Goal: Transaction & Acquisition: Purchase product/service

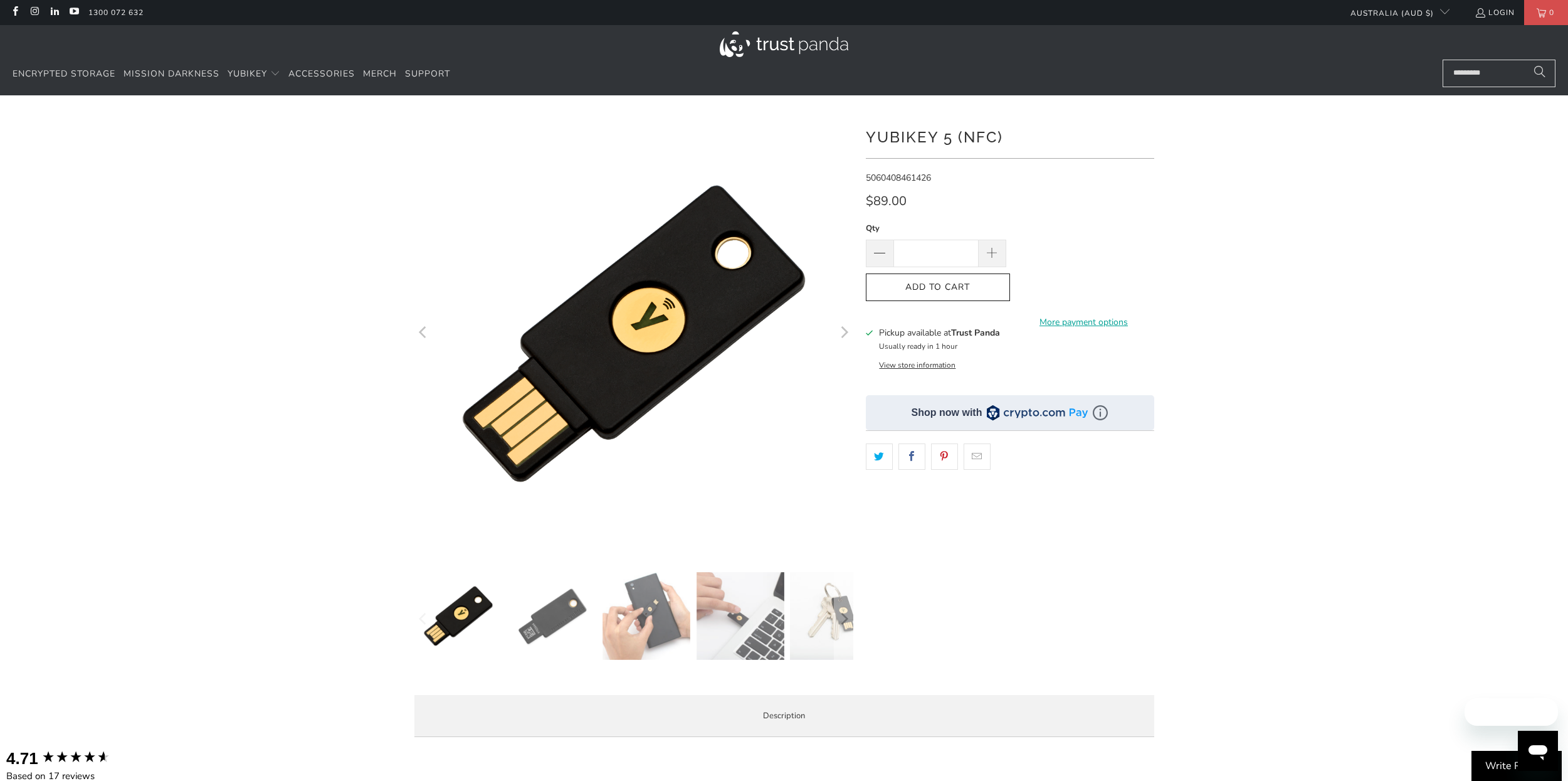
click at [750, 37] on img at bounding box center [784, 44] width 128 height 26
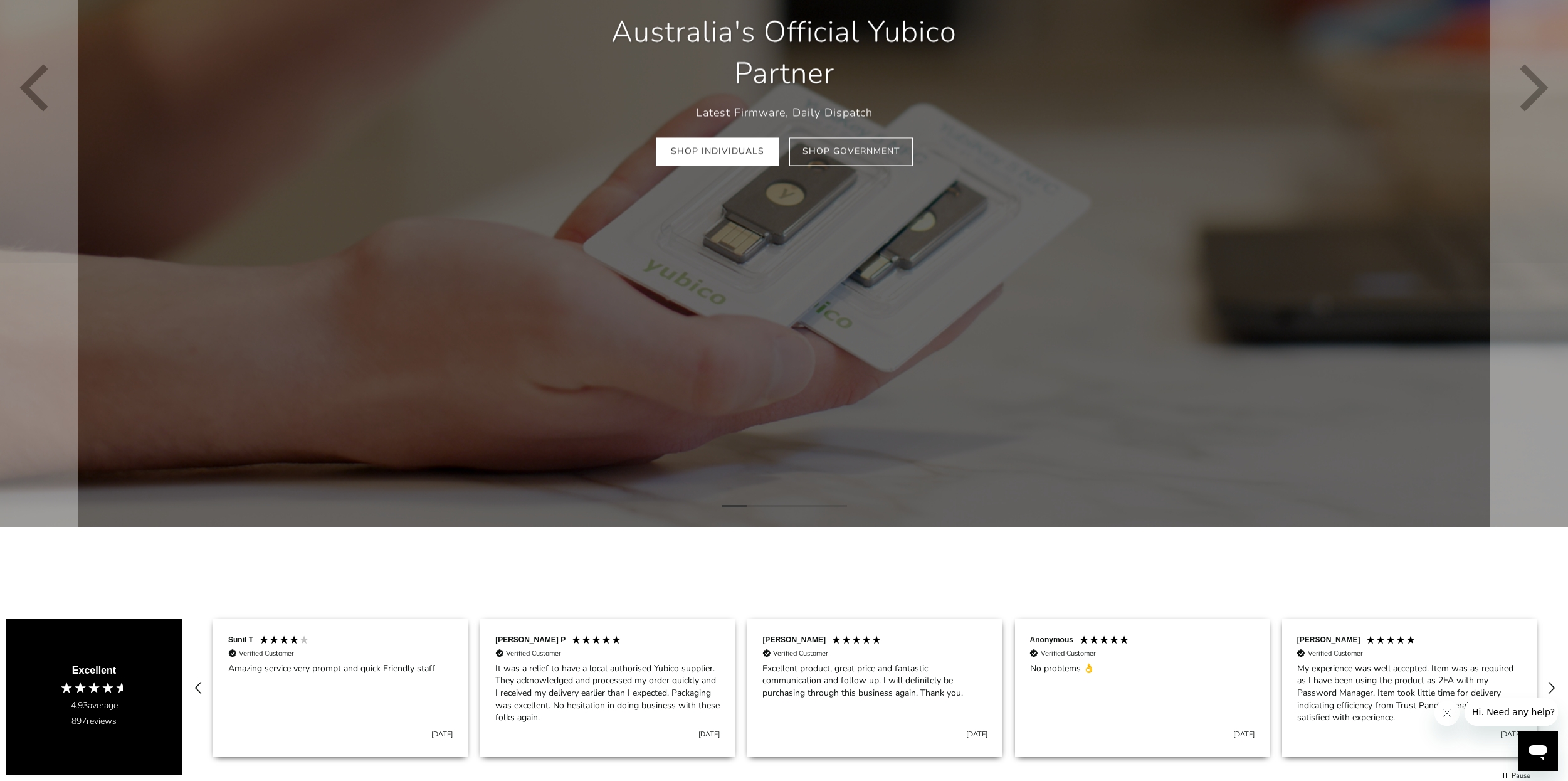
scroll to position [377, 0]
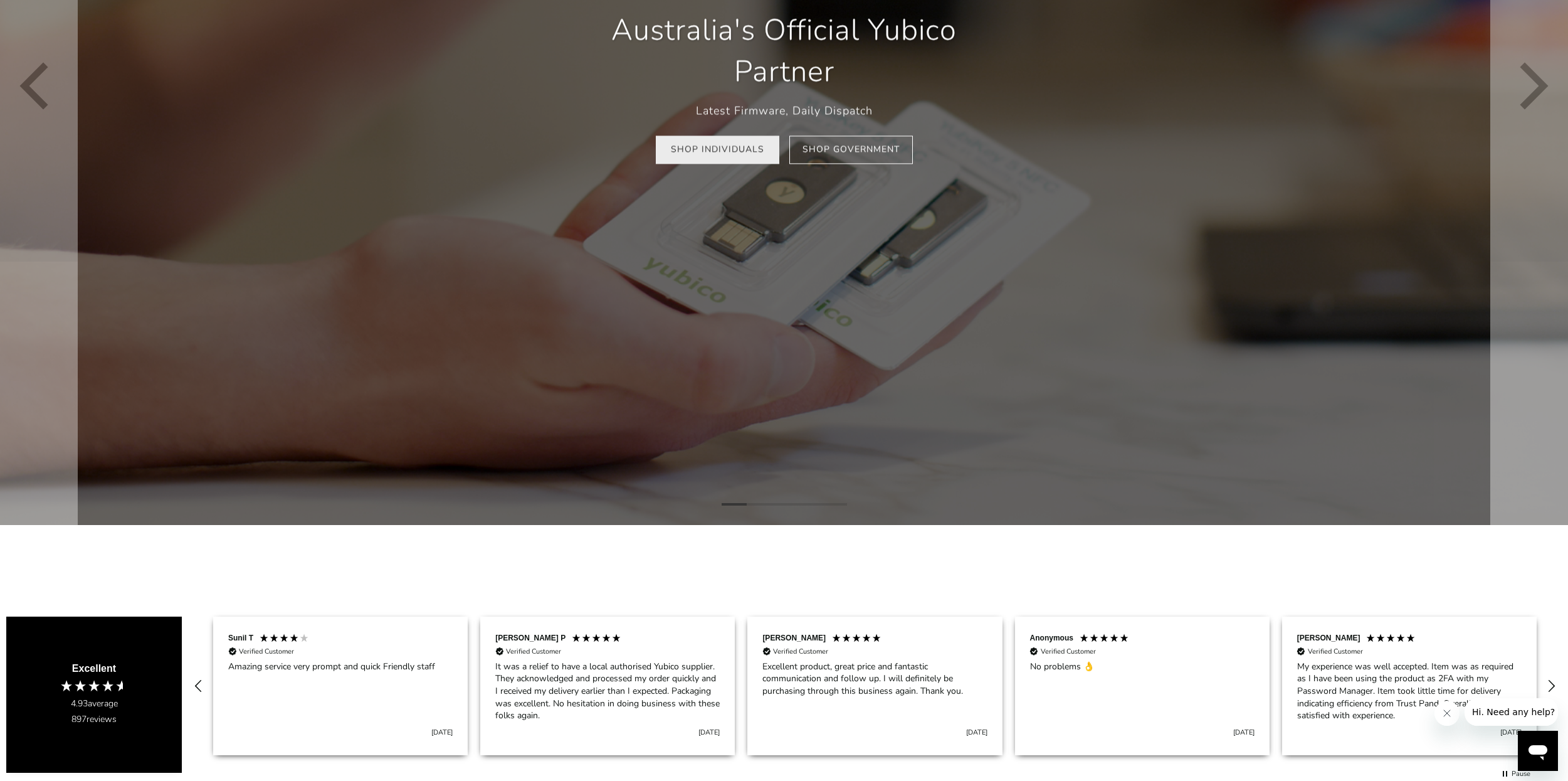
click at [731, 144] on link "Shop Individuals" at bounding box center [717, 150] width 124 height 28
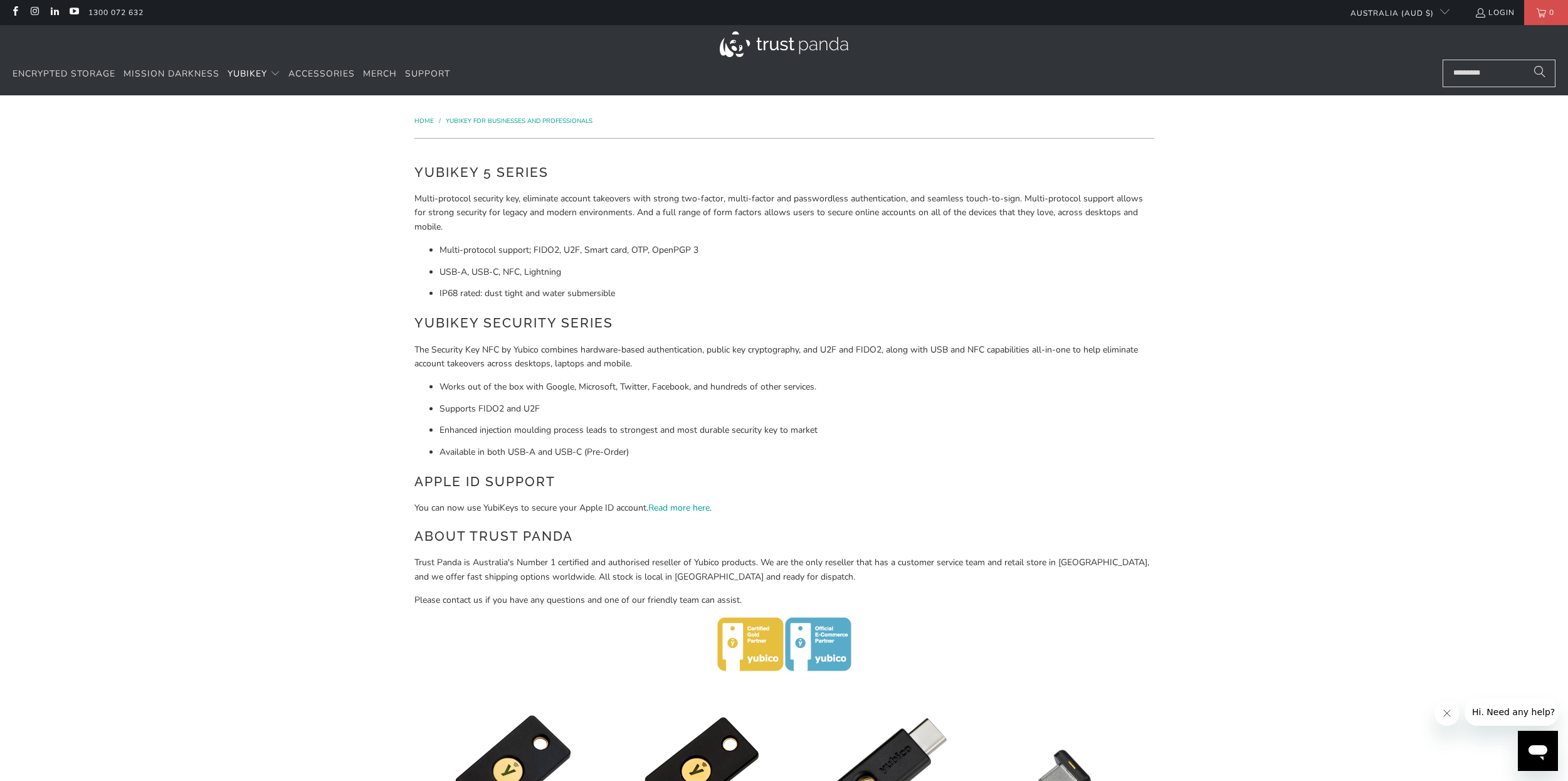
click at [808, 44] on img at bounding box center [784, 44] width 128 height 26
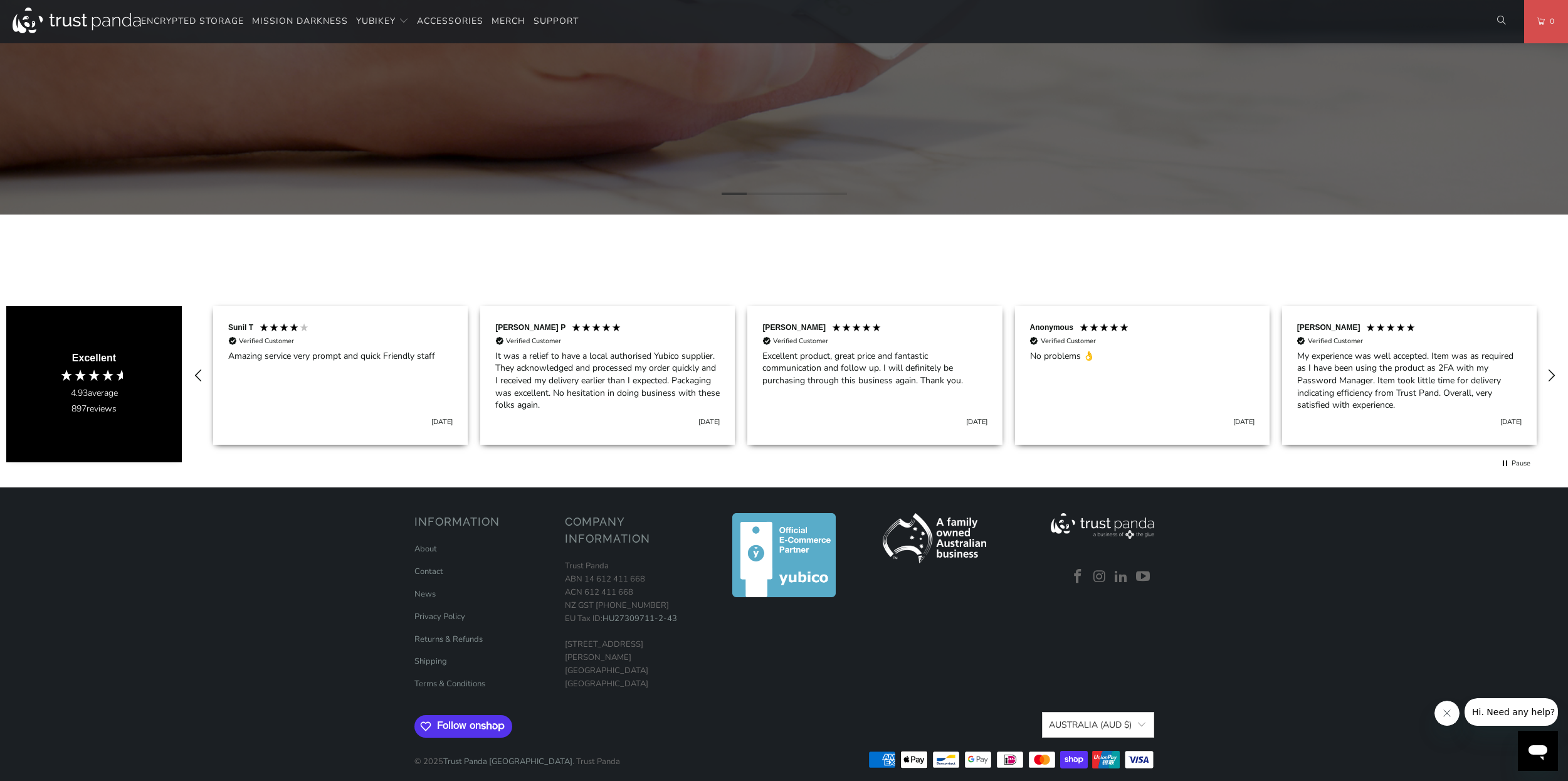
scroll to position [696, 0]
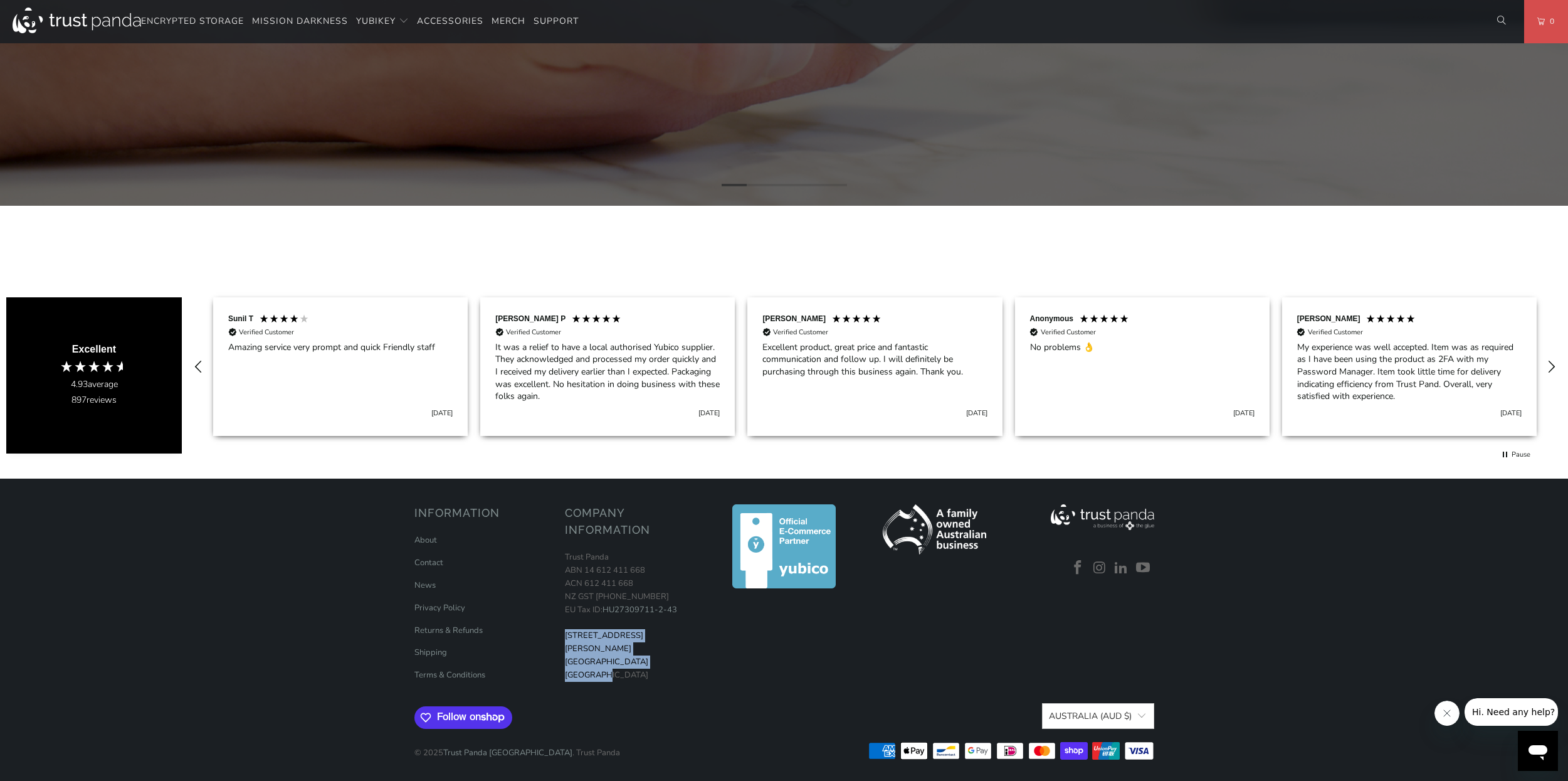
drag, startPoint x: 565, startPoint y: 635, endPoint x: 589, endPoint y: 661, distance: 35.4
click at [597, 660] on p "Trust Panda ABN 14 612 411 668 ACN 612 411 668 NZ GST 126-344-651 EU Tax ID: HU…" at bounding box center [634, 616] width 138 height 130
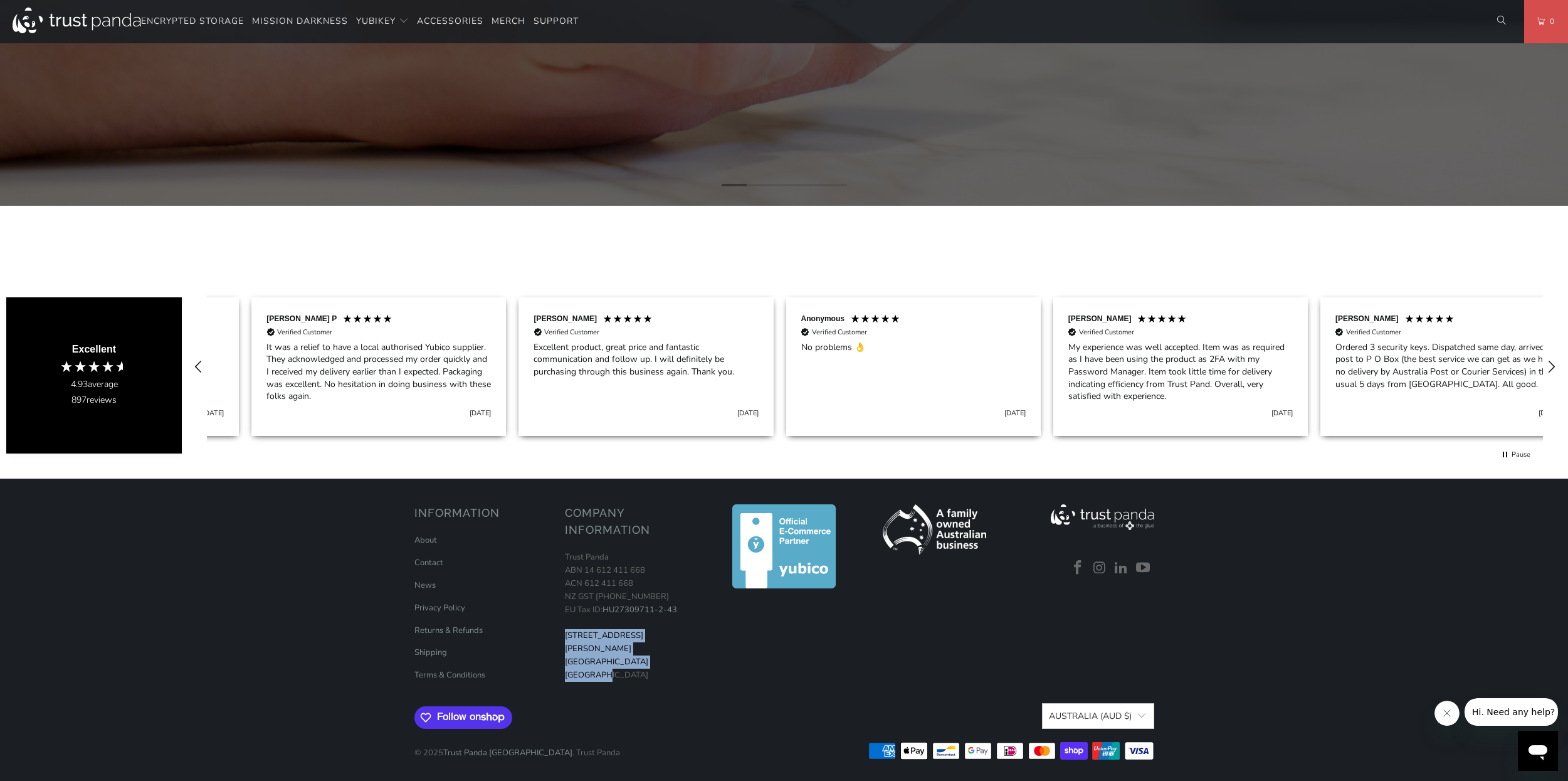
scroll to position [0, 267]
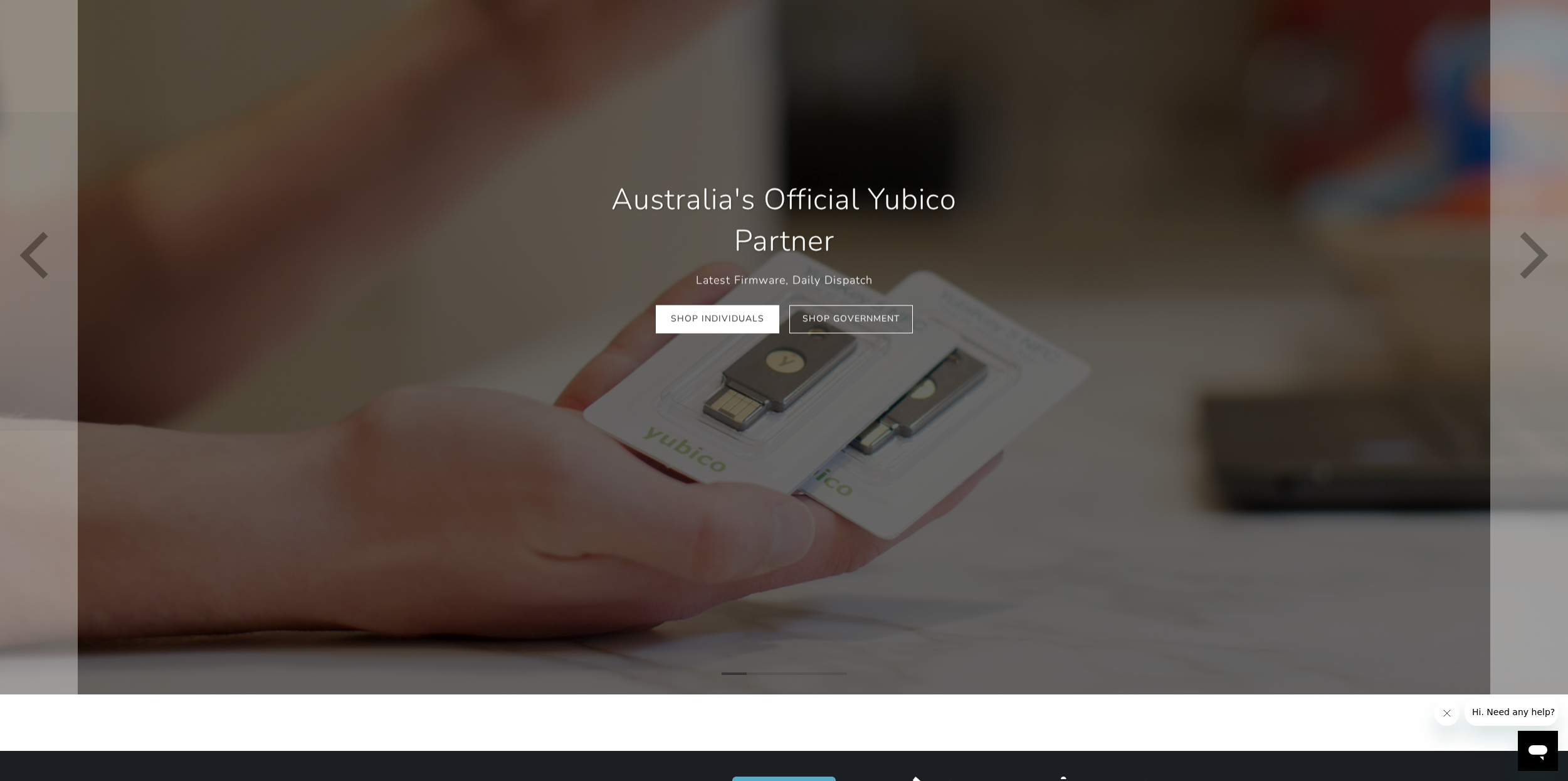
scroll to position [226, 0]
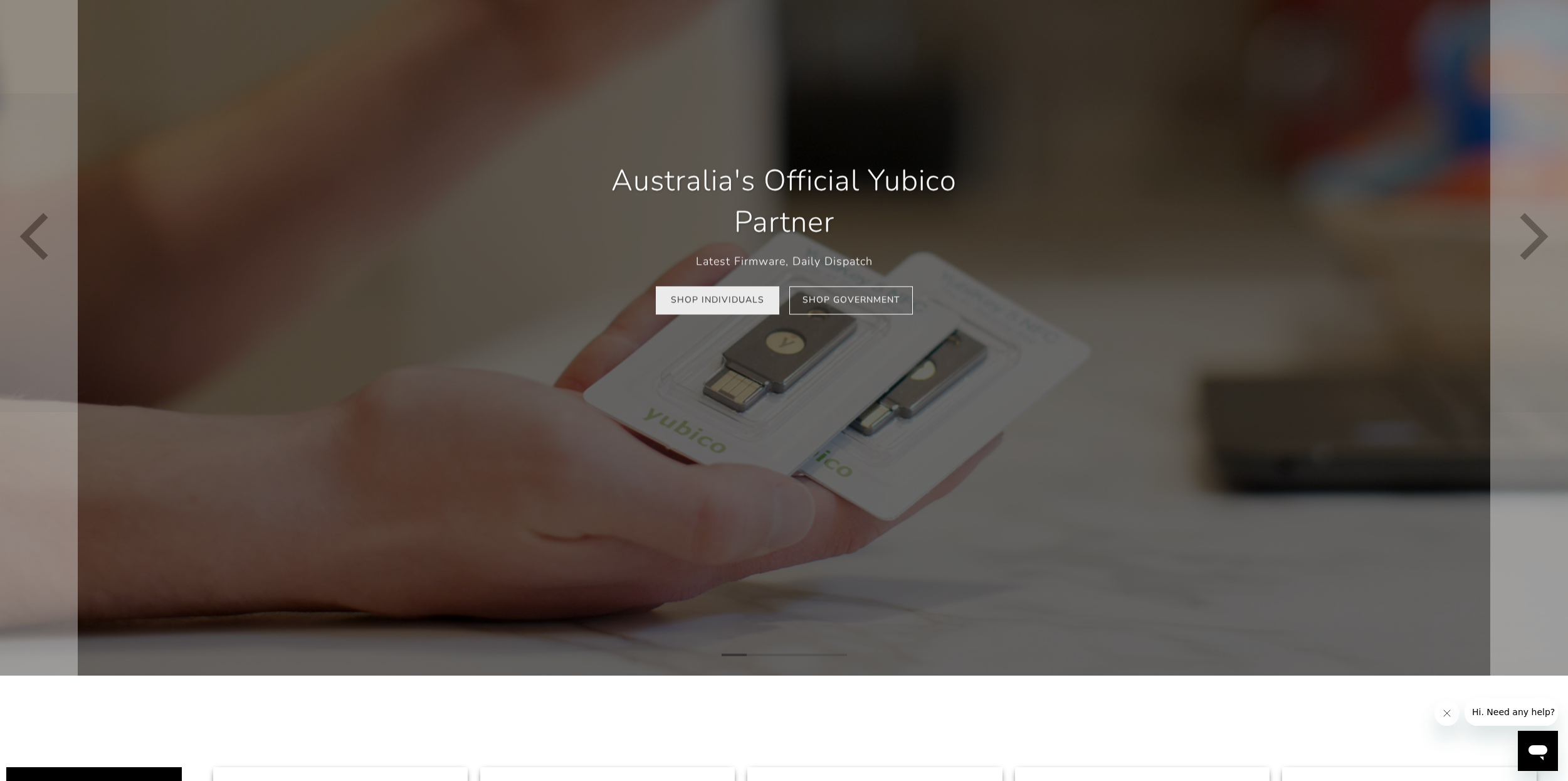
click at [746, 298] on link "Shop Individuals" at bounding box center [717, 300] width 124 height 28
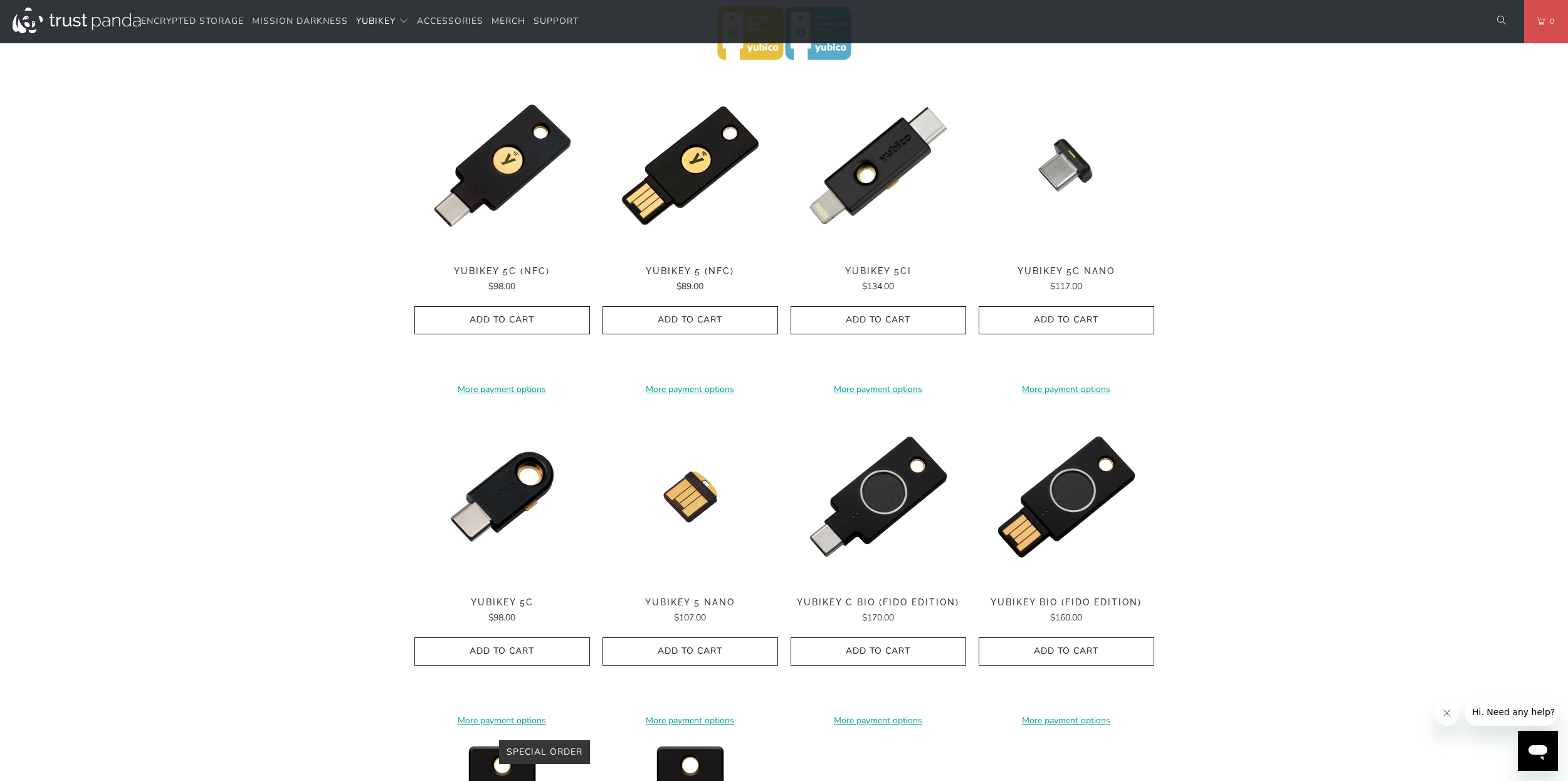
scroll to position [602, 0]
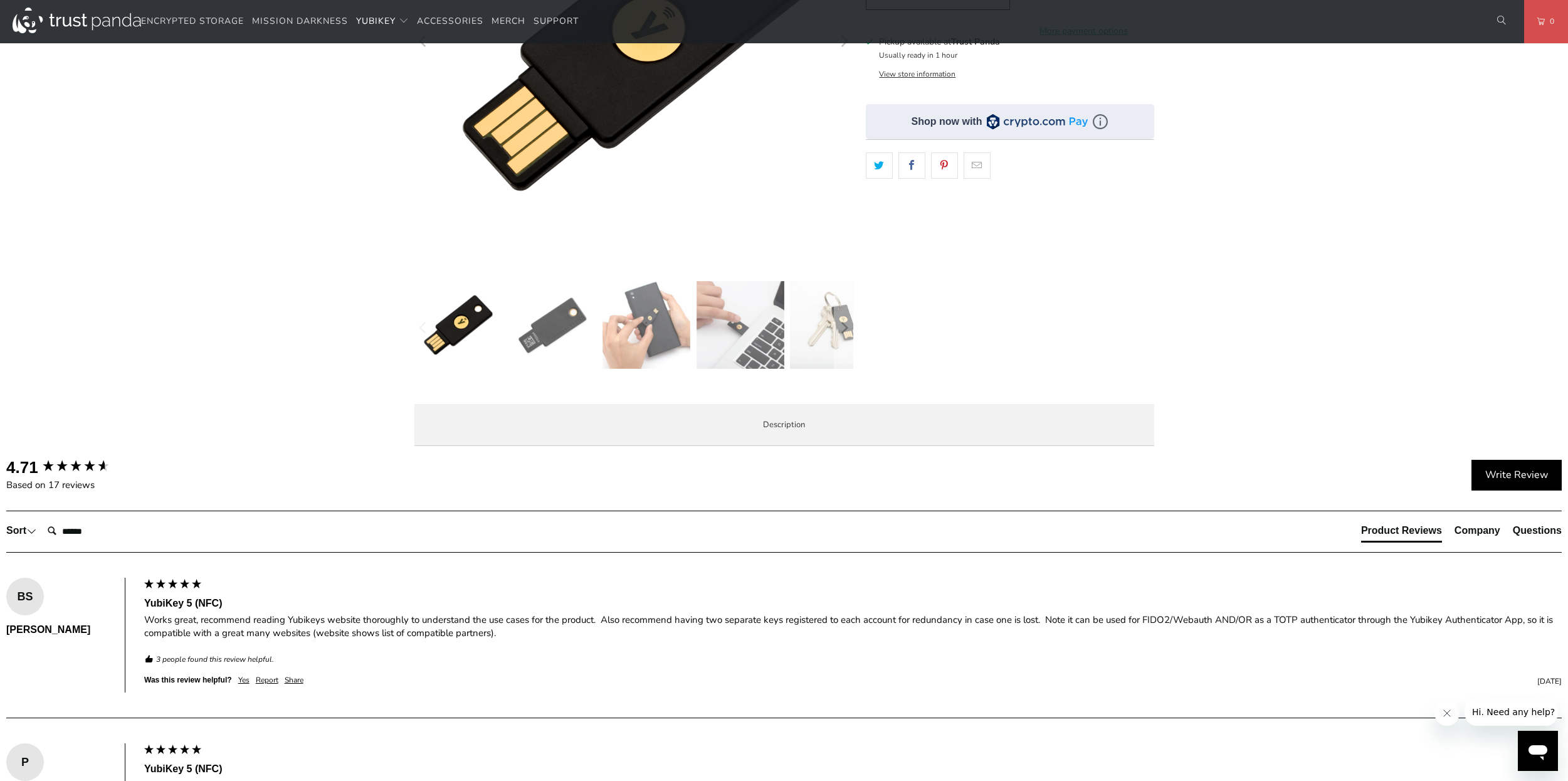
scroll to position [226, 0]
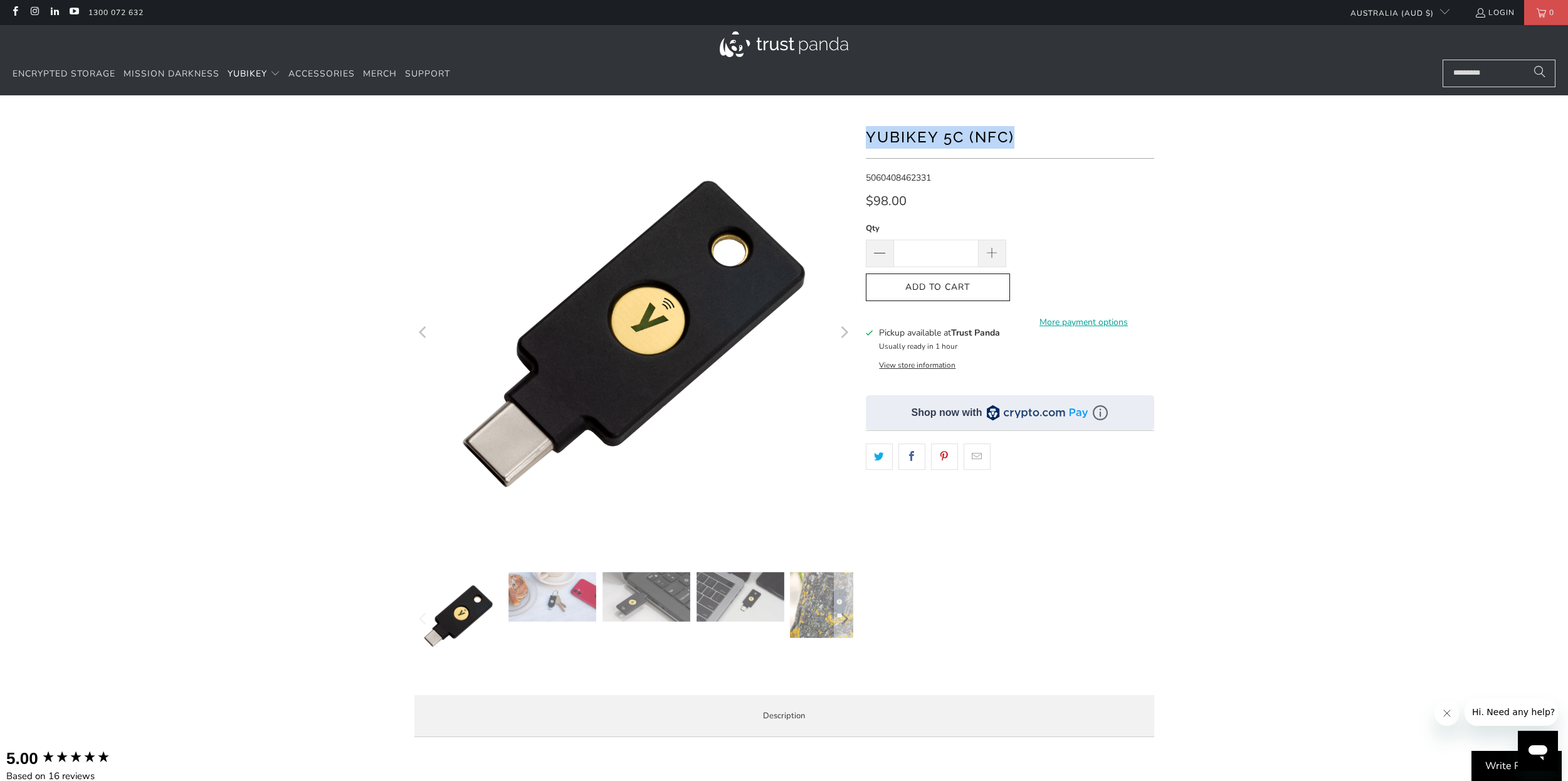
drag, startPoint x: 865, startPoint y: 136, endPoint x: 1032, endPoint y: 129, distance: 167.1
click at [1080, 135] on h1 "YubiKey 5C (NFC)" at bounding box center [1010, 136] width 288 height 25
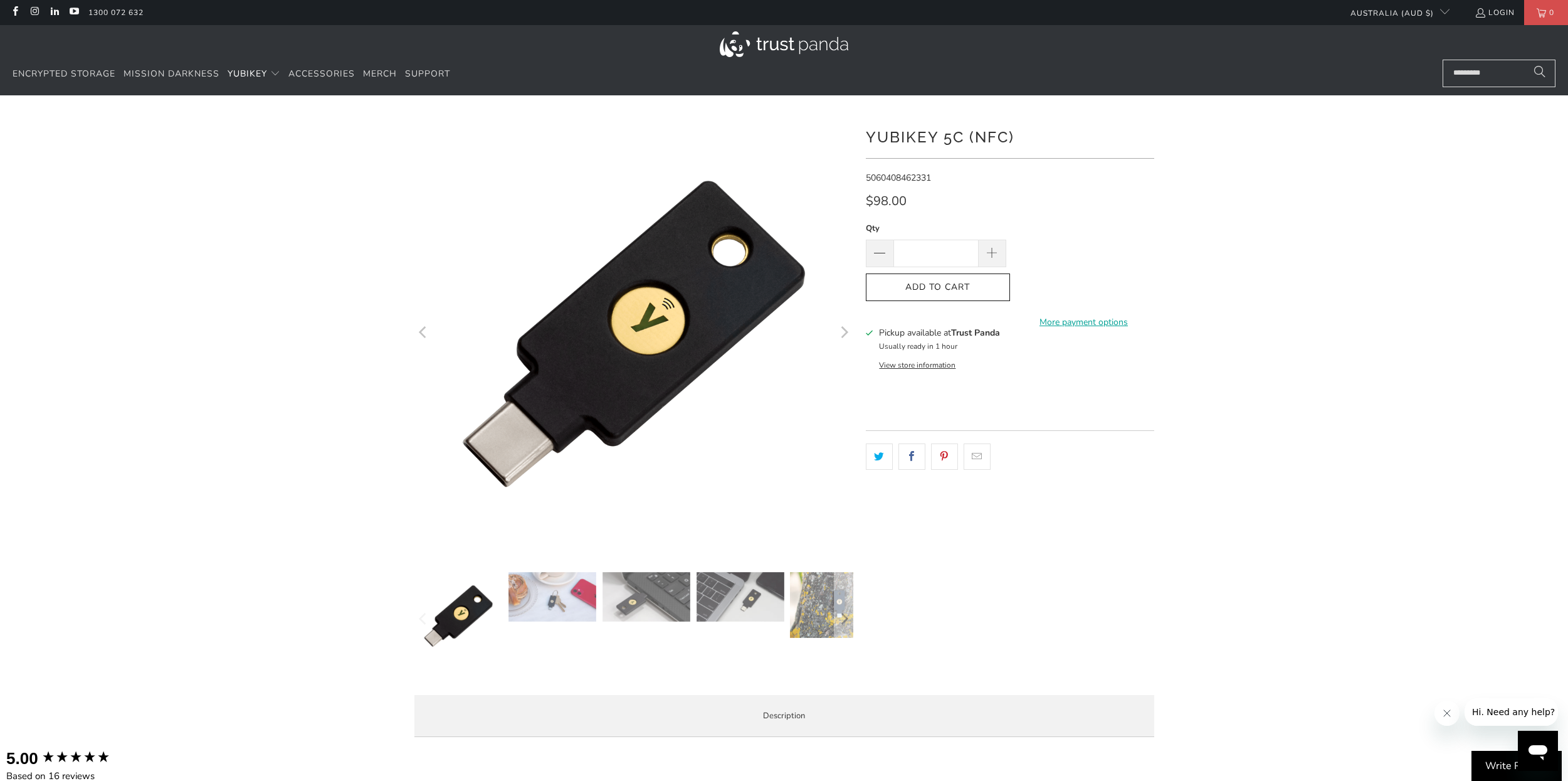
click at [842, 330] on icon "Next" at bounding box center [844, 333] width 12 height 263
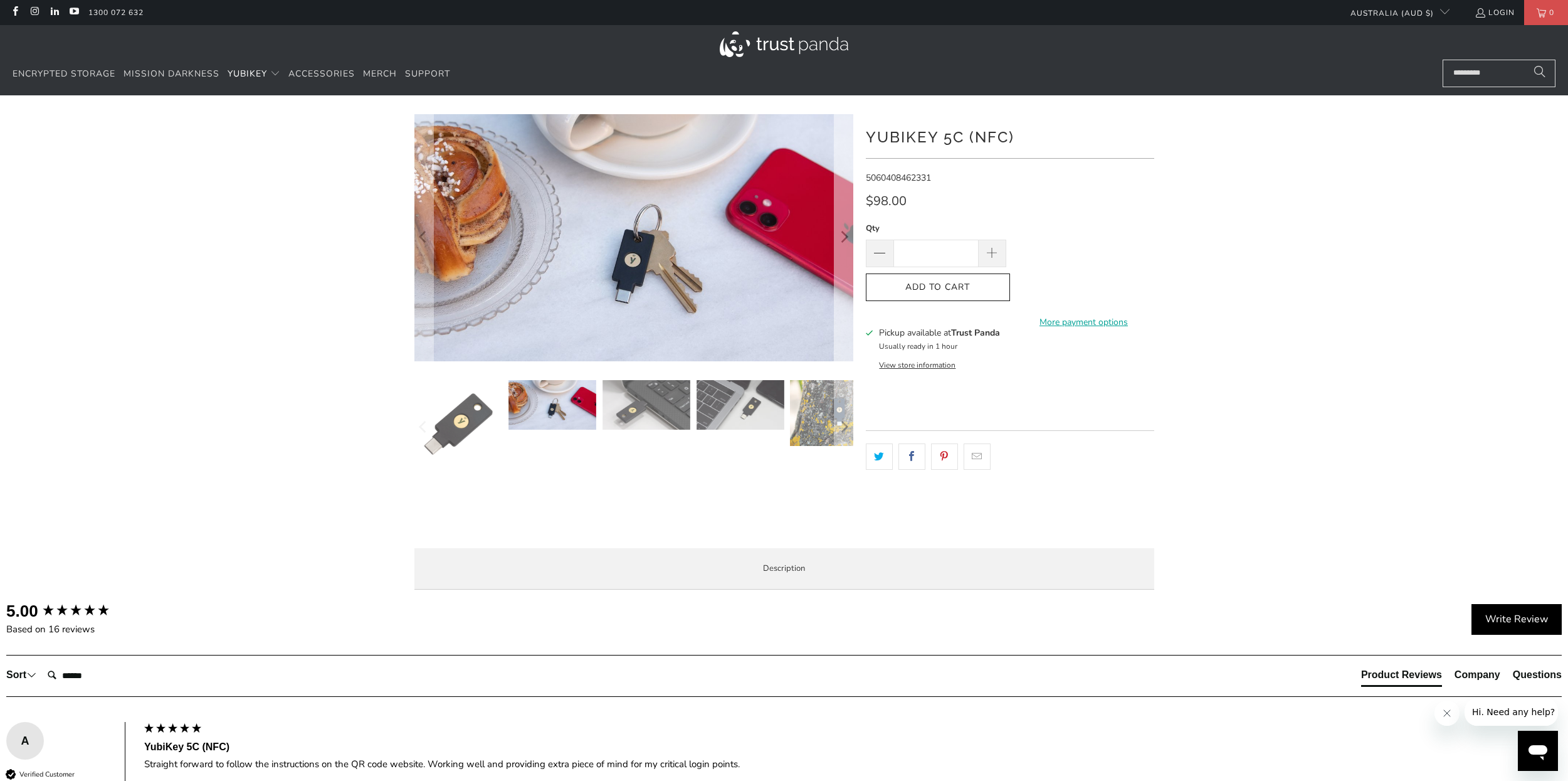
click at [850, 235] on button "Next" at bounding box center [844, 237] width 20 height 247
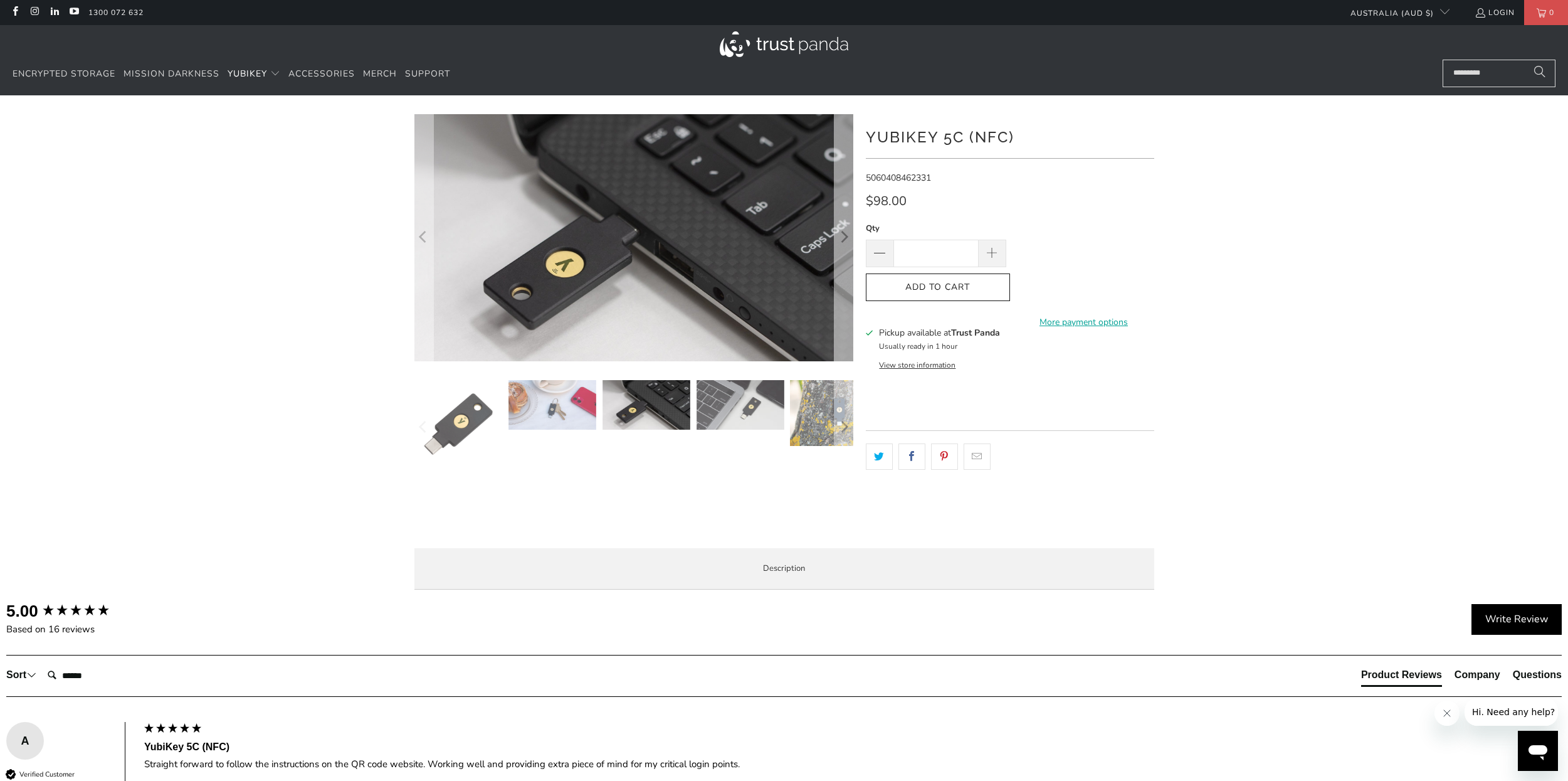
click at [851, 237] on button "Next" at bounding box center [844, 237] width 20 height 247
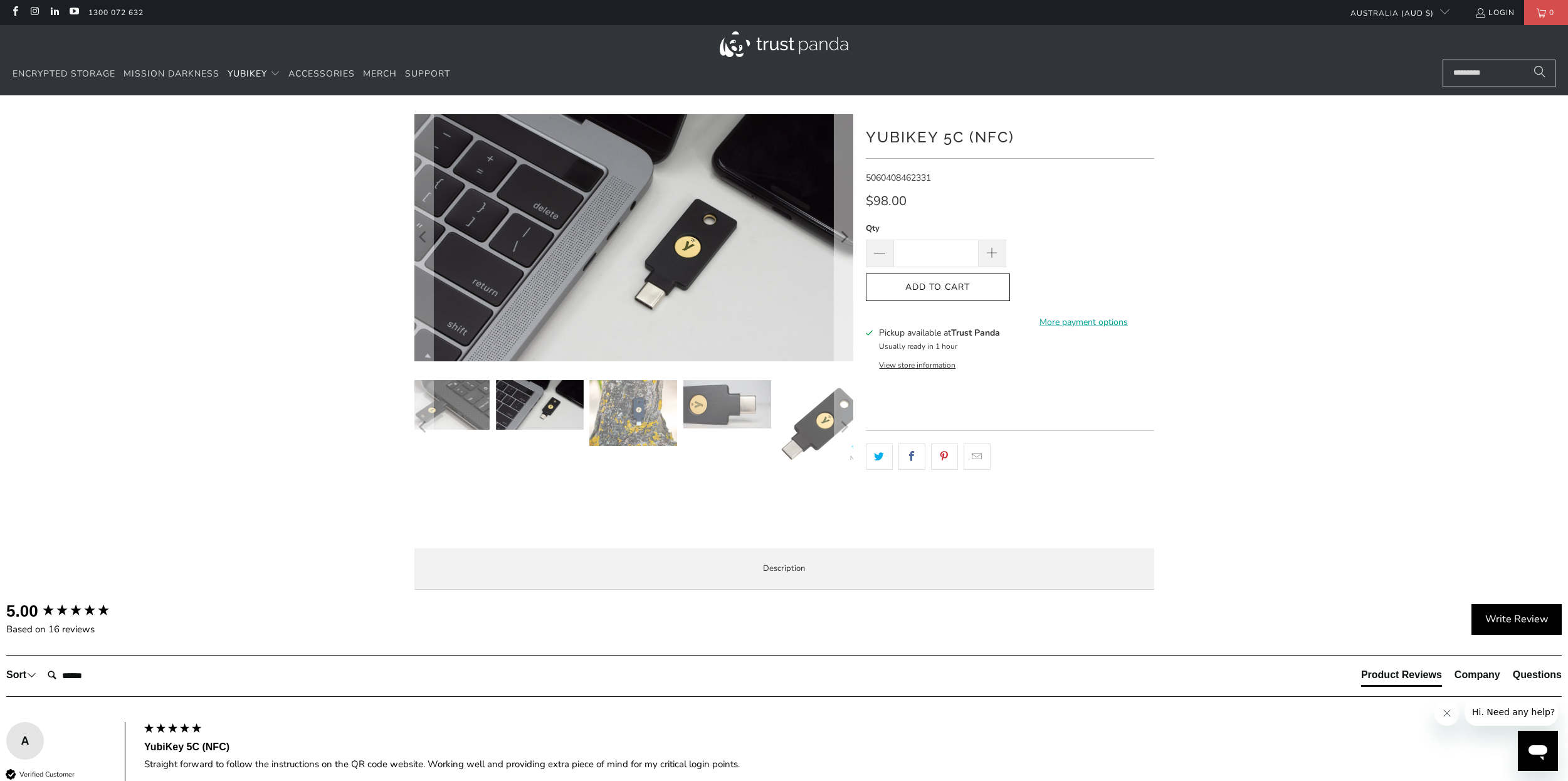
click at [851, 237] on button "Next" at bounding box center [844, 237] width 20 height 247
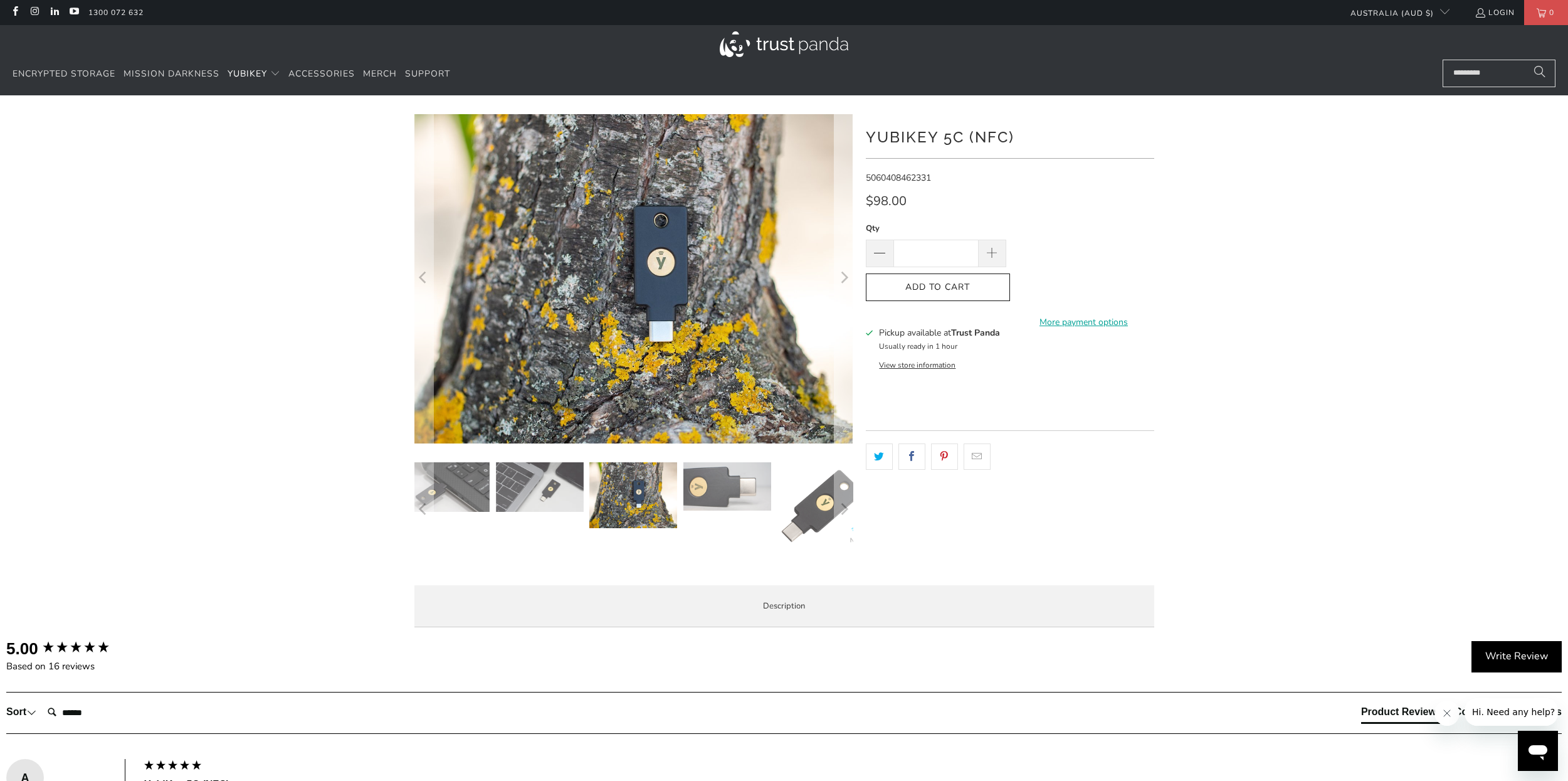
click at [851, 237] on button "Next" at bounding box center [844, 278] width 20 height 329
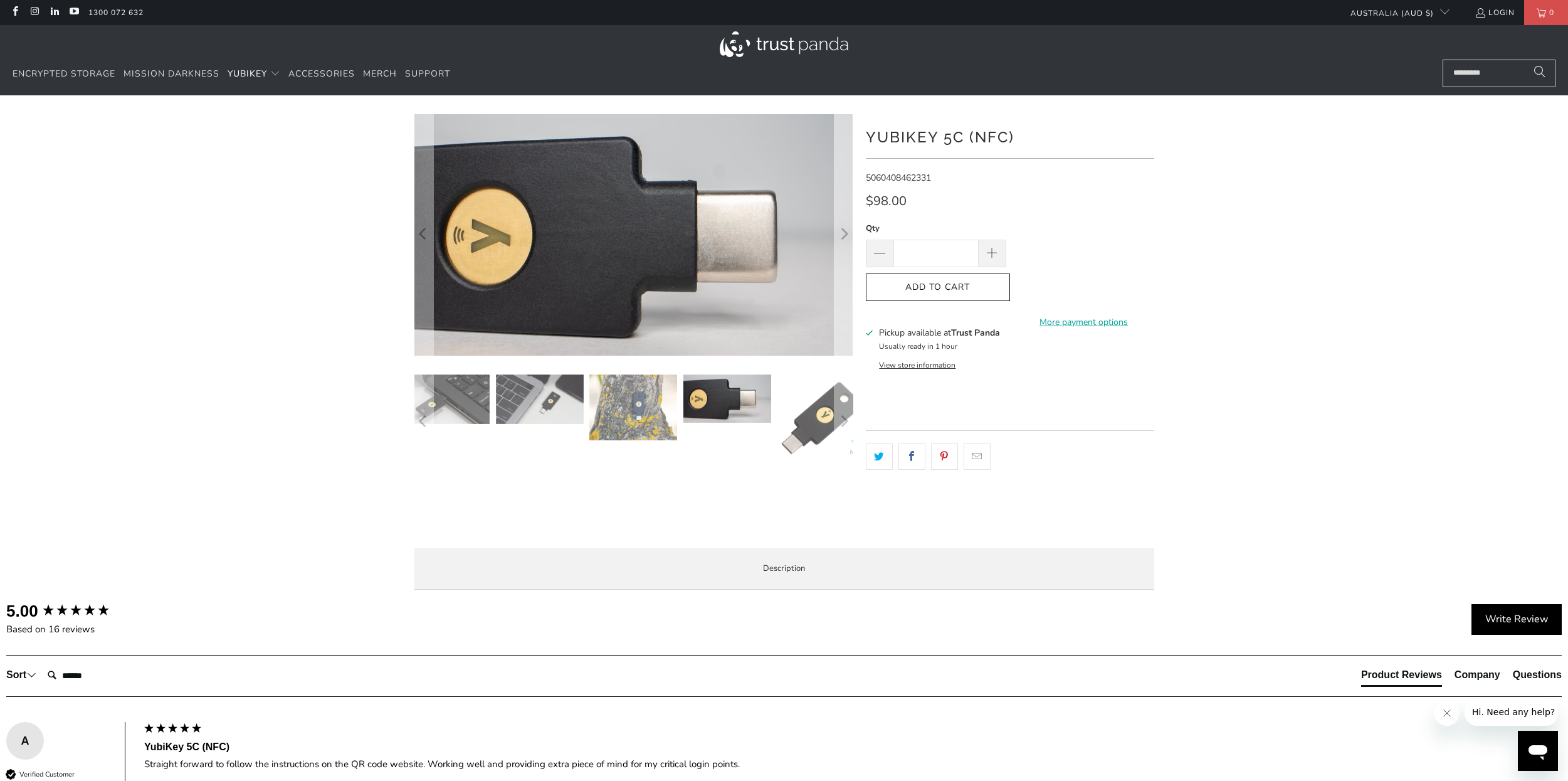
click at [851, 237] on button "Next" at bounding box center [844, 234] width 20 height 242
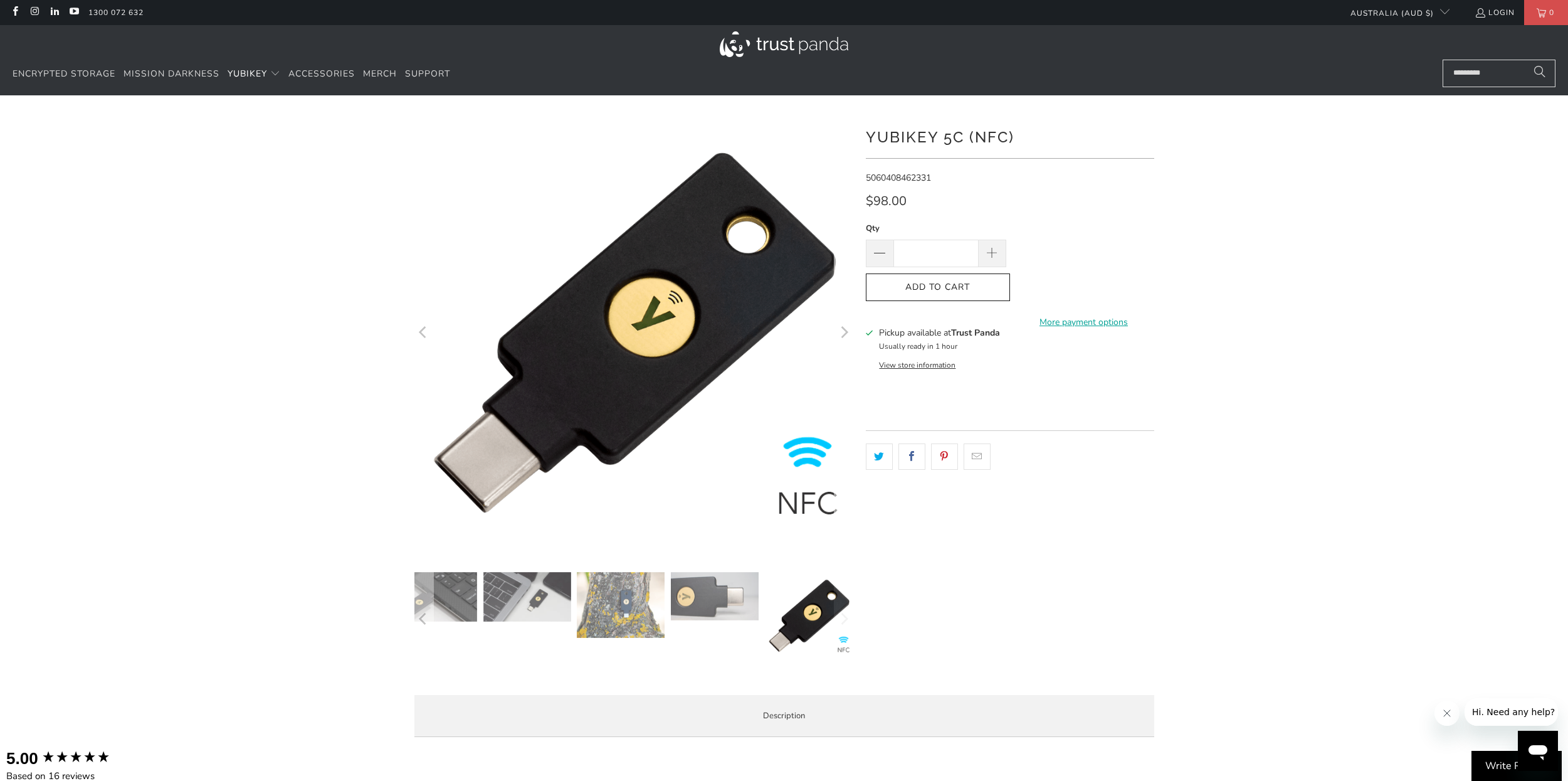
click at [853, 238] on div "*" at bounding box center [784, 430] width 752 height 633
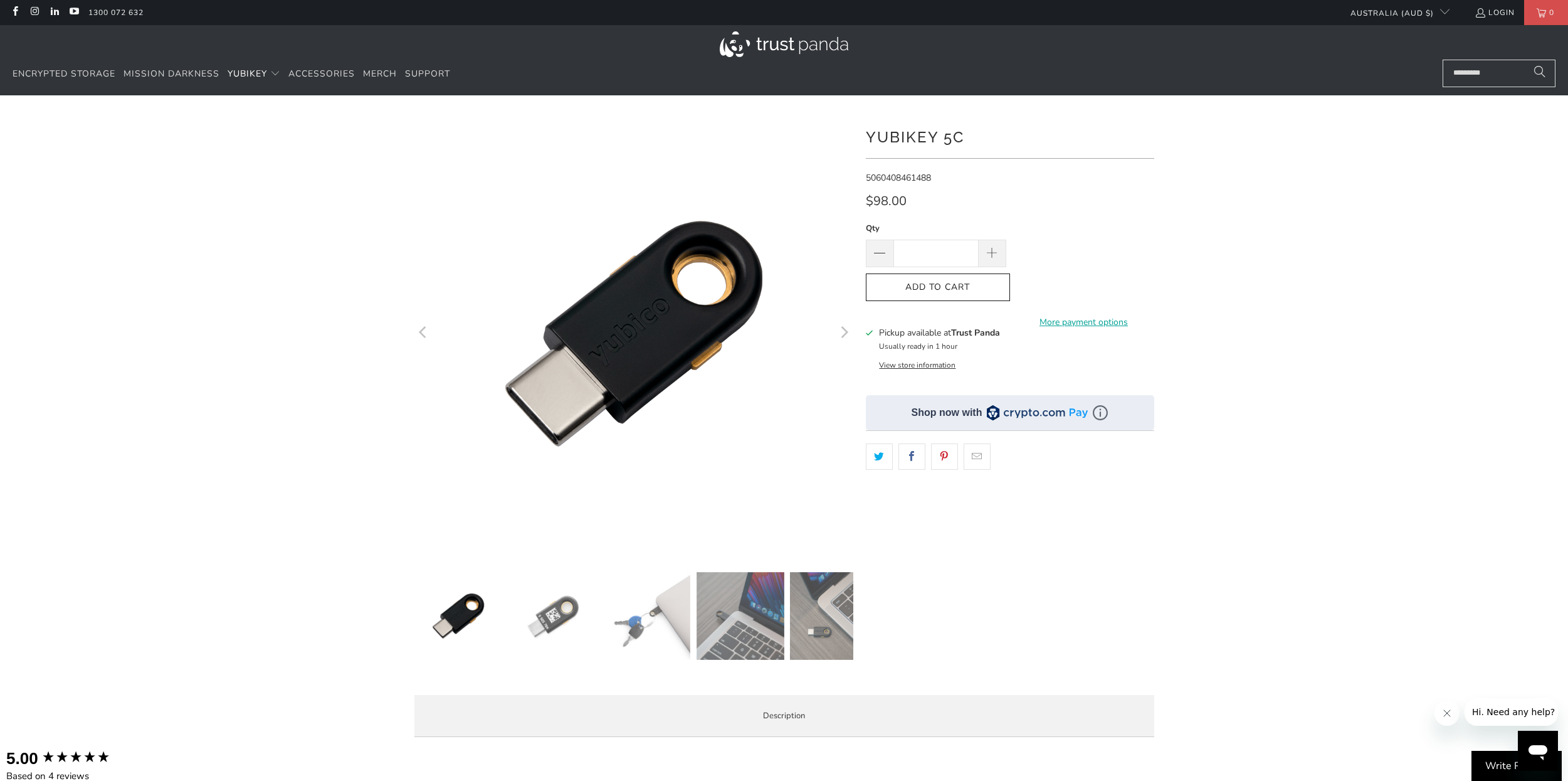
click at [842, 334] on icon "Next" at bounding box center [844, 333] width 12 height 263
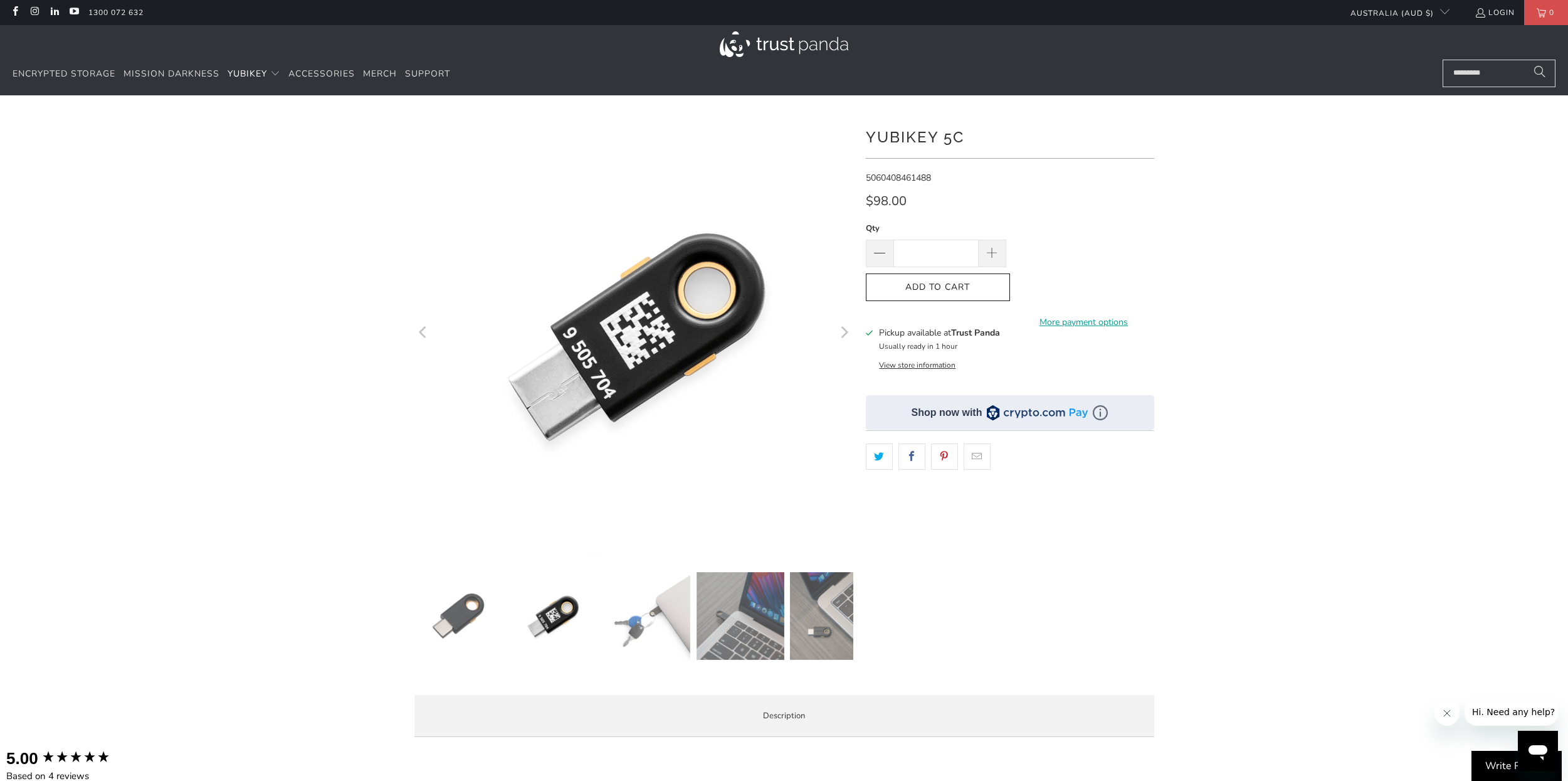
click at [842, 334] on icon "Next" at bounding box center [844, 333] width 12 height 263
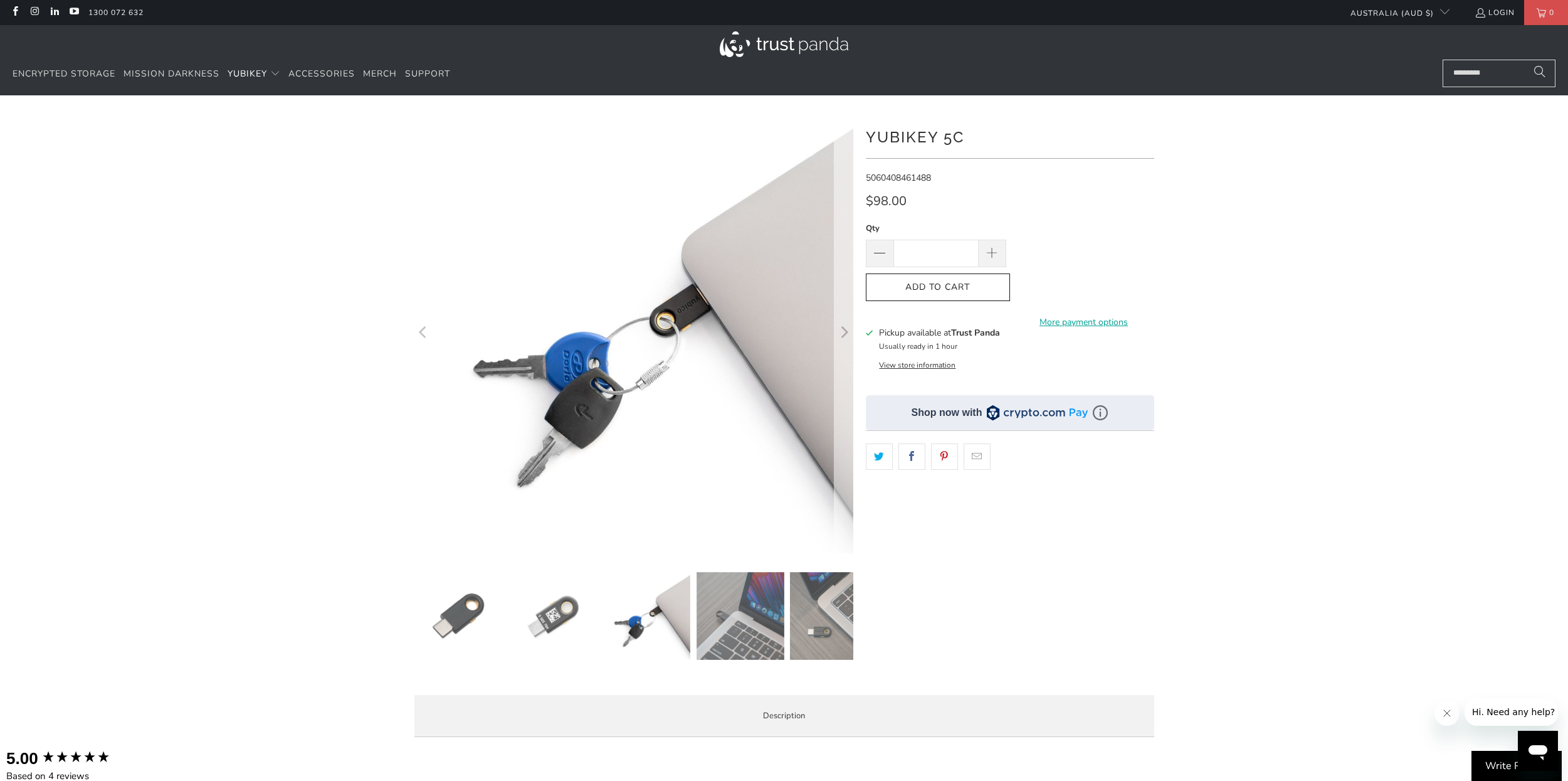
click at [842, 334] on icon "Next" at bounding box center [844, 333] width 12 height 263
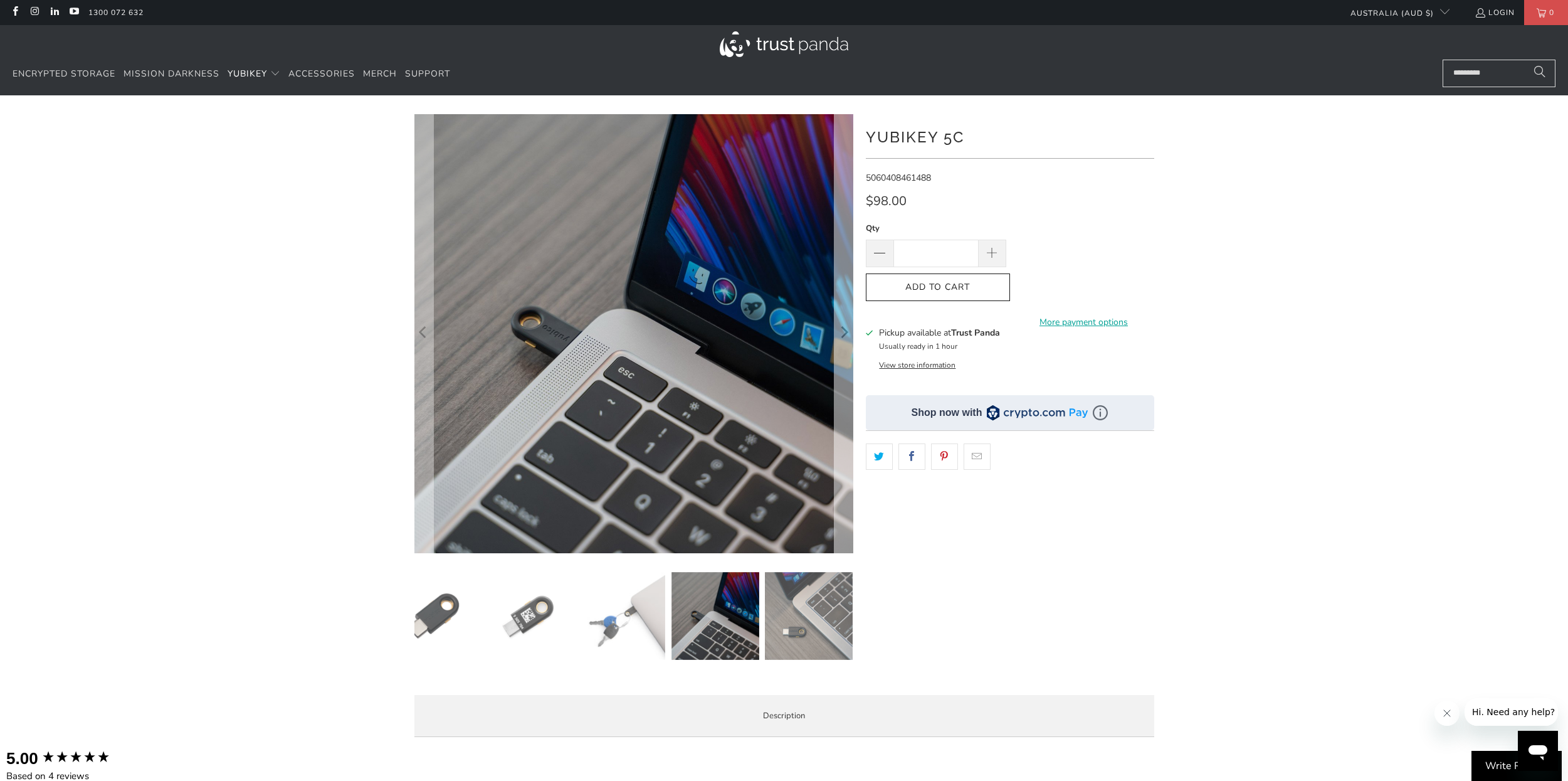
click at [842, 334] on icon "Next" at bounding box center [844, 333] width 12 height 263
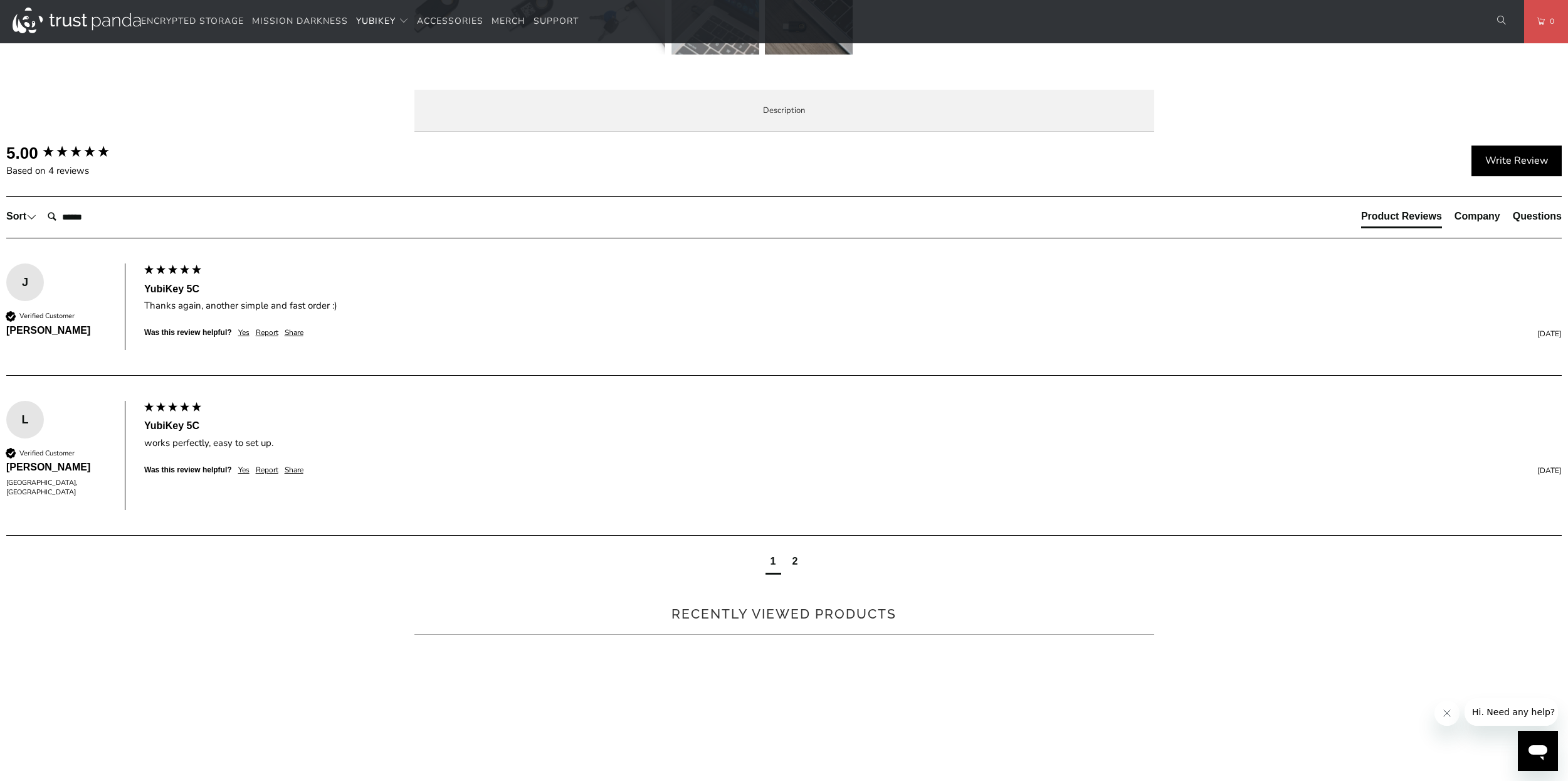
scroll to position [602, 0]
click at [0, 0] on div "The YubiKey 5C is the #1 security key that works with more online services and …" at bounding box center [0, 0] width 0 height 0
click at [0, 0] on li "Specifications" at bounding box center [0, 0] width 0 height 0
click at [0, 0] on div "Overview Specifications Enterprise and Government Local Service & Support Overv…" at bounding box center [0, 0] width 0 height 0
click at [0, 0] on li "Enterprise and Government" at bounding box center [0, 0] width 0 height 0
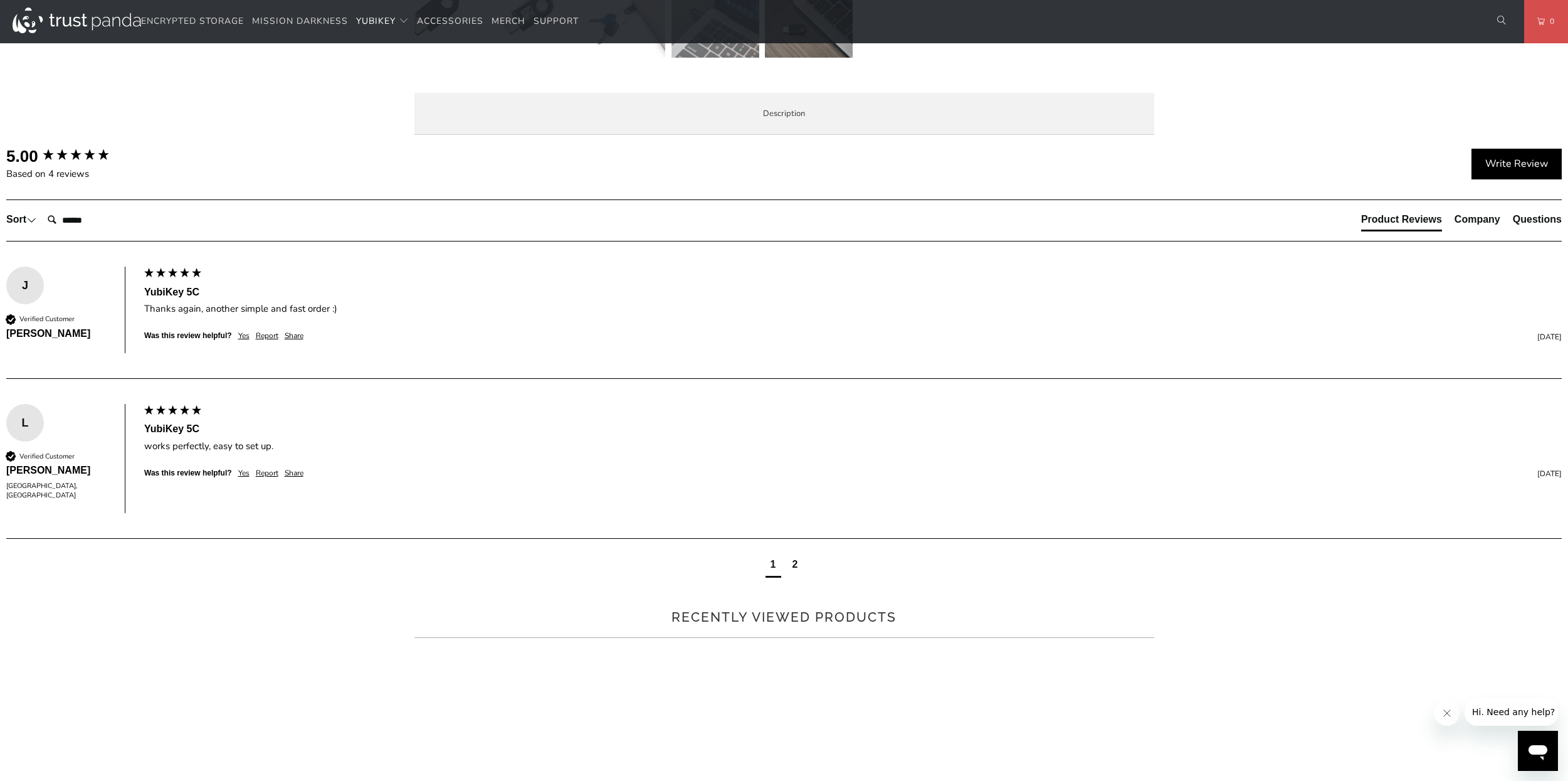
click at [0, 0] on span "Local Service & Support" at bounding box center [0, 0] width 0 height 0
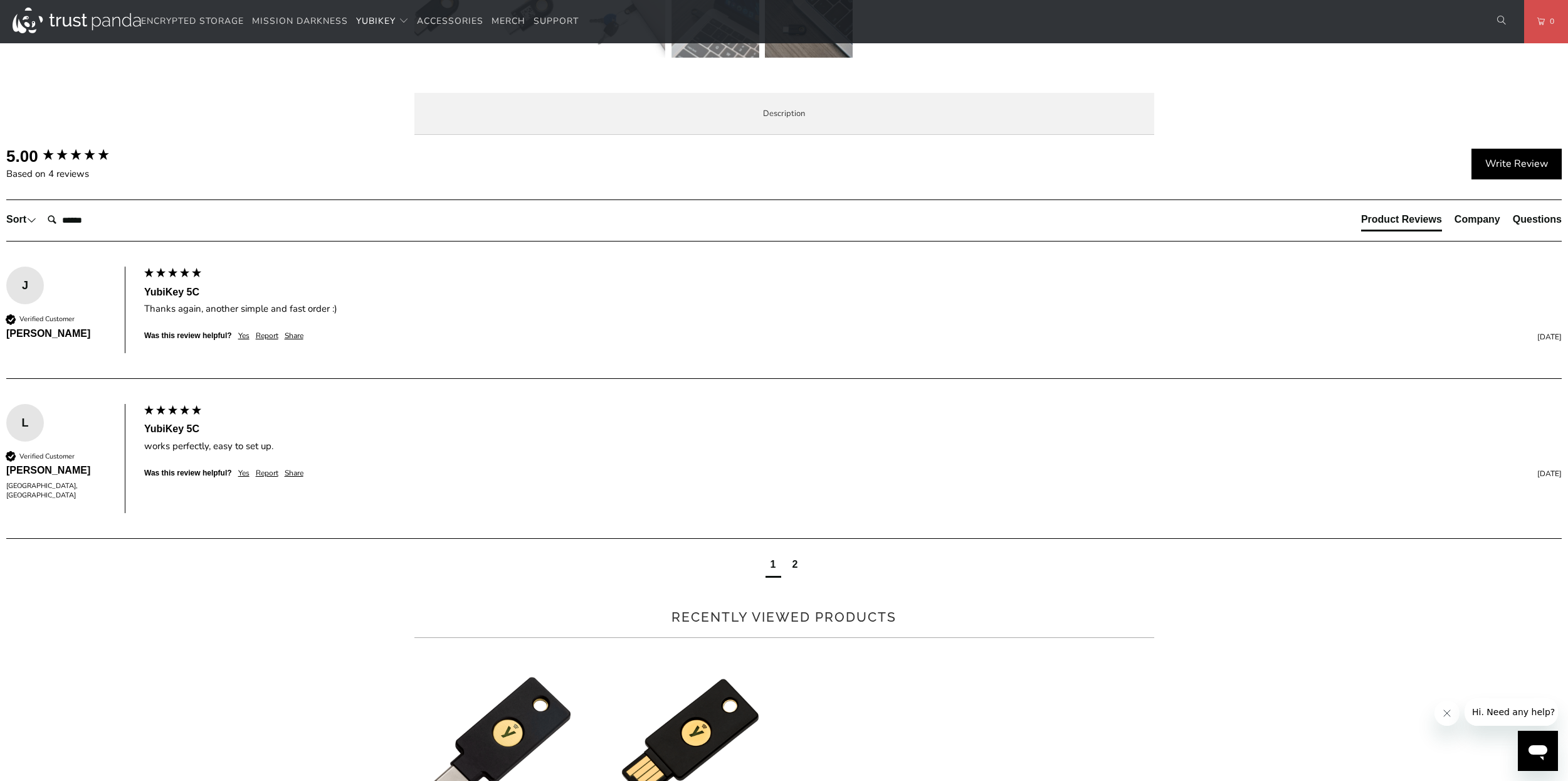
click at [0, 0] on span "Overview" at bounding box center [0, 0] width 0 height 0
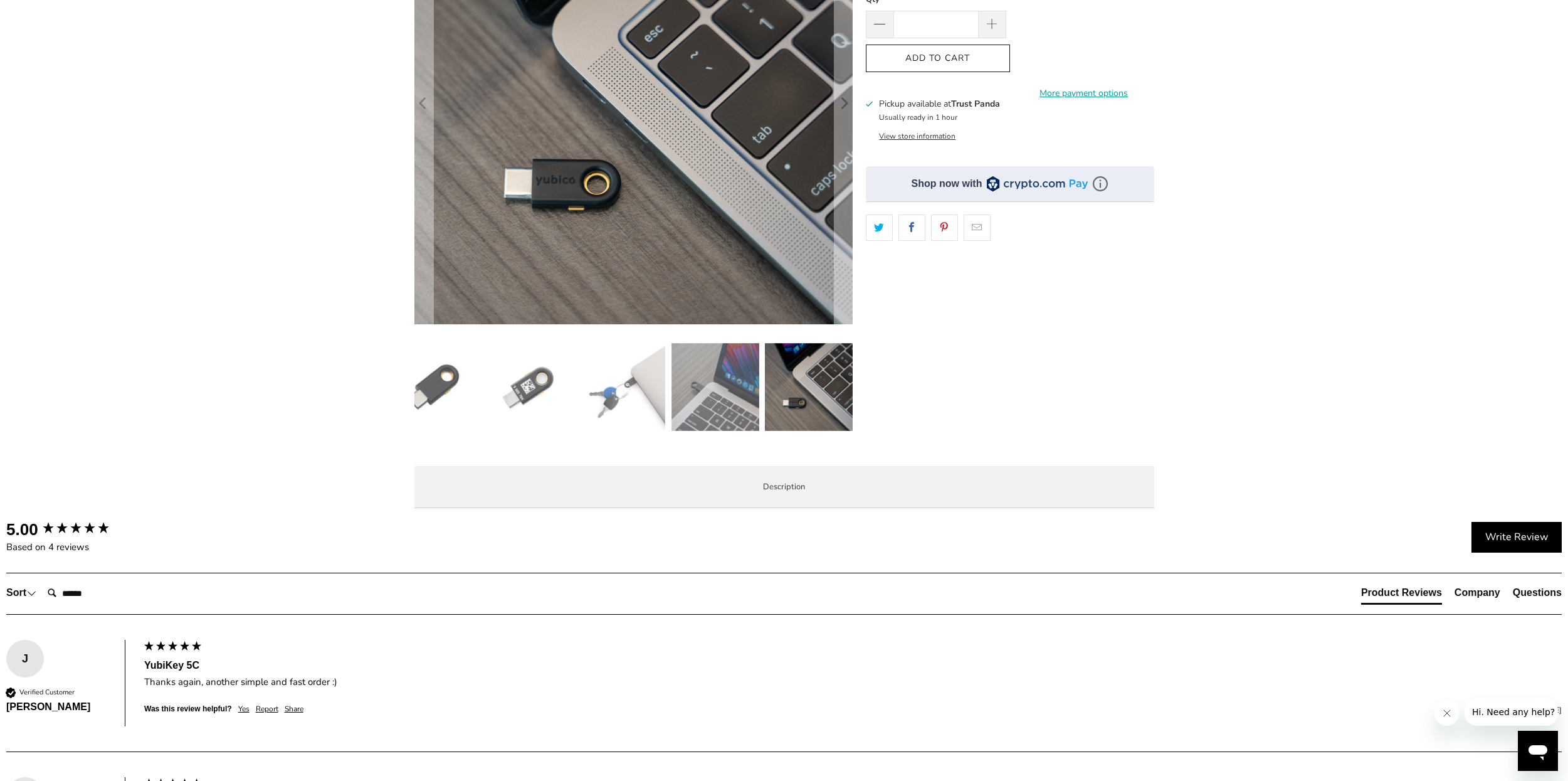
scroll to position [0, 0]
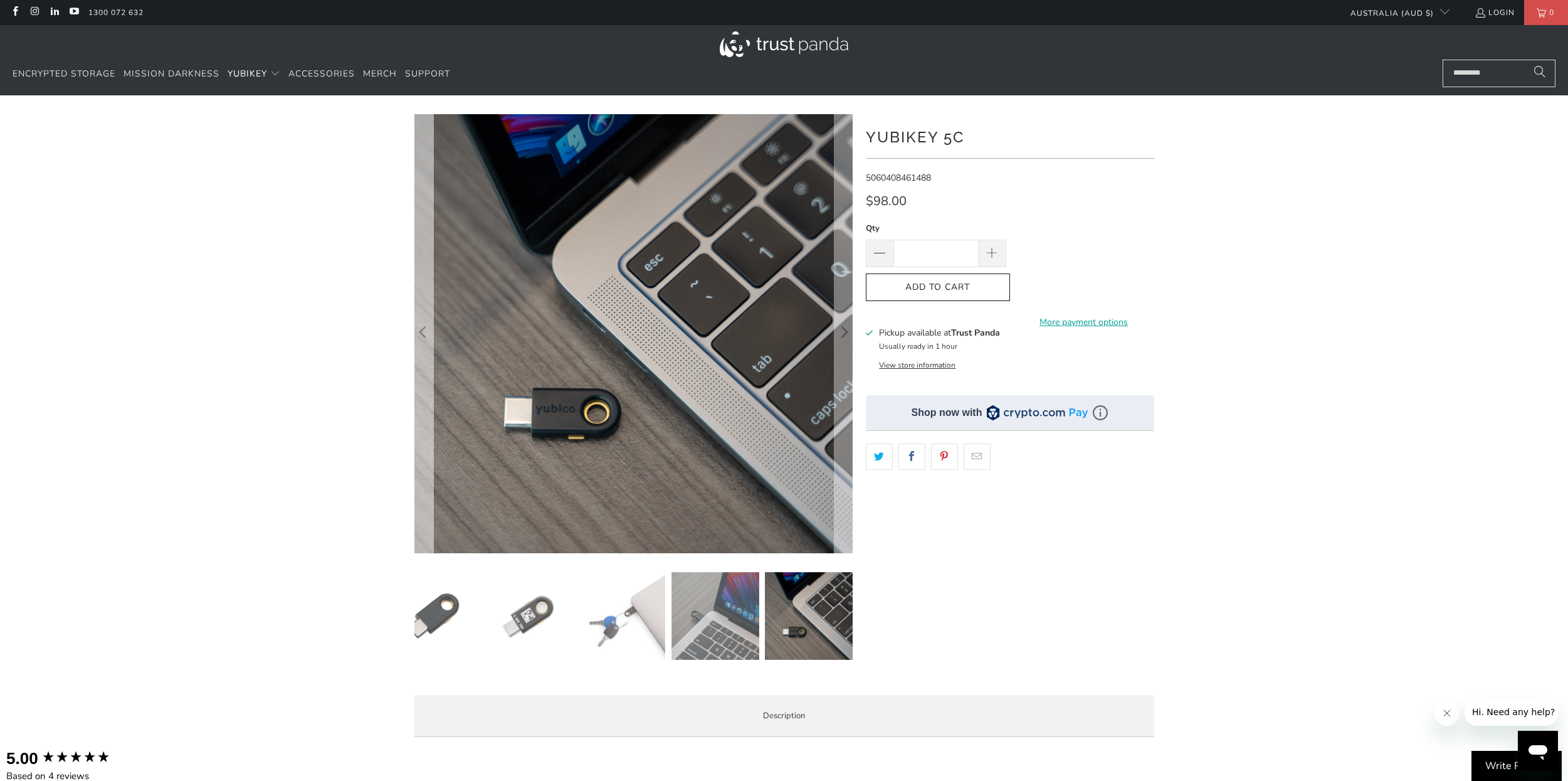
click at [425, 343] on icon "Previous" at bounding box center [423, 333] width 12 height 263
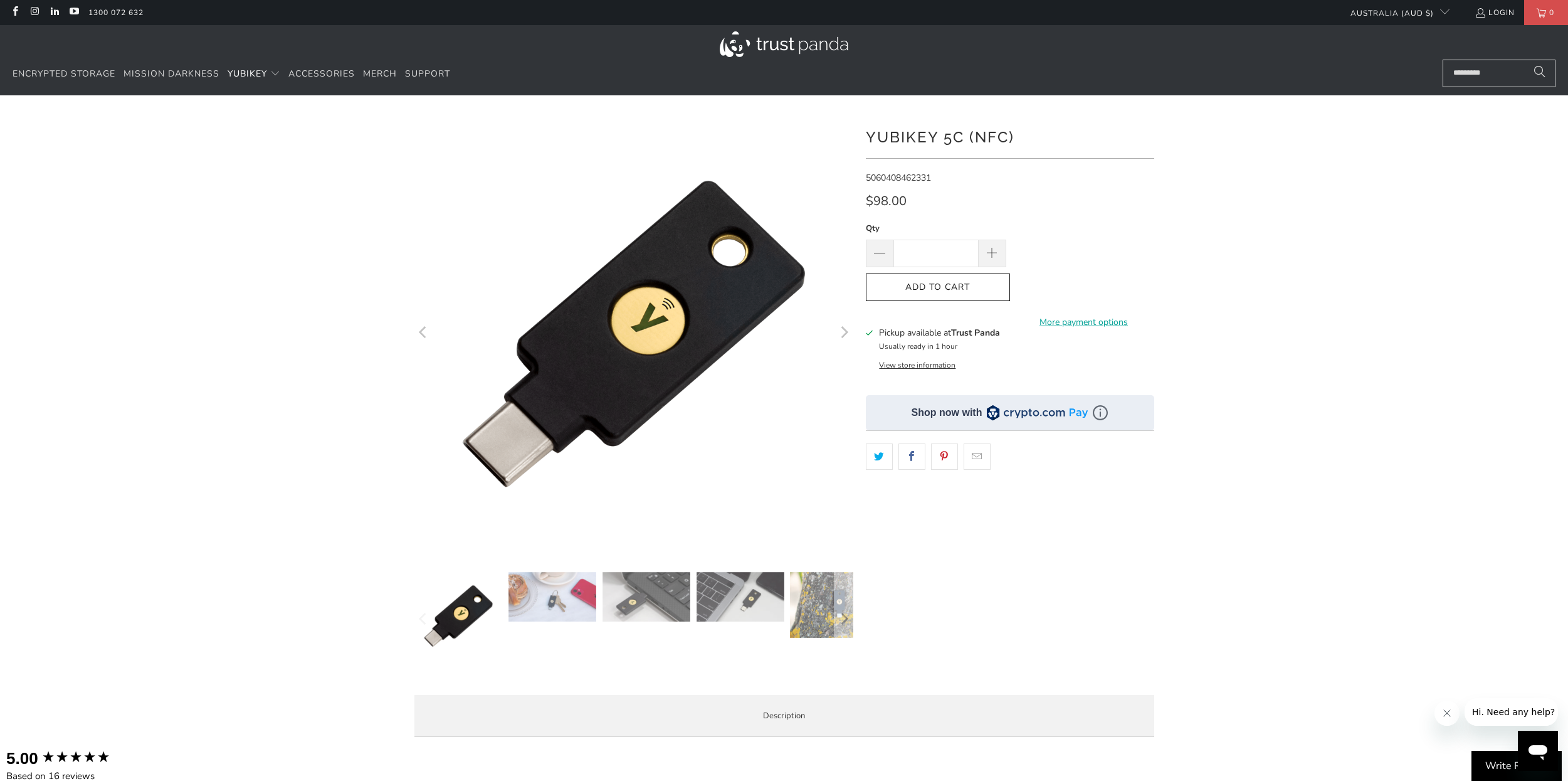
click at [842, 332] on icon "Next" at bounding box center [844, 333] width 12 height 263
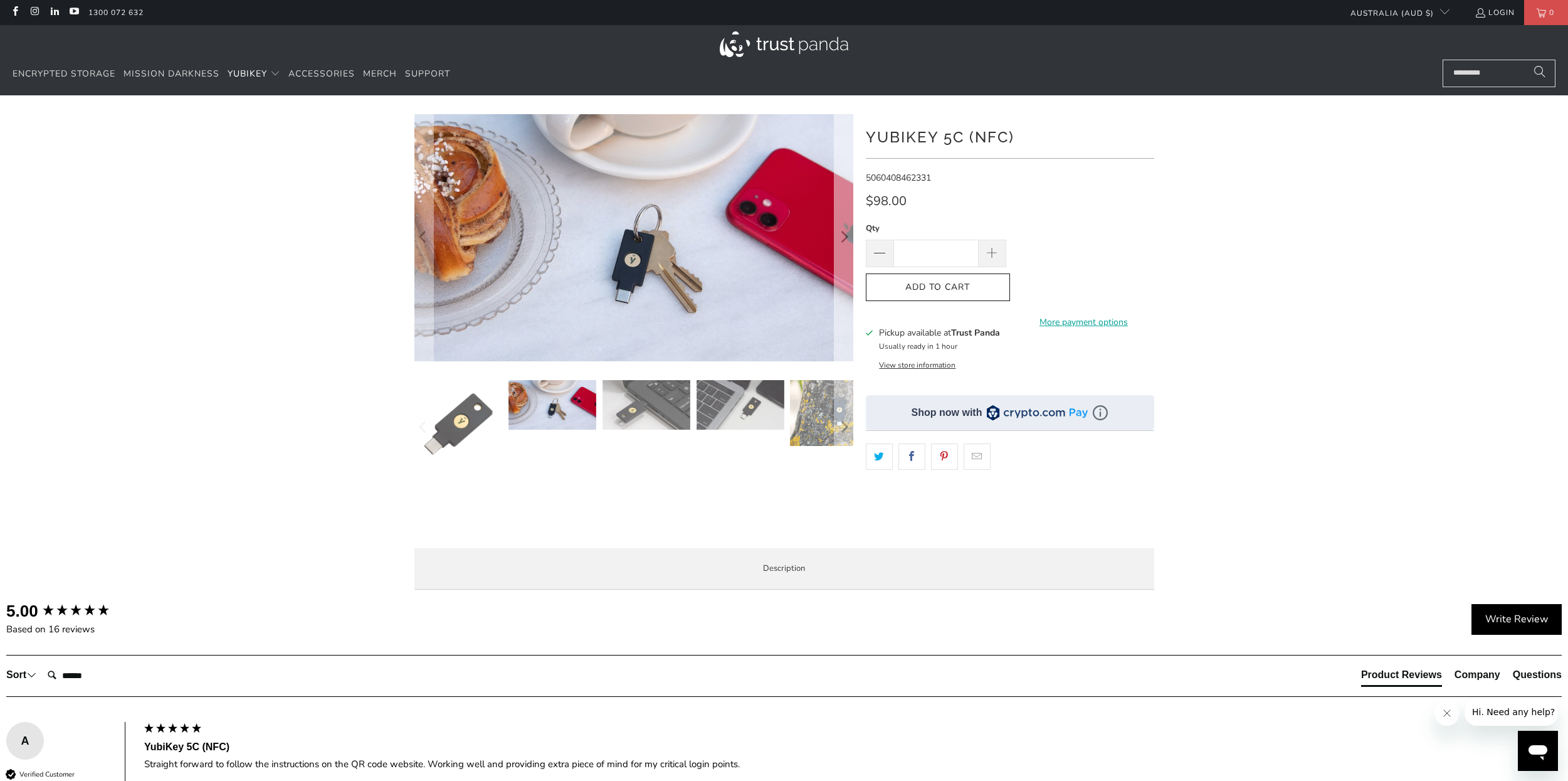
click at [851, 311] on button "Next" at bounding box center [844, 237] width 20 height 247
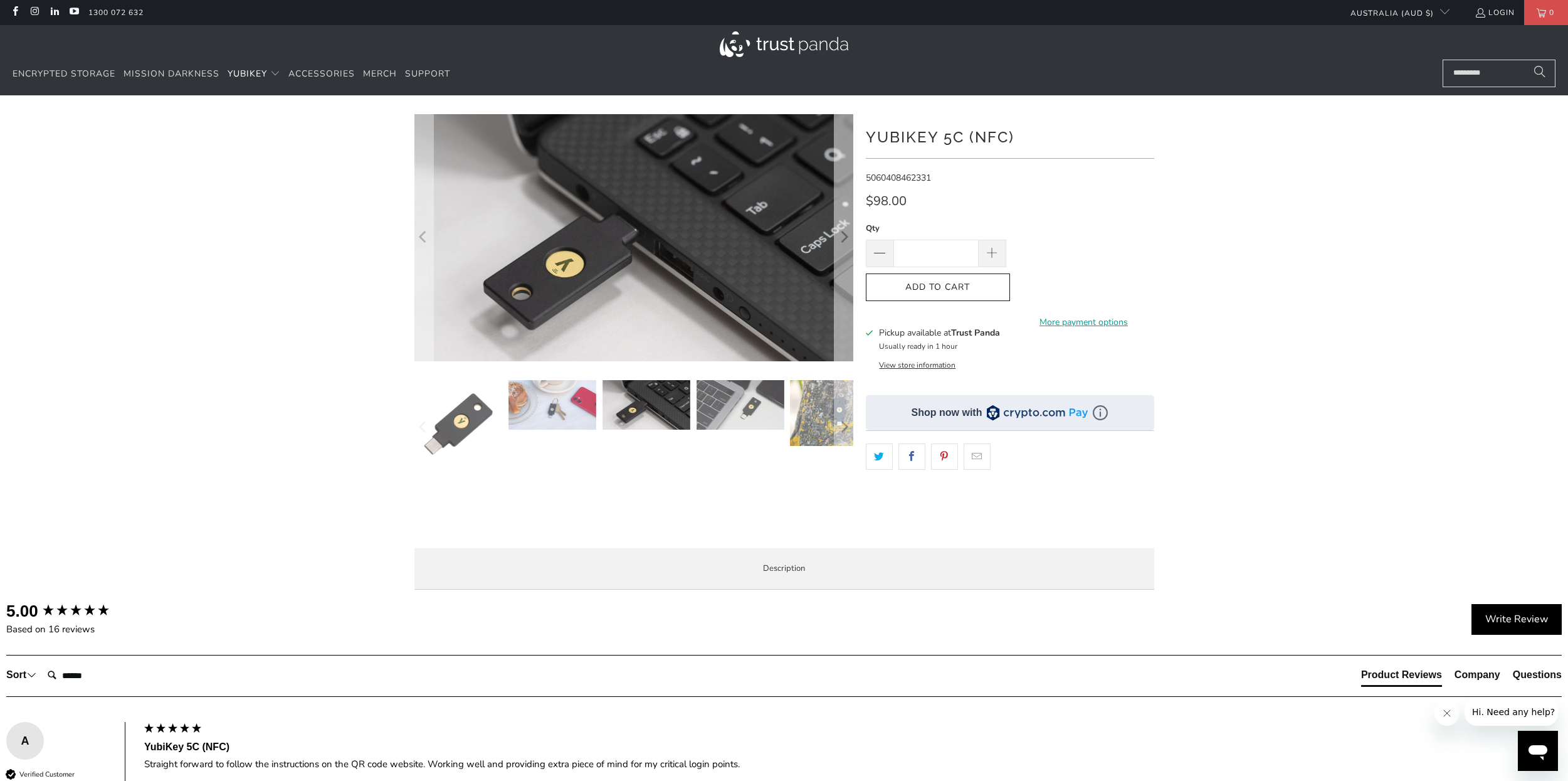
click at [851, 311] on button "Next" at bounding box center [844, 237] width 20 height 247
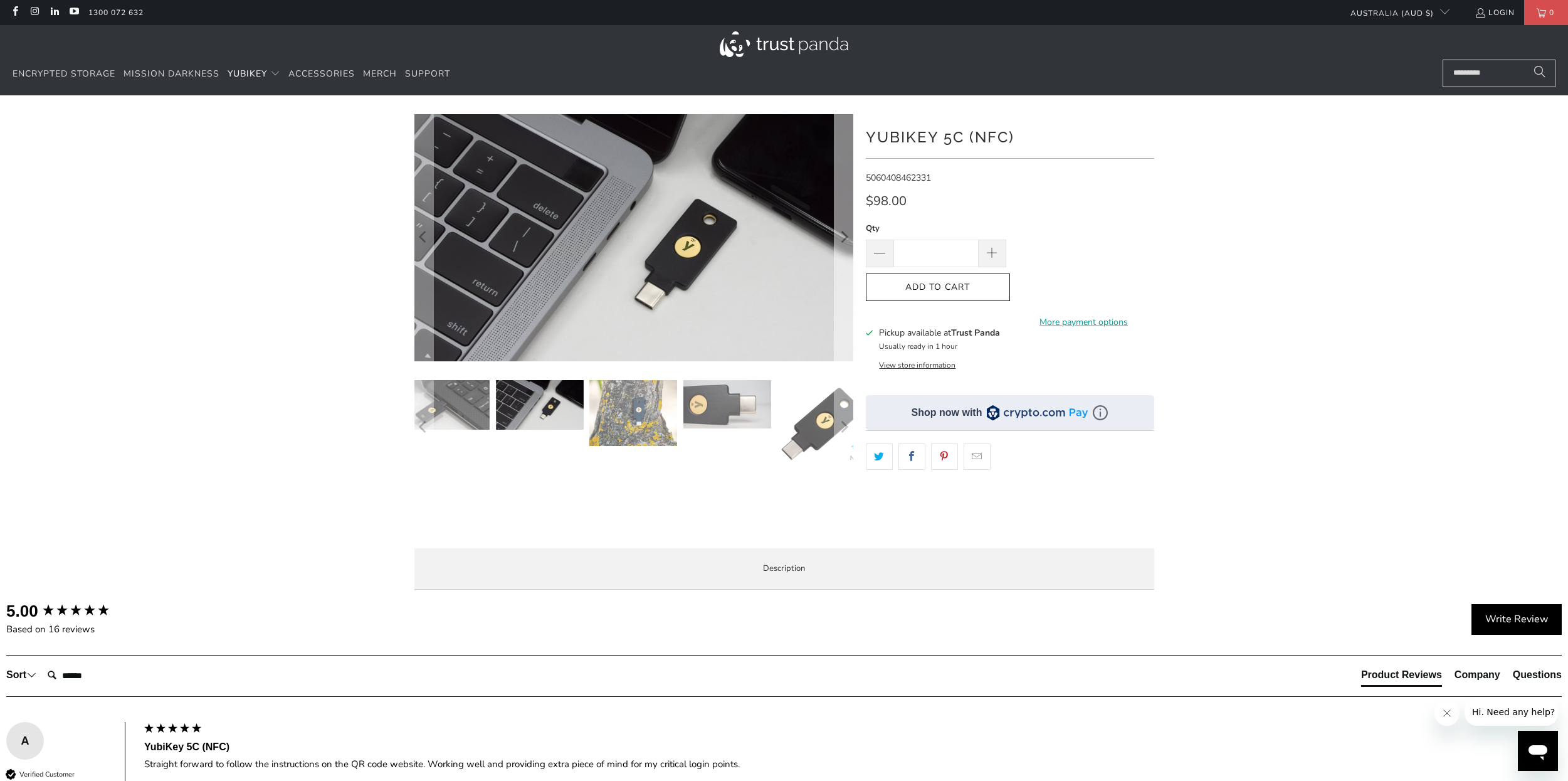
click at [851, 306] on button "Next" at bounding box center [844, 237] width 20 height 247
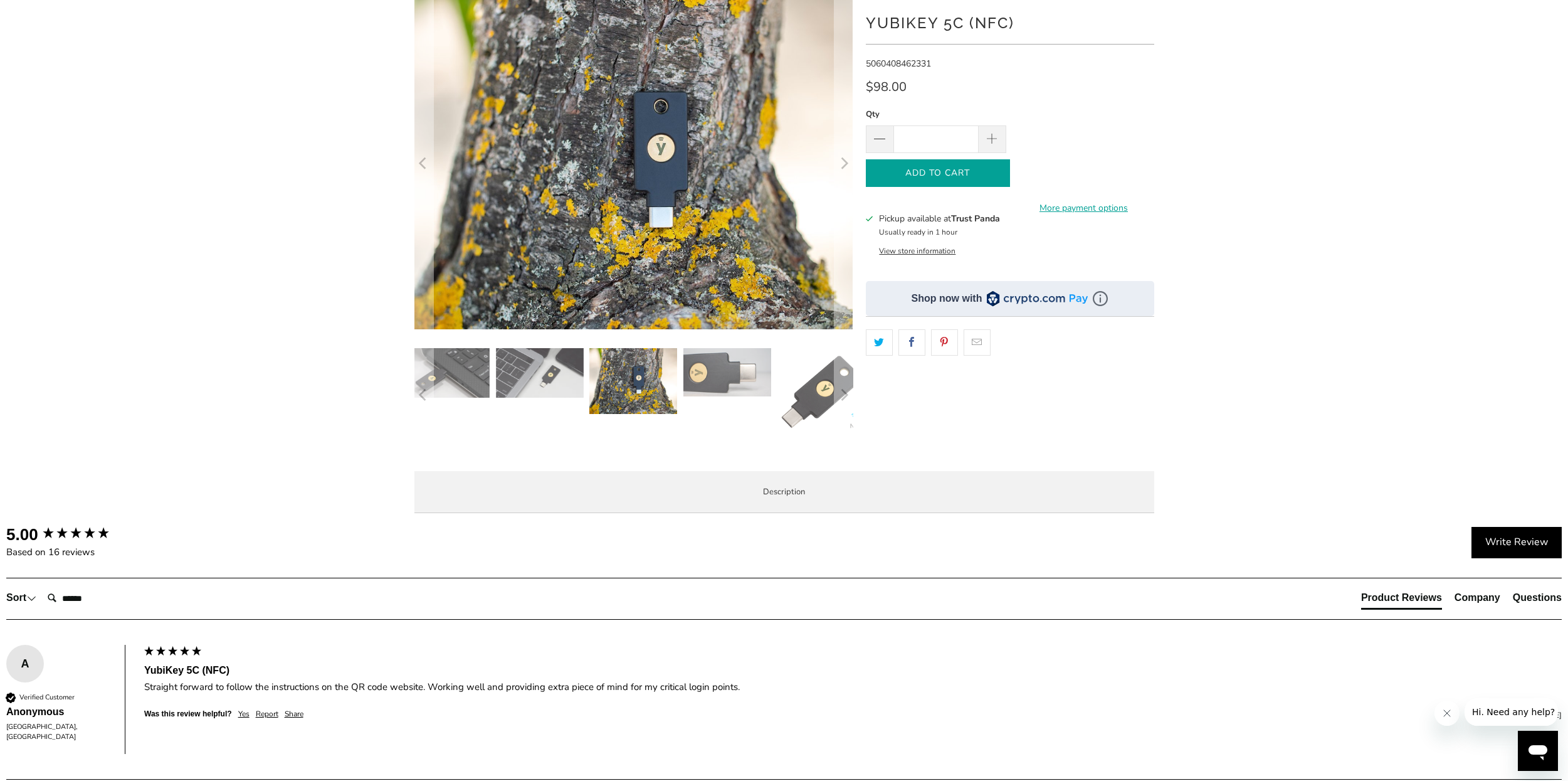
scroll to position [75, 0]
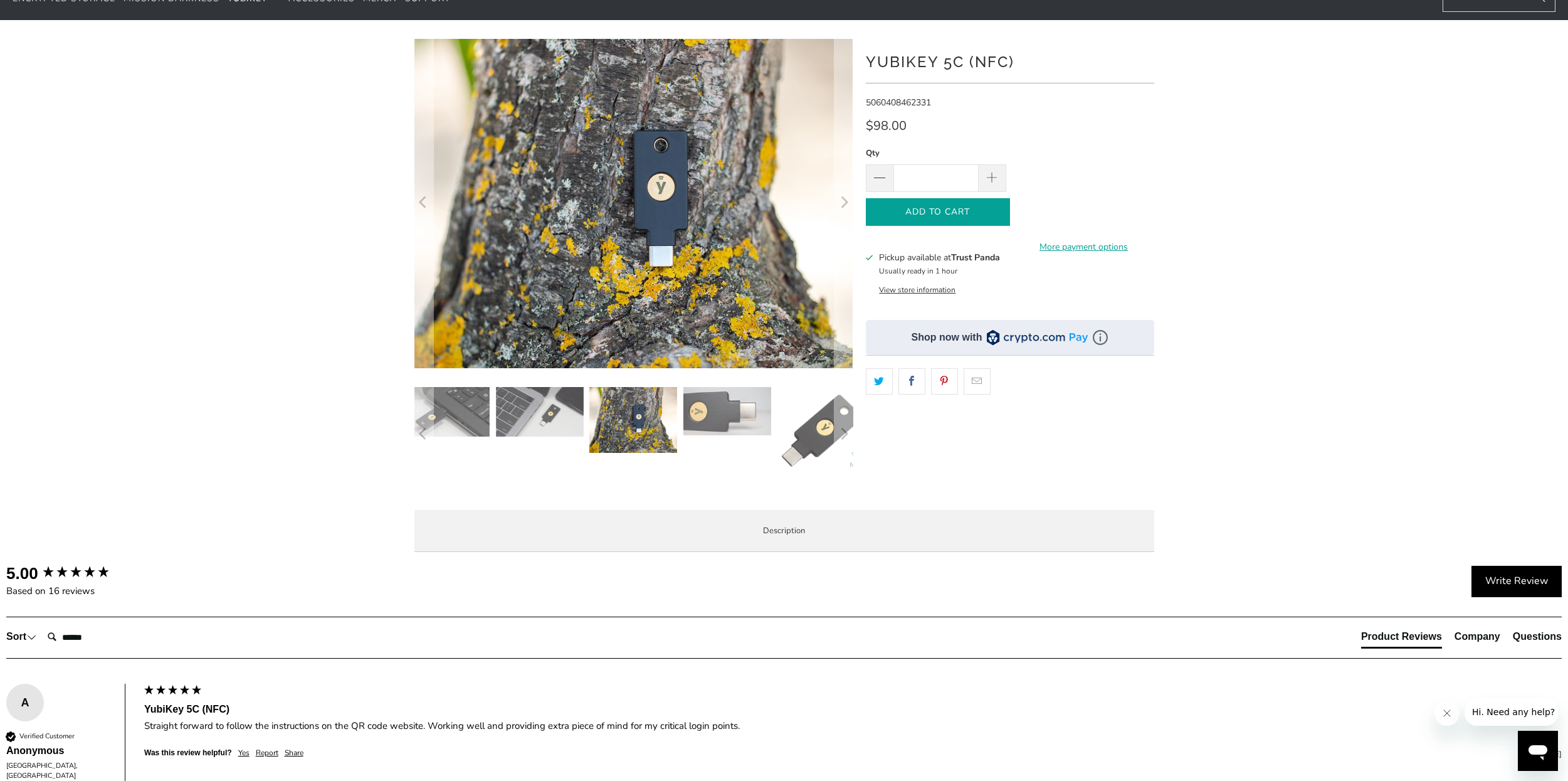
click at [926, 207] on span "Add to Cart" at bounding box center [937, 212] width 118 height 11
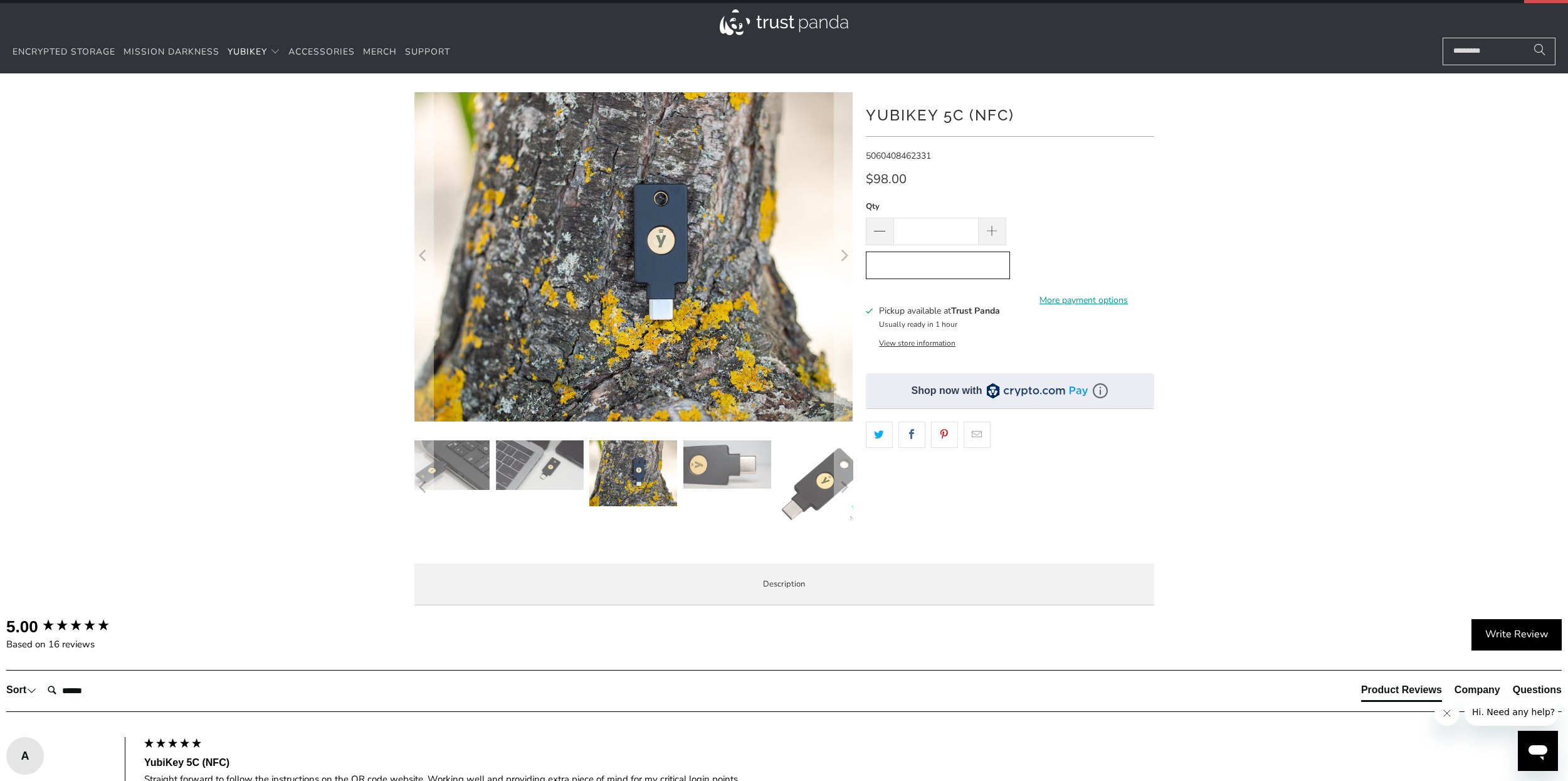
scroll to position [0, 0]
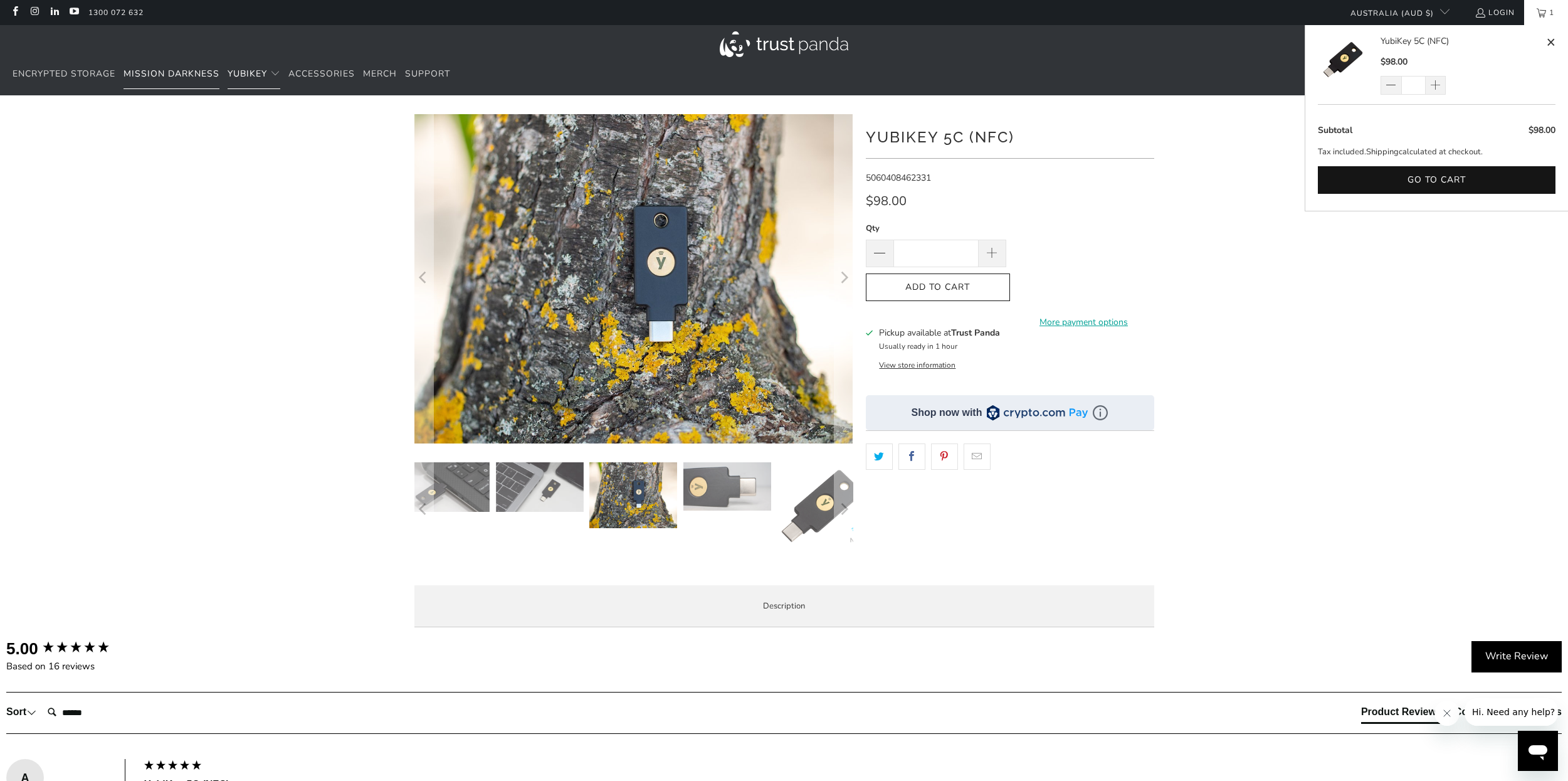
click at [169, 75] on span "Mission Darkness" at bounding box center [171, 73] width 96 height 12
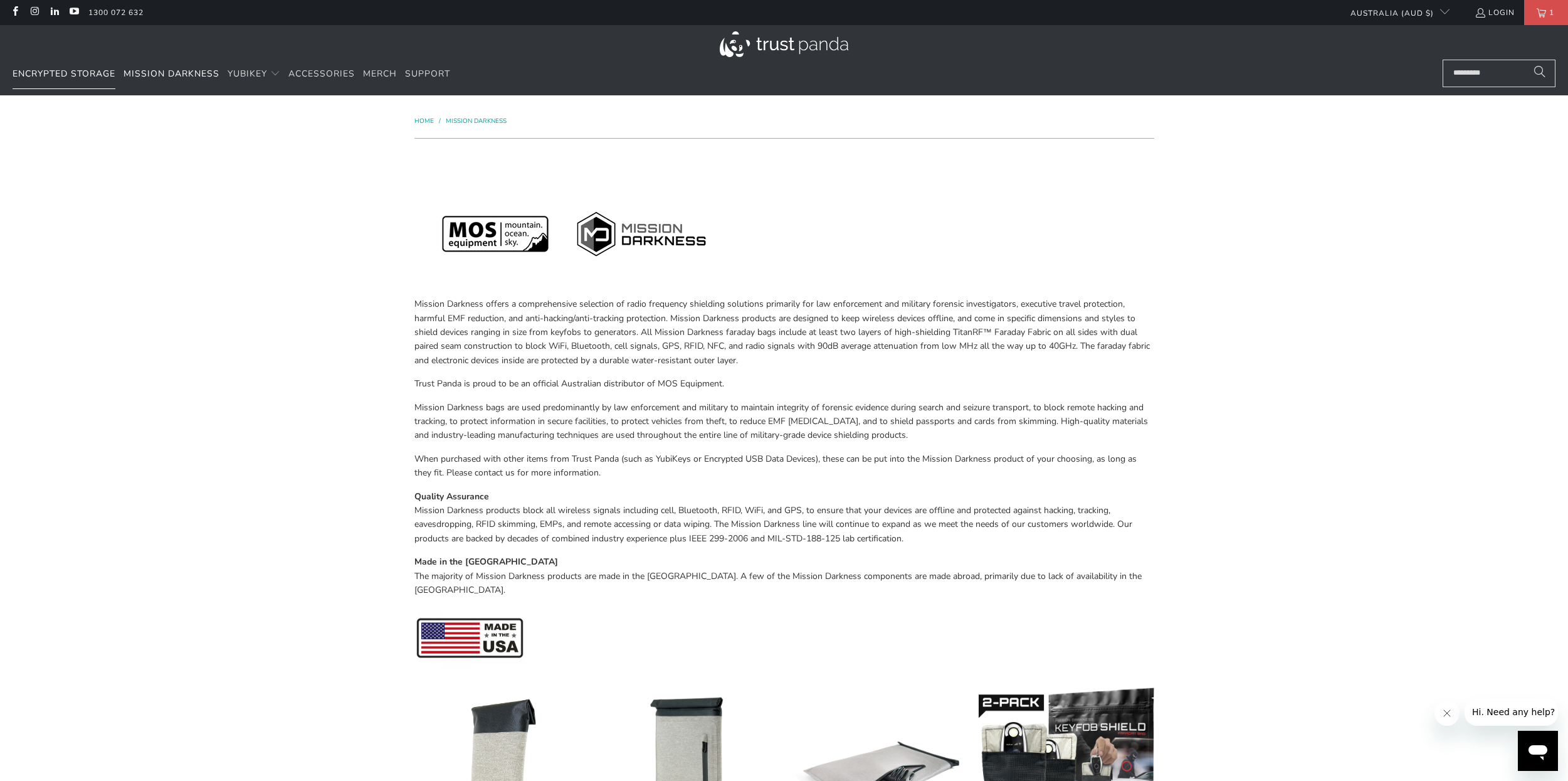
click at [72, 71] on span "Encrypted Storage" at bounding box center [64, 73] width 103 height 12
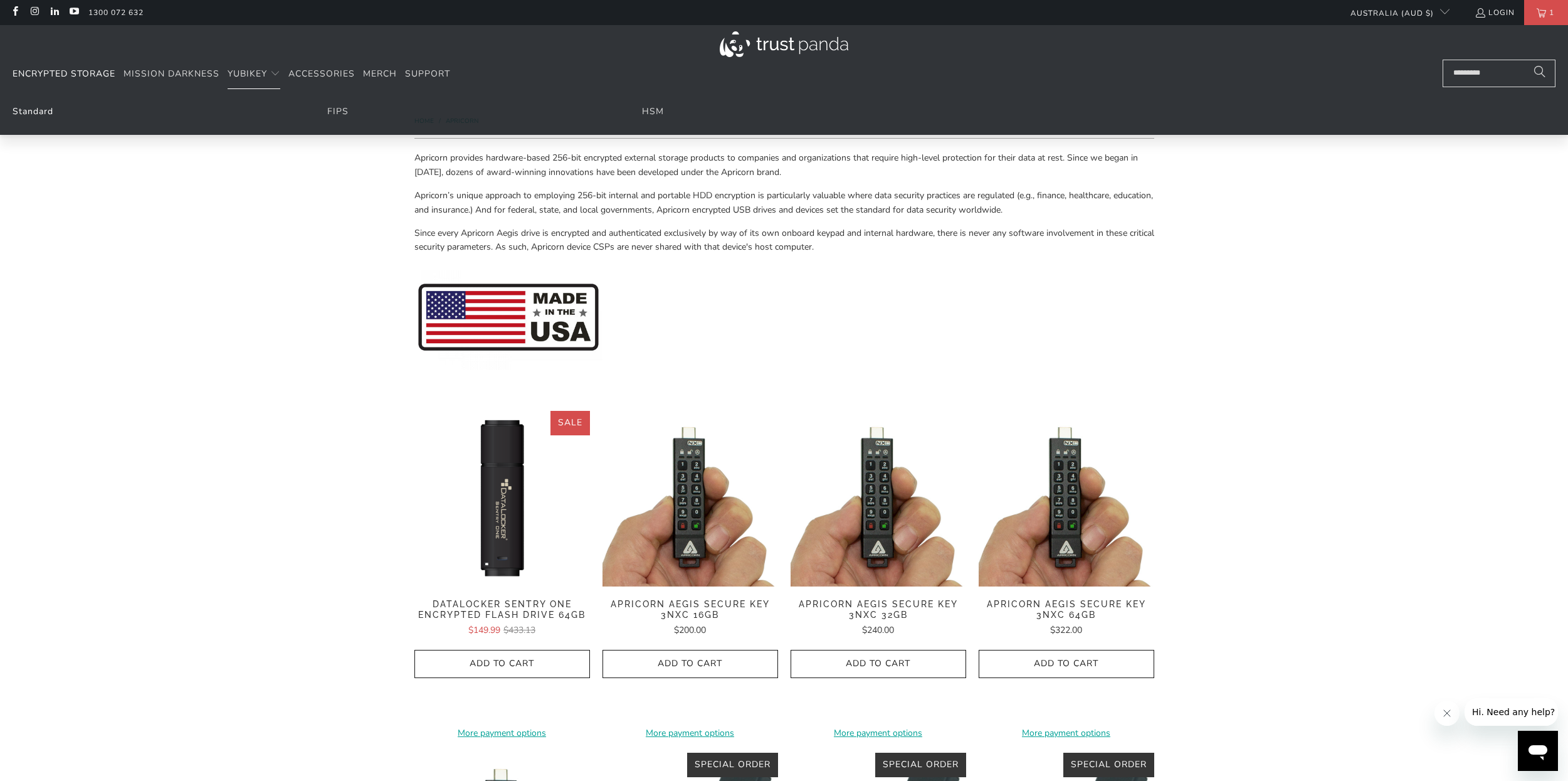
click at [28, 106] on link "Standard" at bounding box center [33, 111] width 41 height 12
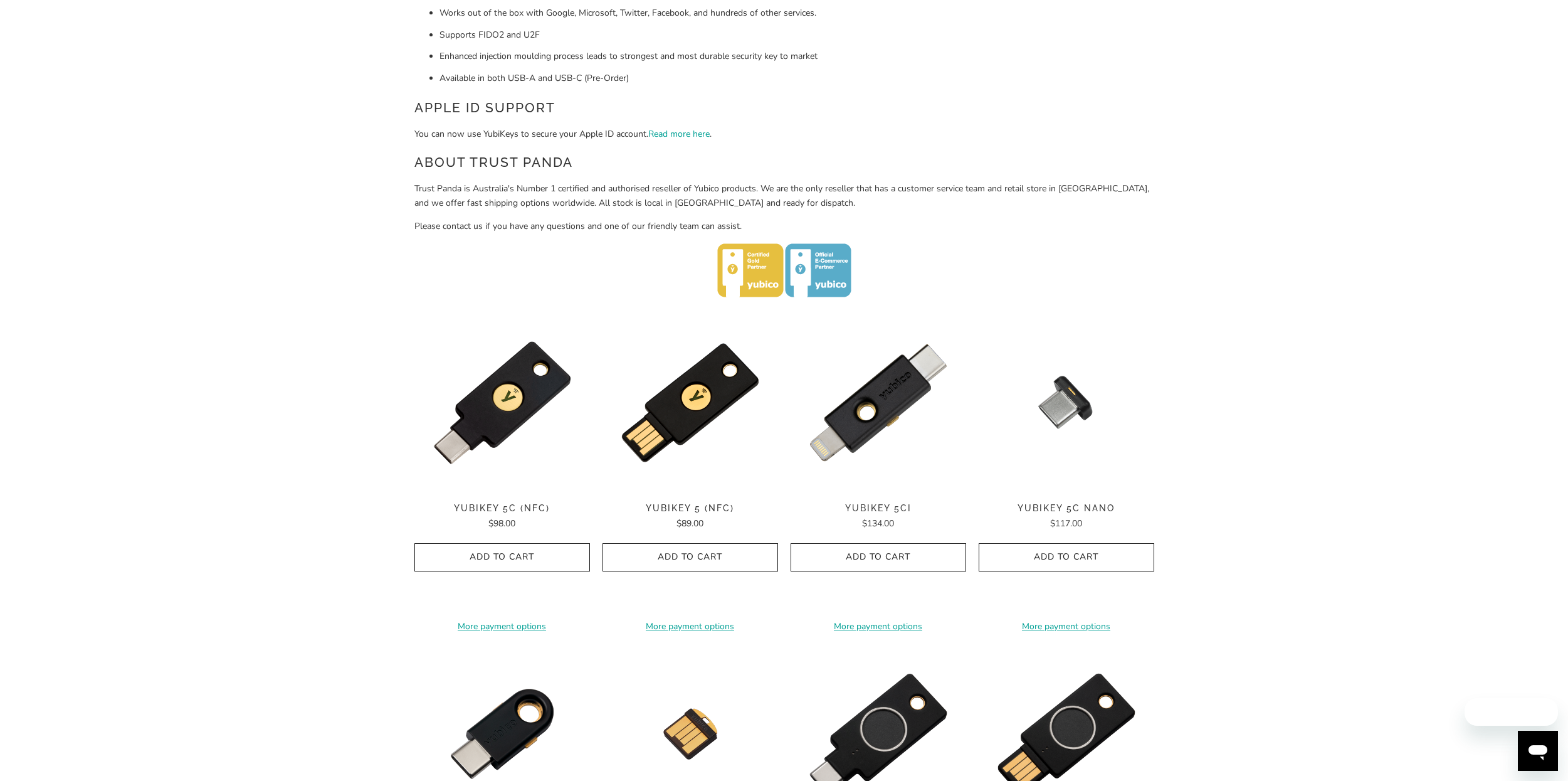
scroll to position [377, 0]
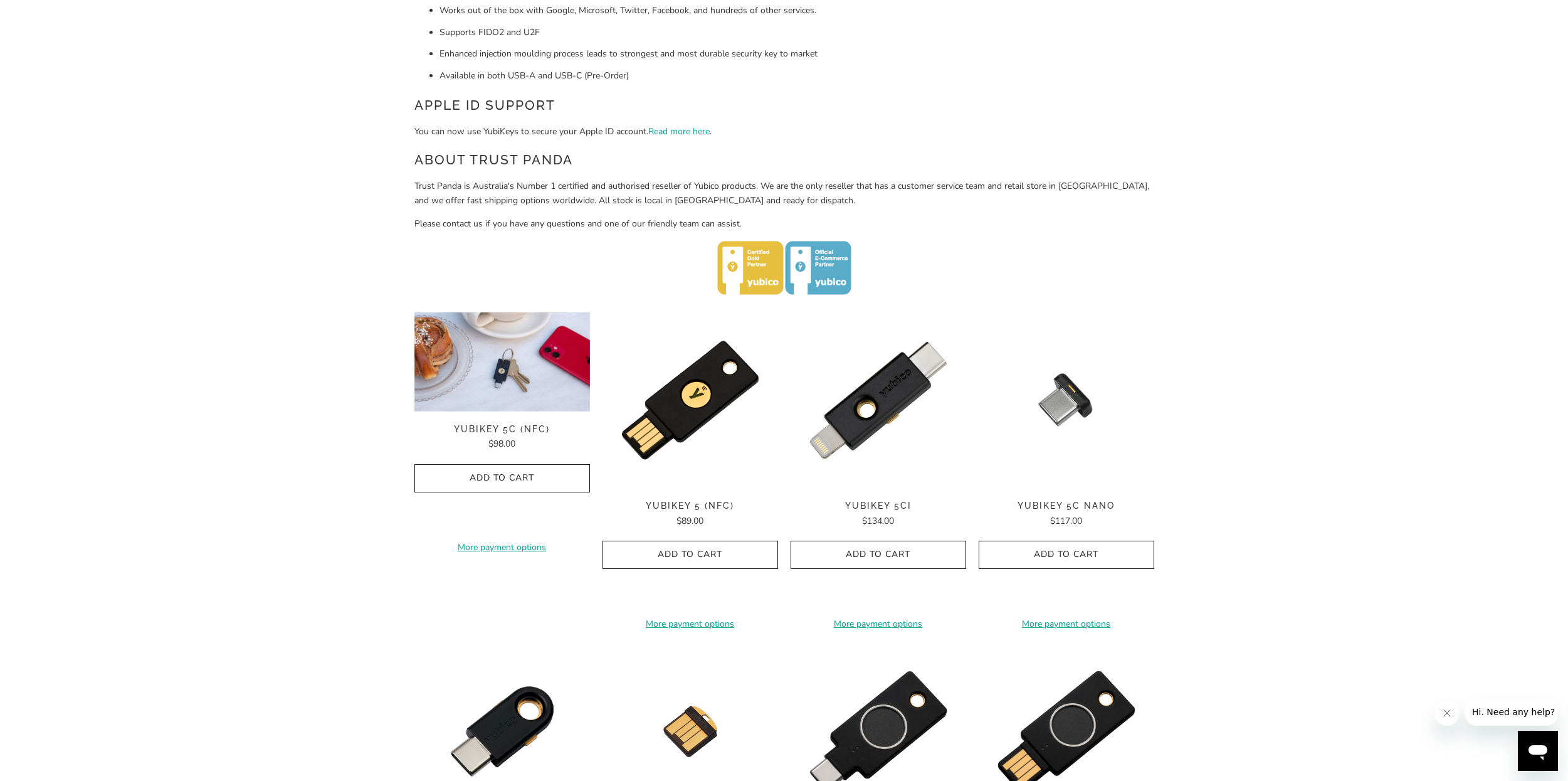
click at [485, 379] on img at bounding box center [501, 362] width 175 height 99
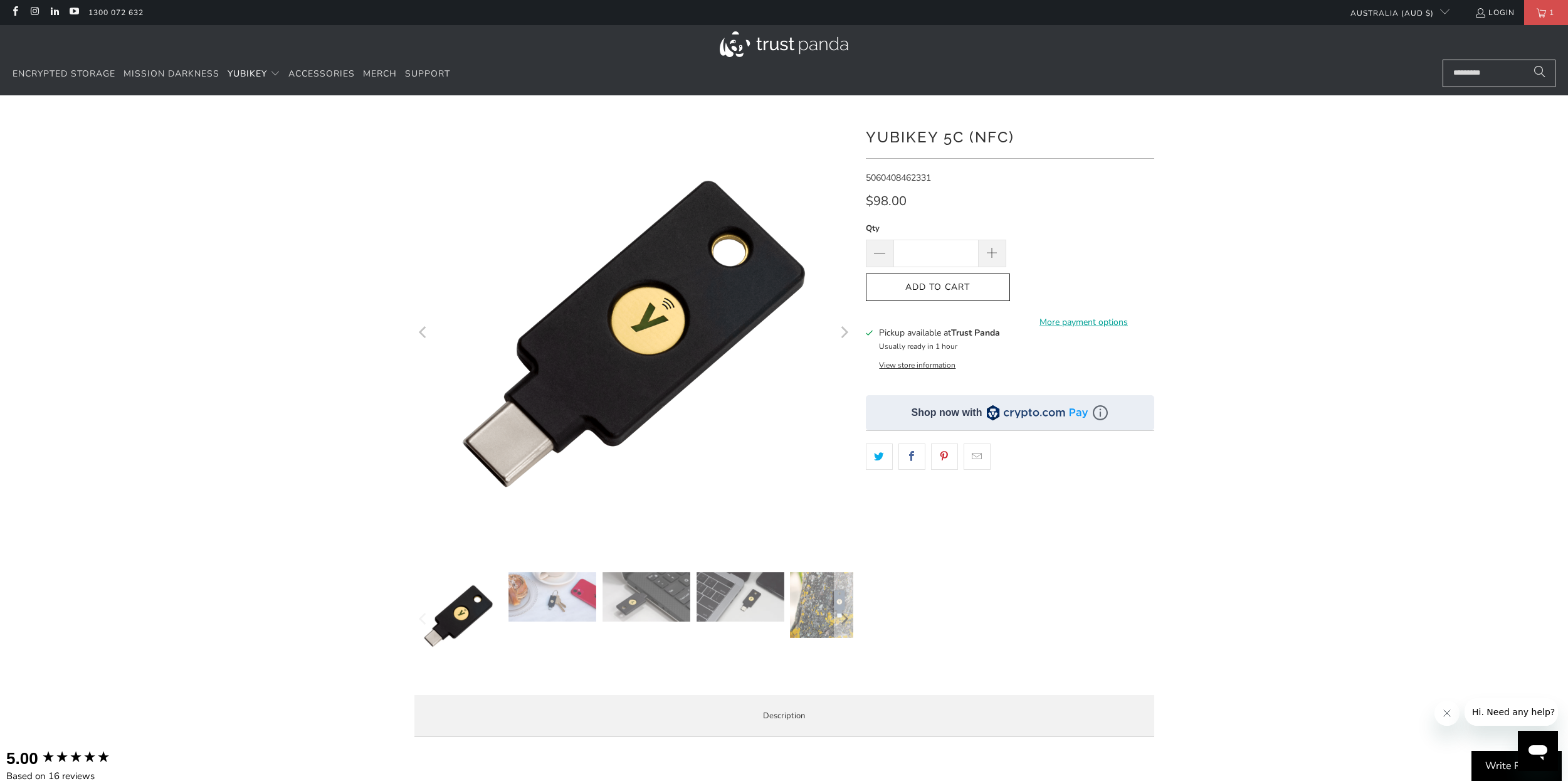
click at [936, 290] on icon "button" at bounding box center [937, 287] width 20 height 20
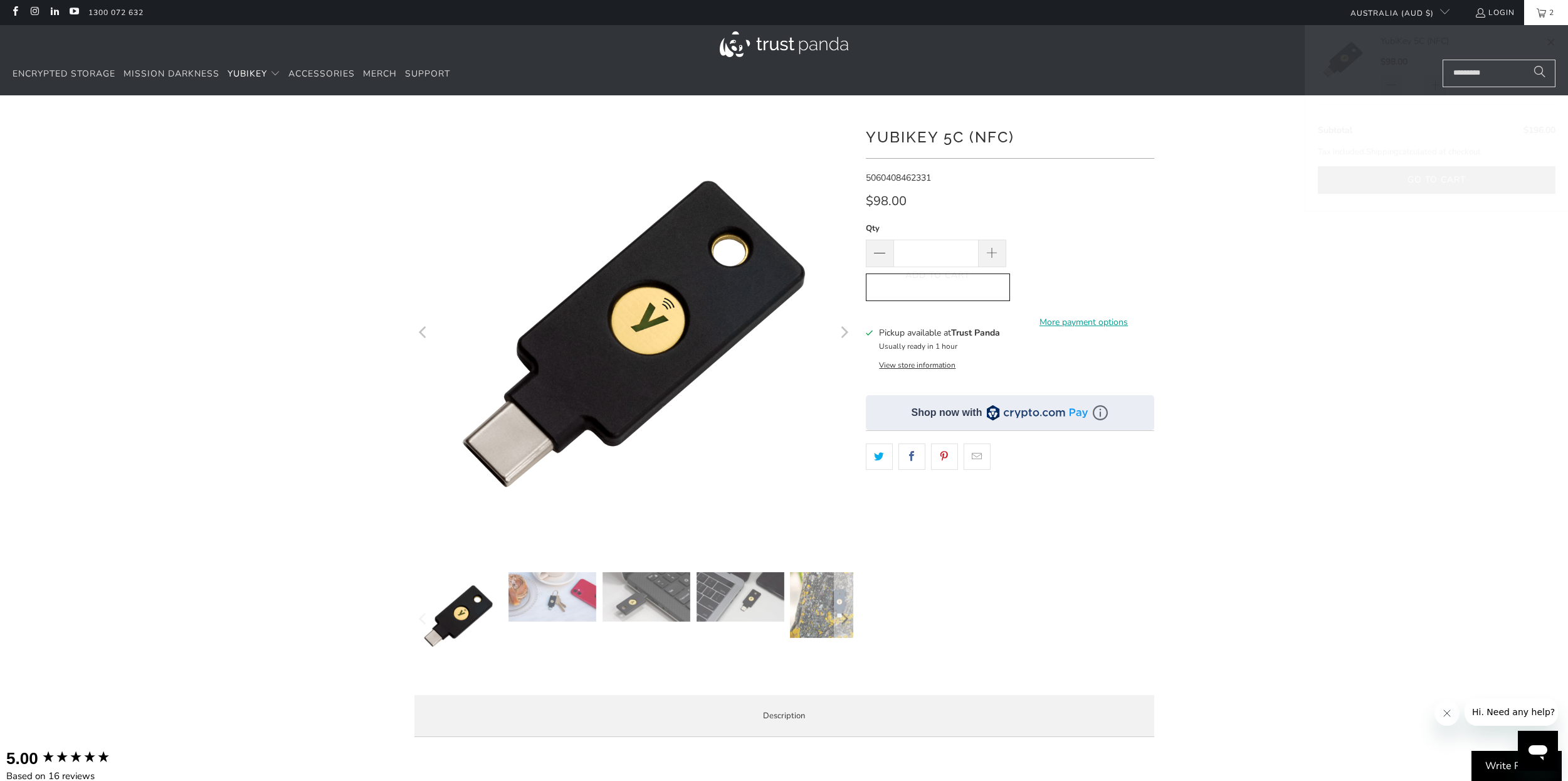
click at [1532, 9] on link "2" at bounding box center [1546, 13] width 44 height 25
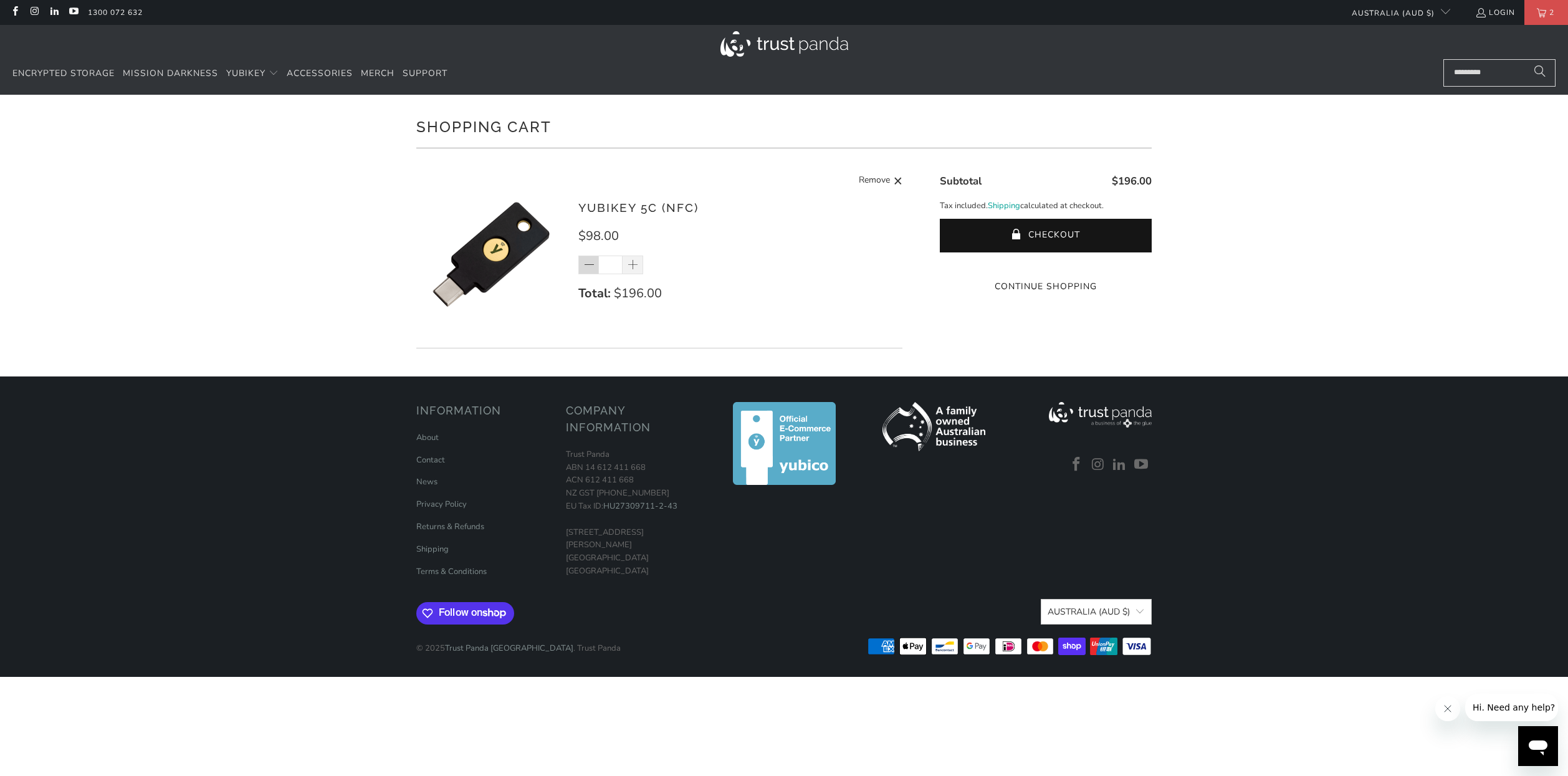
click at [581, 269] on span at bounding box center [588, 264] width 20 height 18
type input "*"
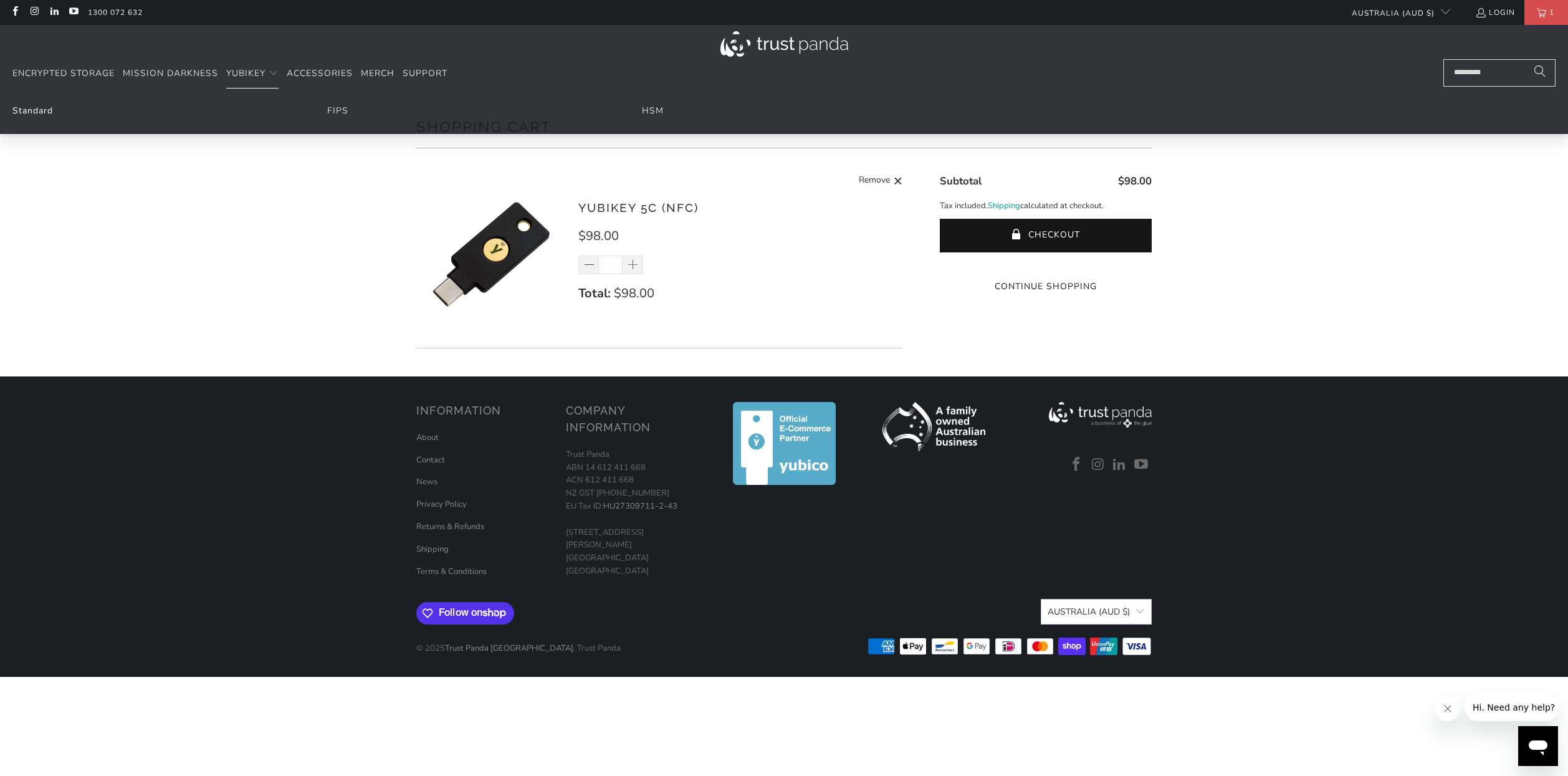
click at [16, 112] on link "Standard" at bounding box center [33, 110] width 41 height 12
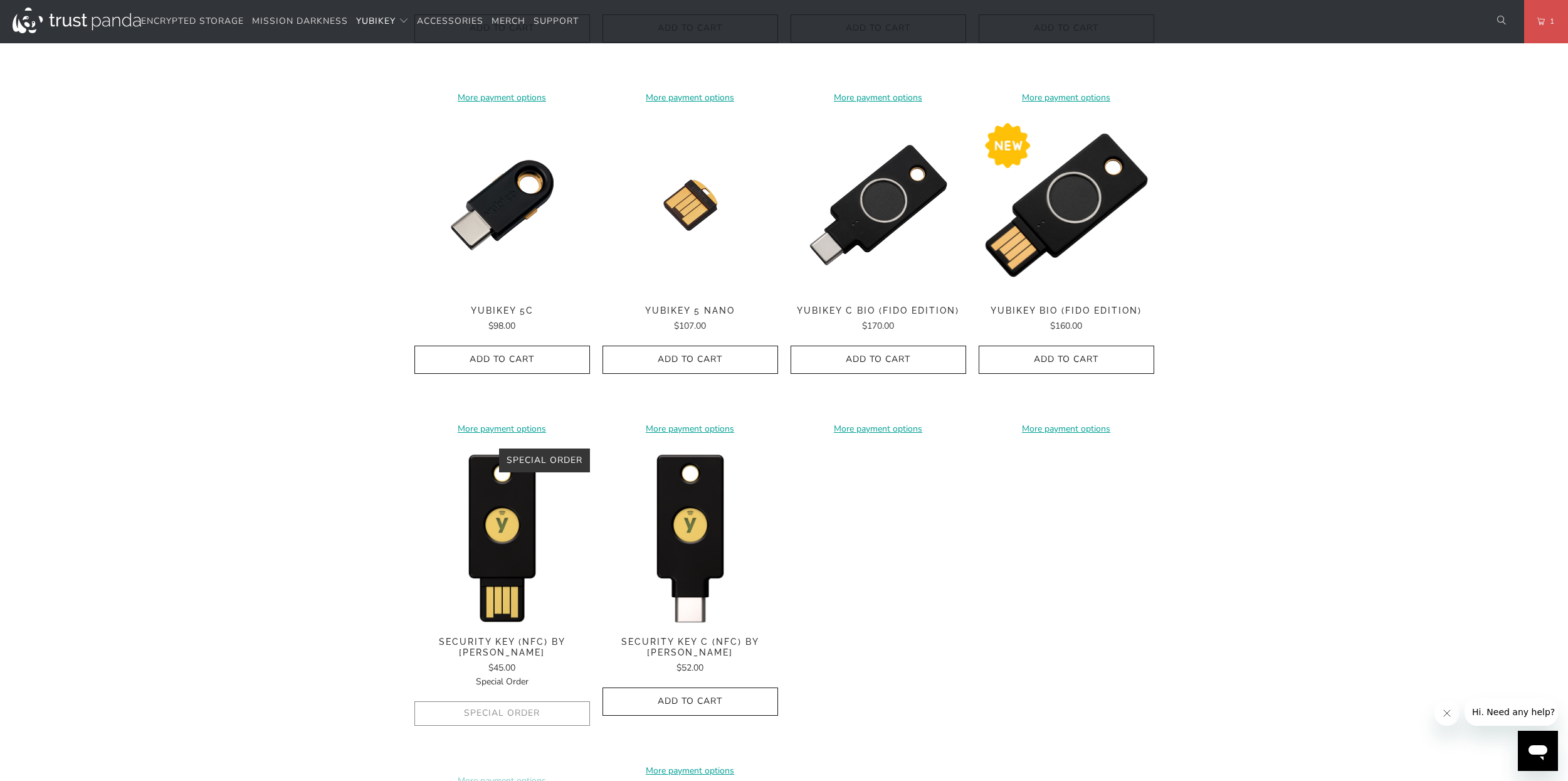
scroll to position [903, 0]
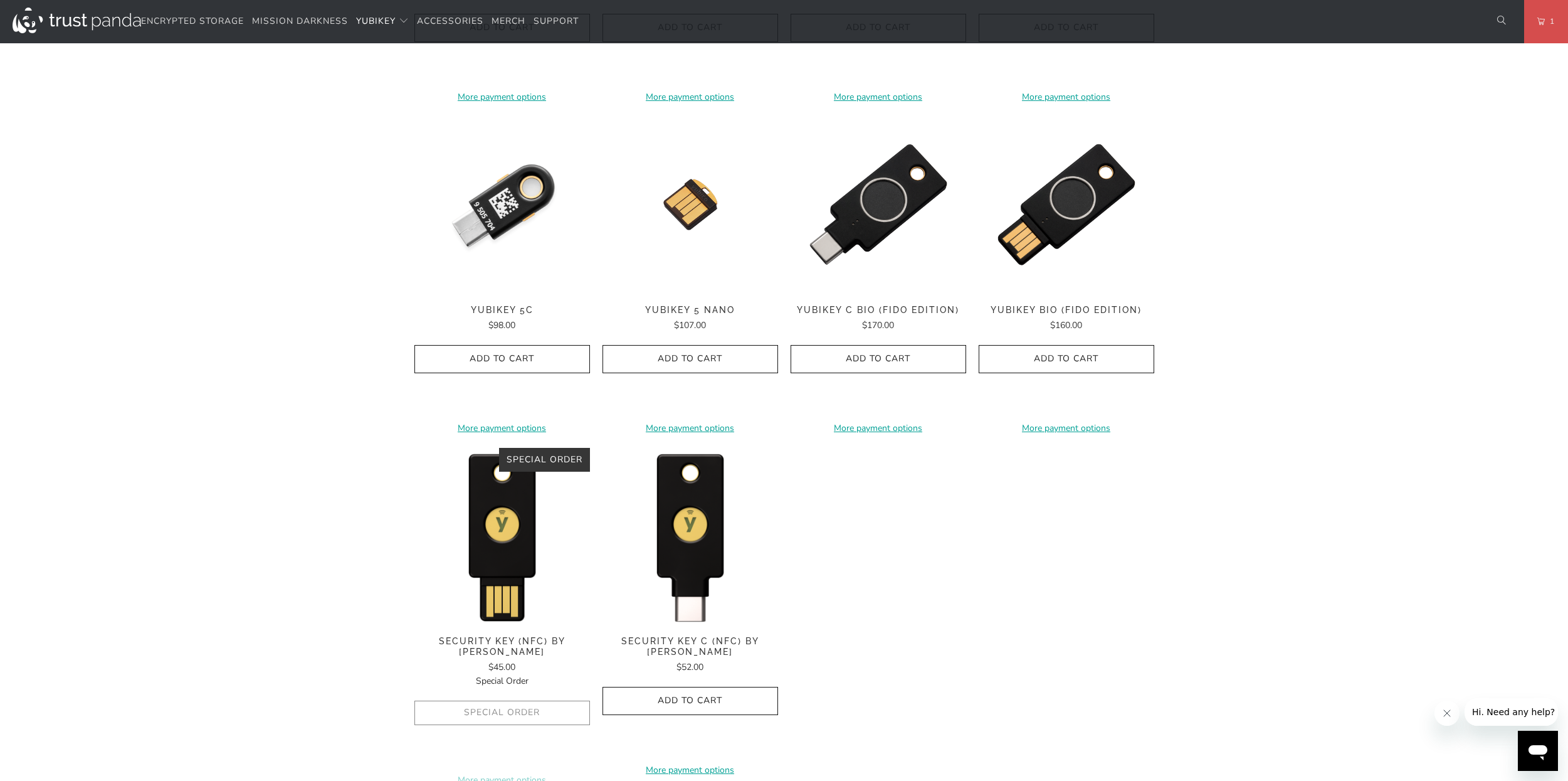
click at [505, 193] on img at bounding box center [501, 204] width 175 height 175
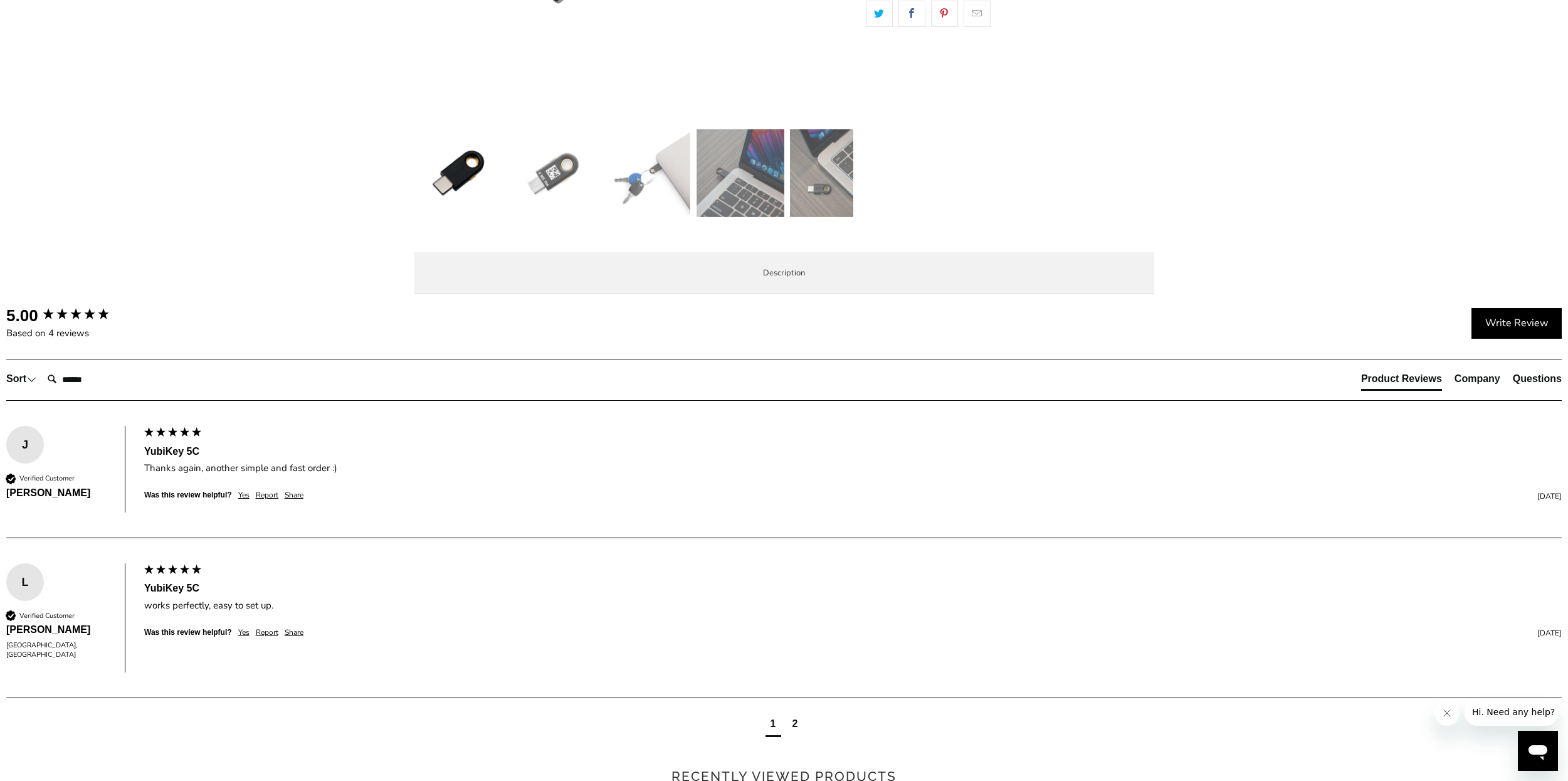
scroll to position [451, 0]
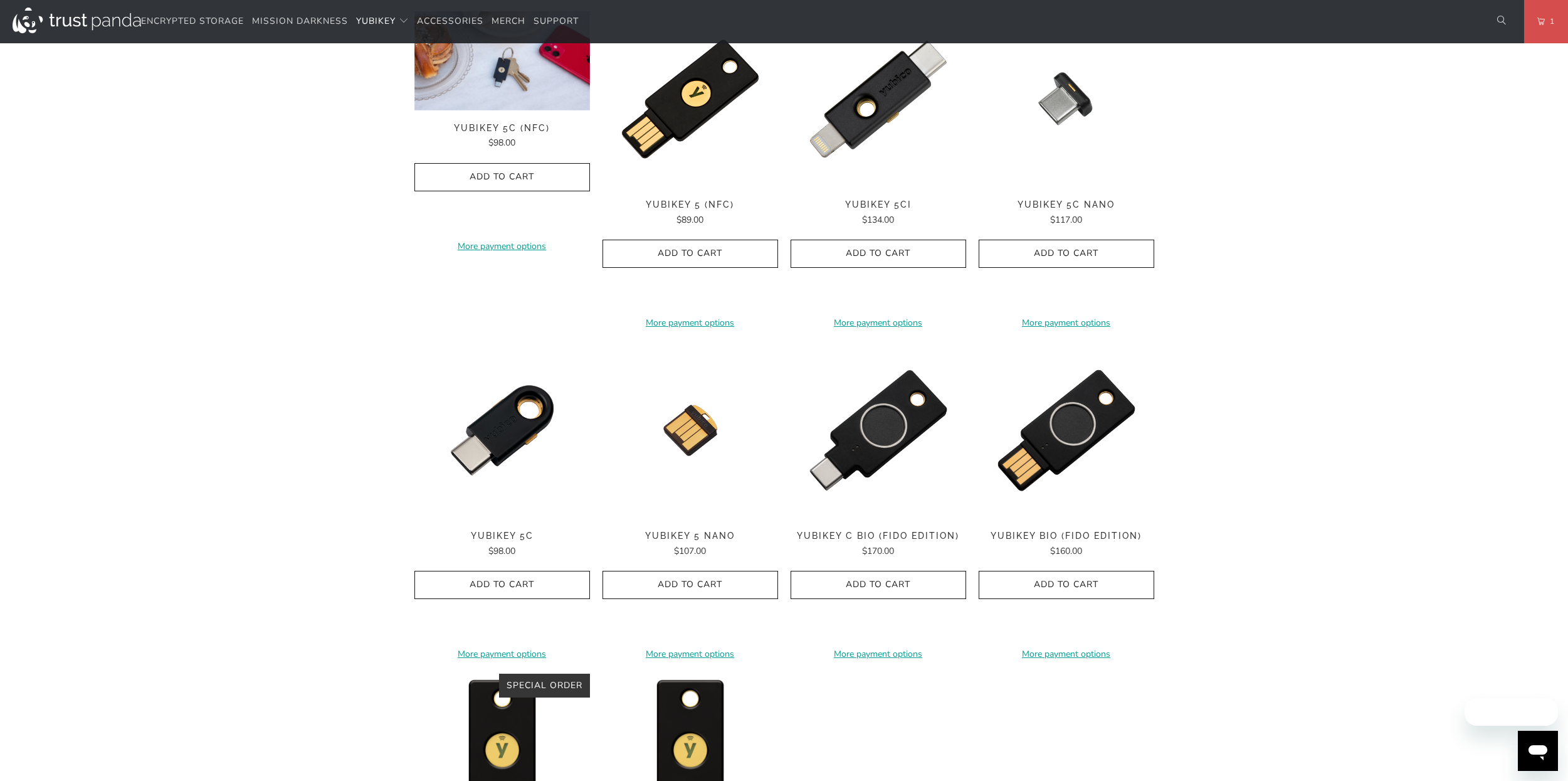
click at [531, 109] on img at bounding box center [501, 61] width 175 height 99
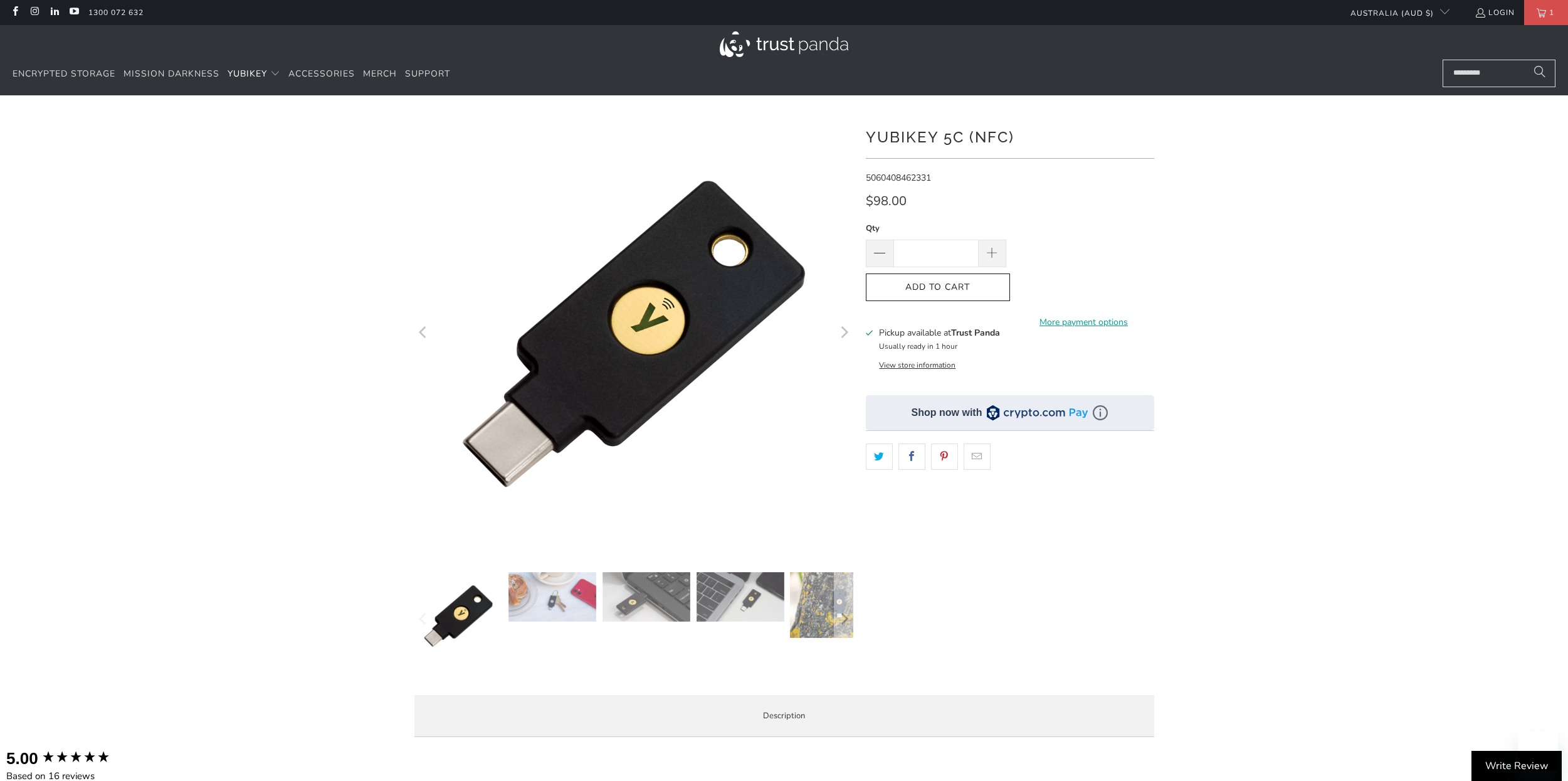
click at [916, 283] on span "Add to Cart" at bounding box center [937, 287] width 118 height 11
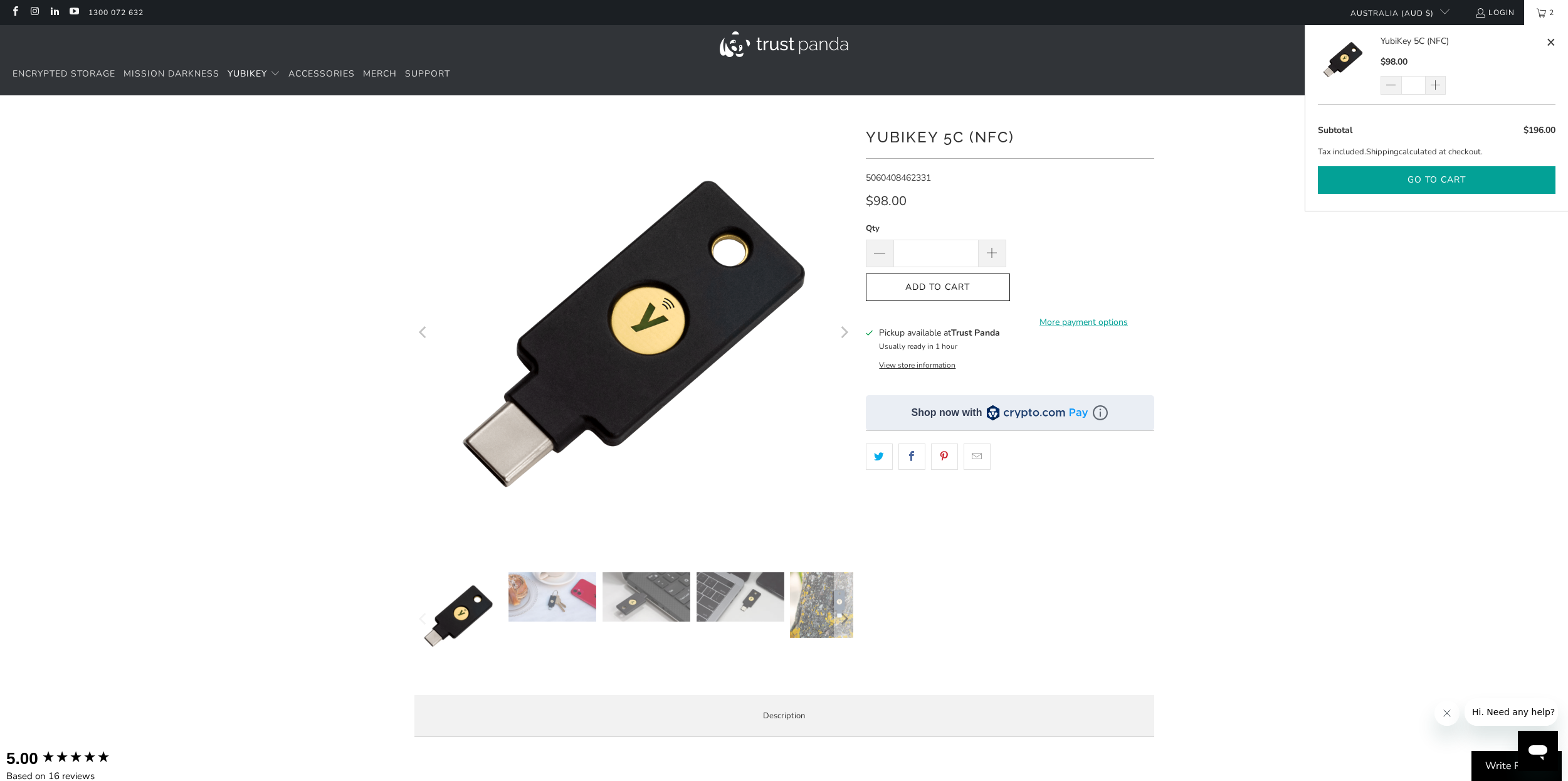
click at [1409, 176] on button "Go to cart" at bounding box center [1436, 180] width 238 height 28
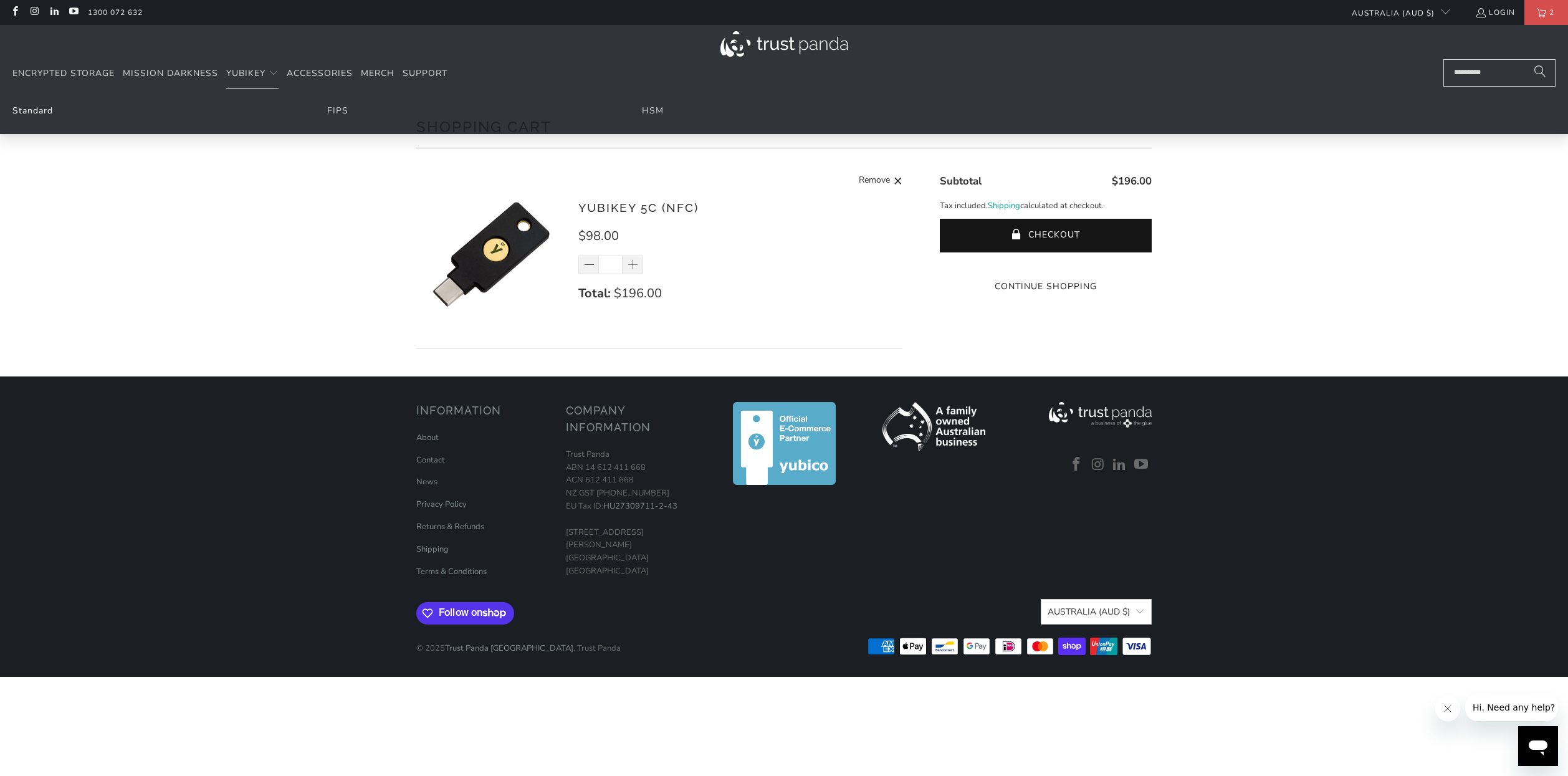
click at [45, 109] on link "Standard" at bounding box center [33, 110] width 41 height 12
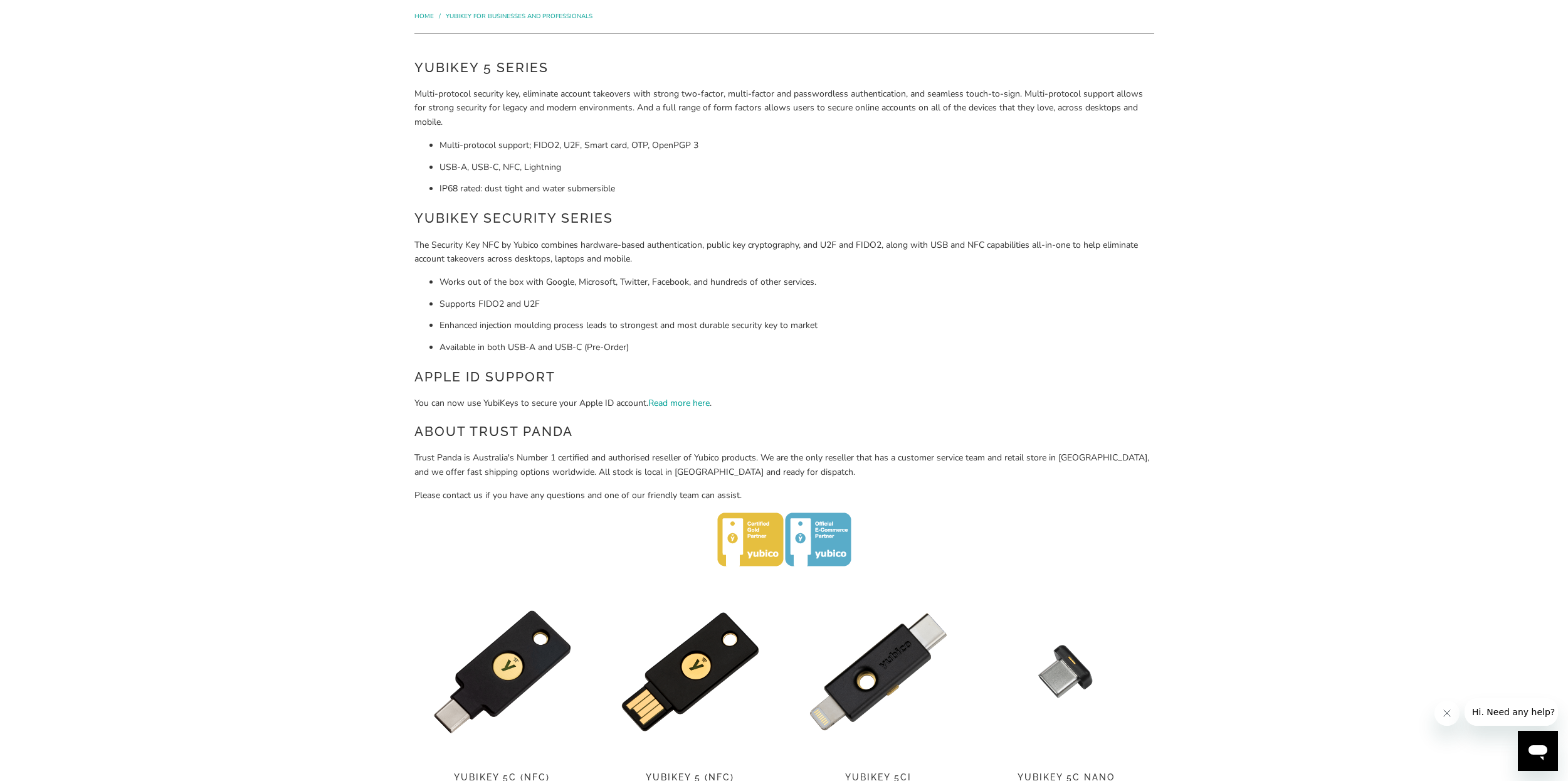
scroll to position [75, 0]
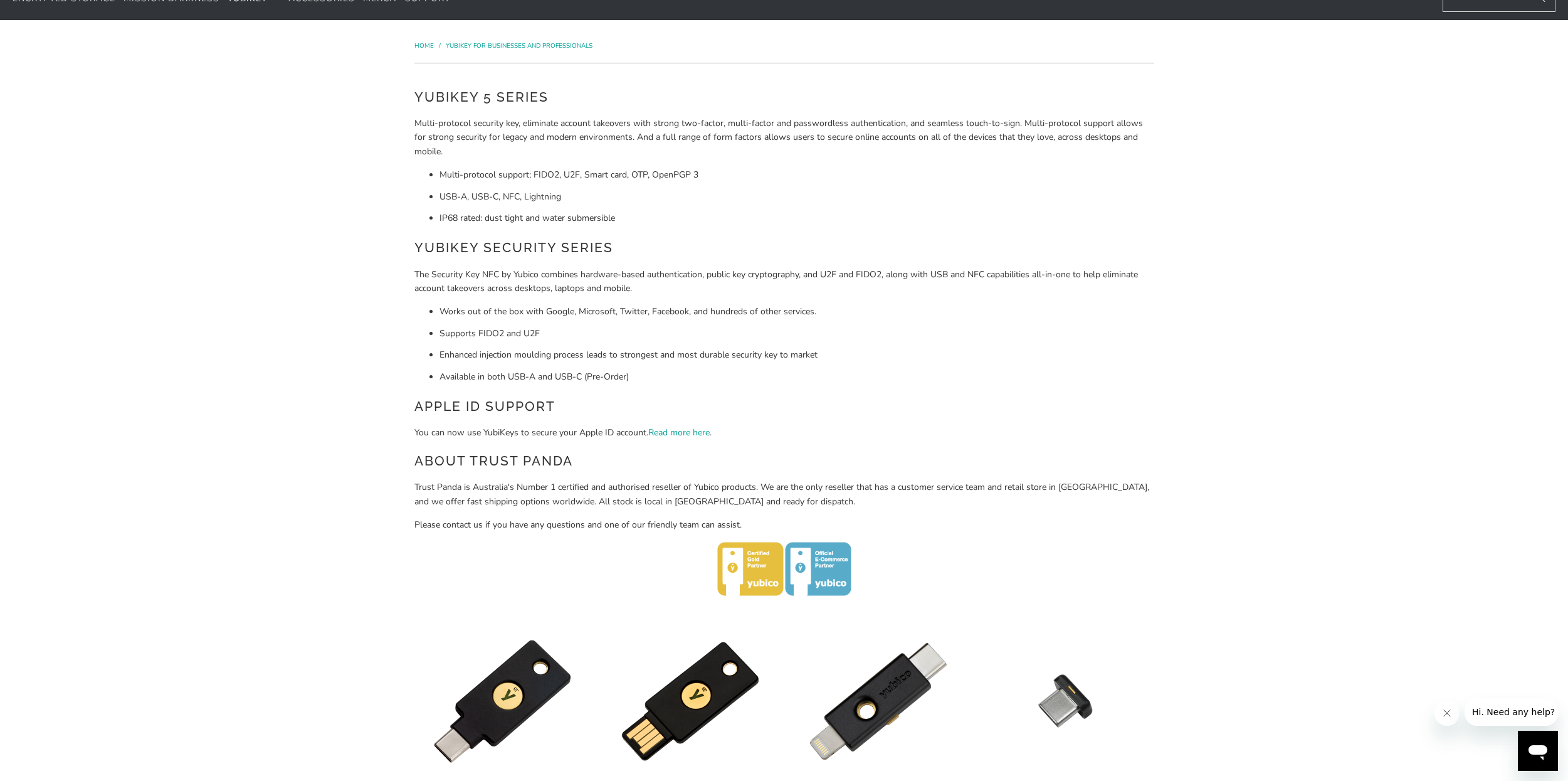
drag, startPoint x: 389, startPoint y: 426, endPoint x: 710, endPoint y: 421, distance: 321.0
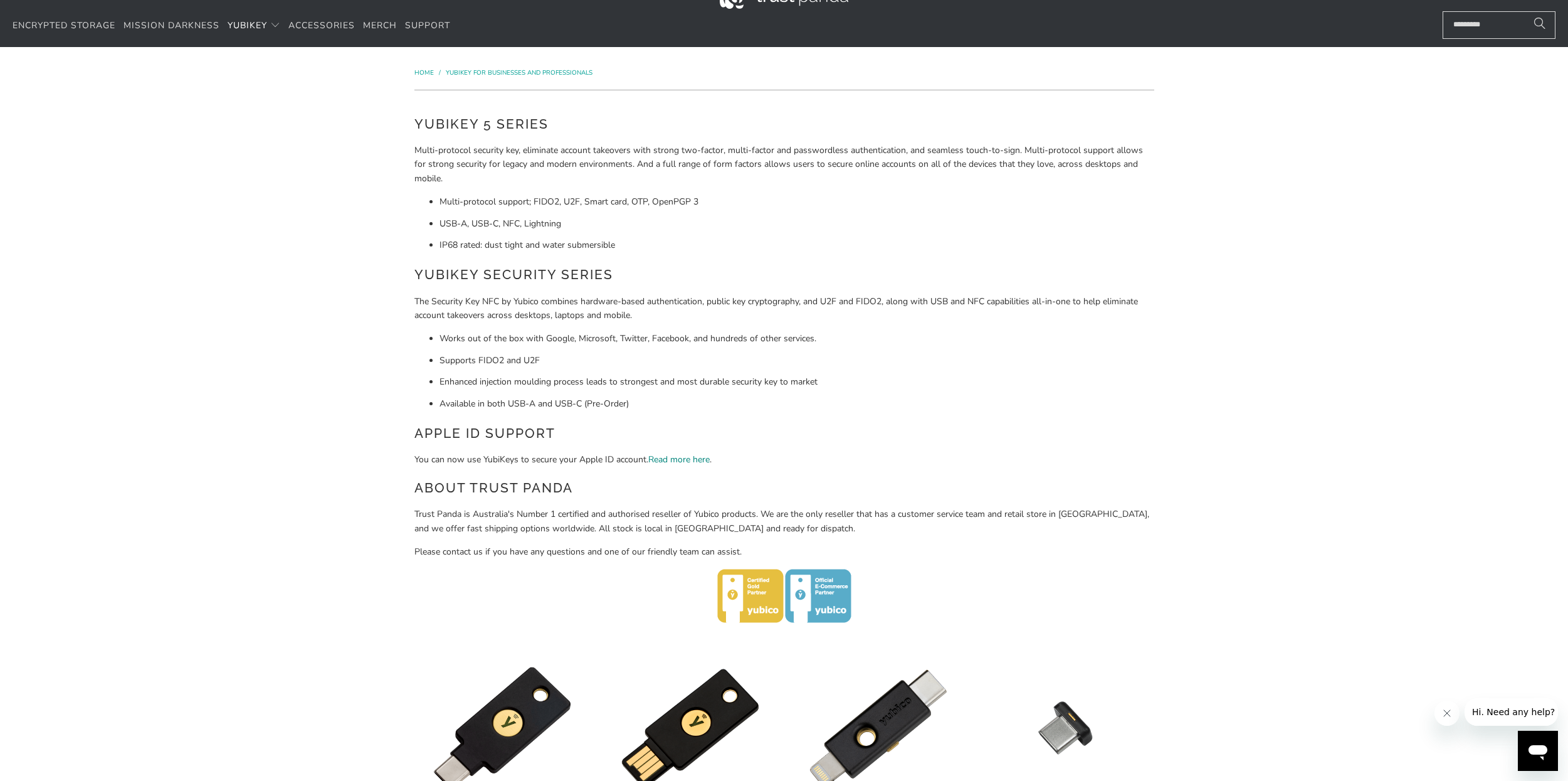
scroll to position [0, 0]
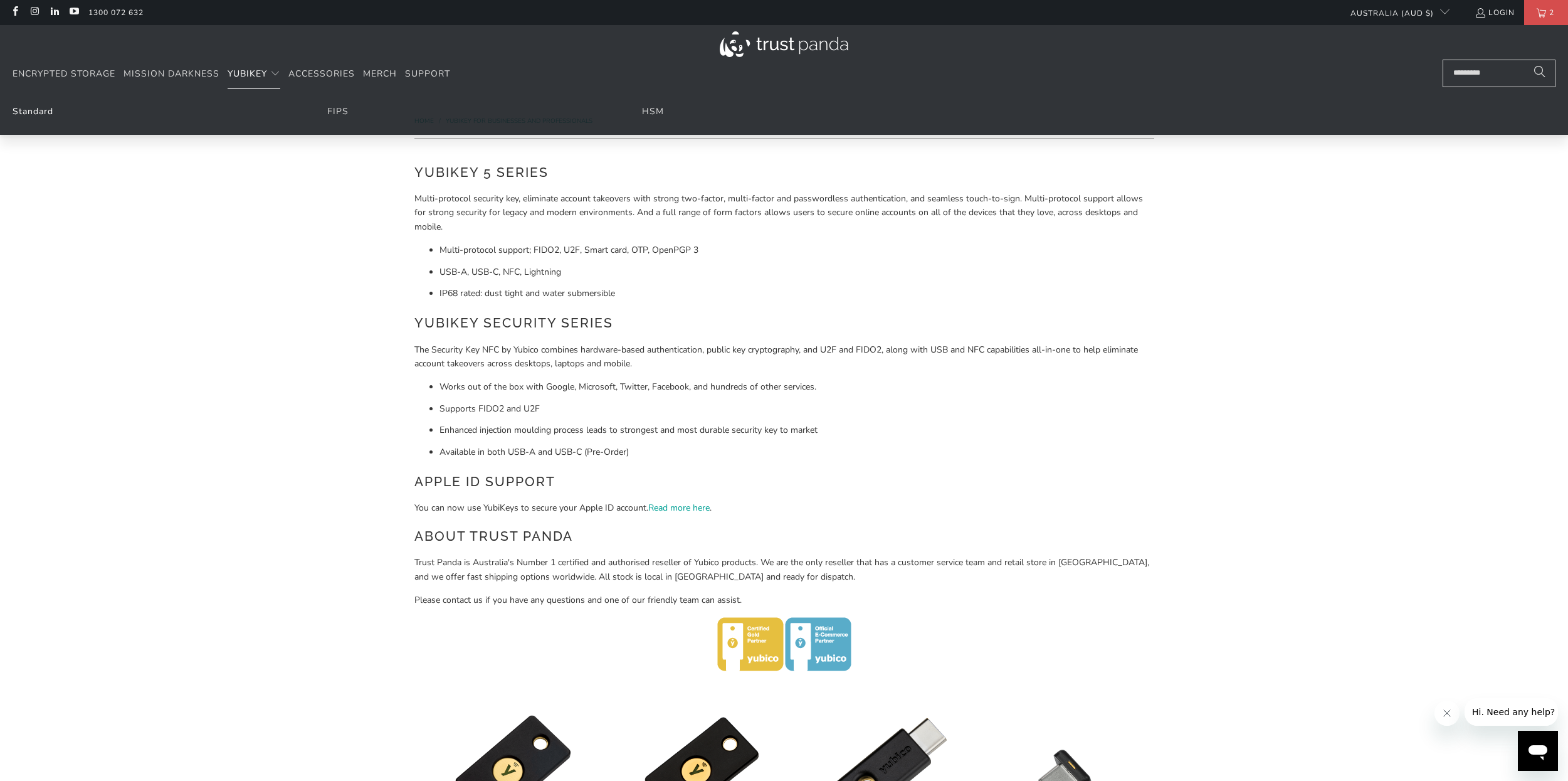
click at [30, 105] on link "Standard" at bounding box center [33, 111] width 41 height 12
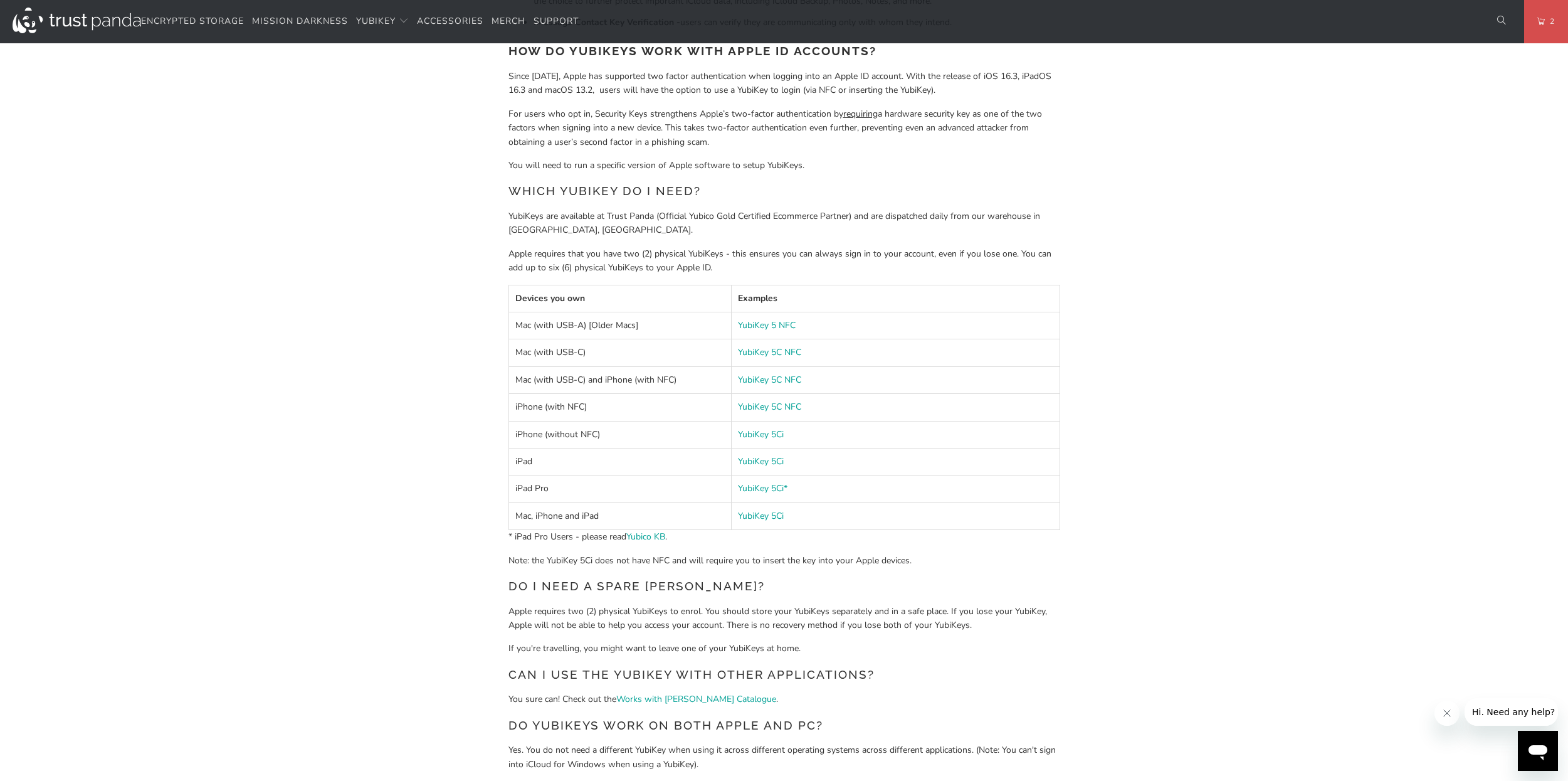
scroll to position [978, 0]
drag, startPoint x: 509, startPoint y: 250, endPoint x: 754, endPoint y: 269, distance: 245.7
click at [761, 269] on p "Apple requires that you have two (2) physical YubiKeys - this ensures you can a…" at bounding box center [784, 257] width 552 height 28
click at [523, 271] on div "Beginning with iOS 16.3, iPadOS 16.3, and macOS 13.2, Apple has introduced thre…" at bounding box center [784, 454] width 552 height 1184
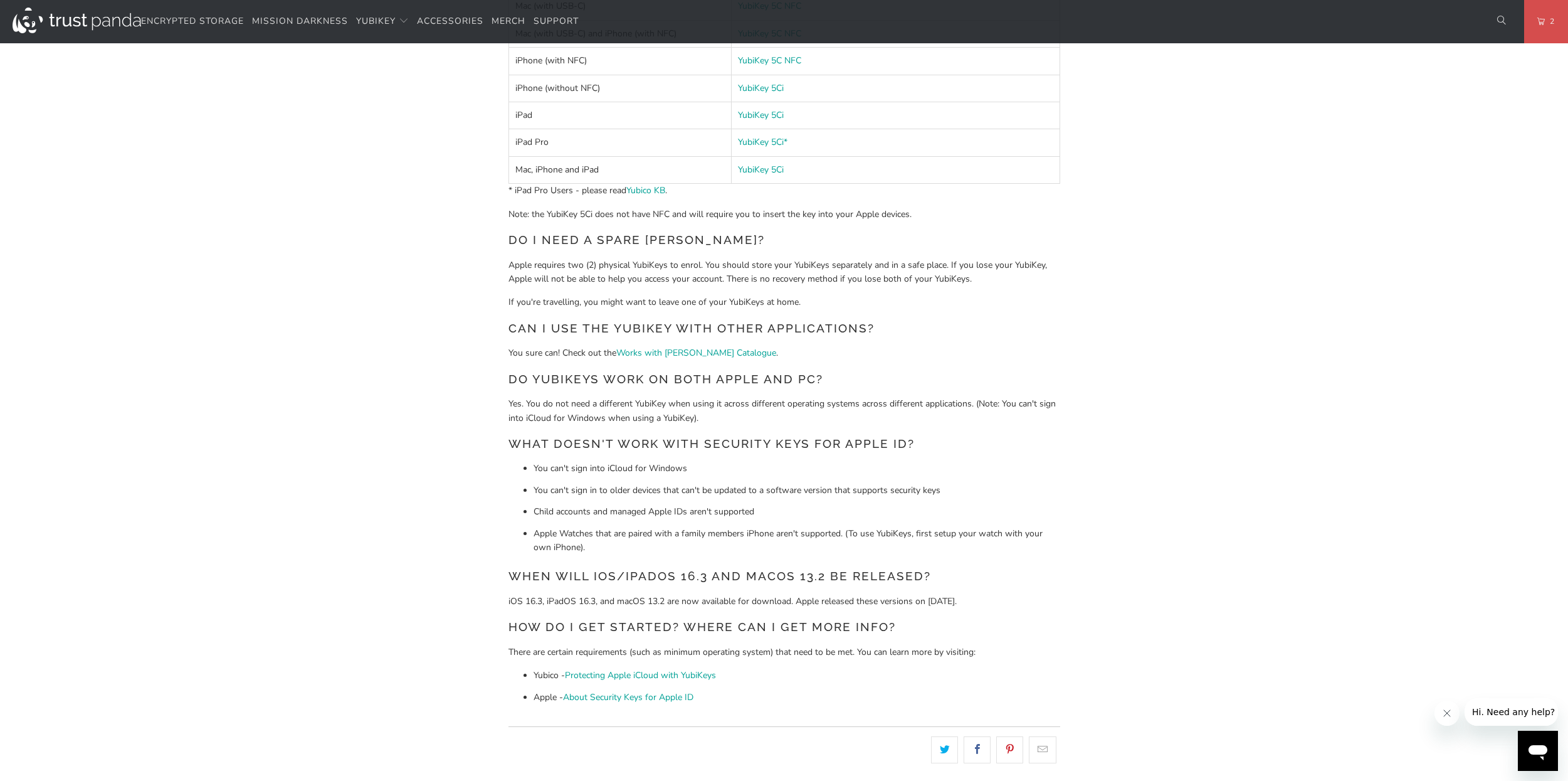
scroll to position [1430, 0]
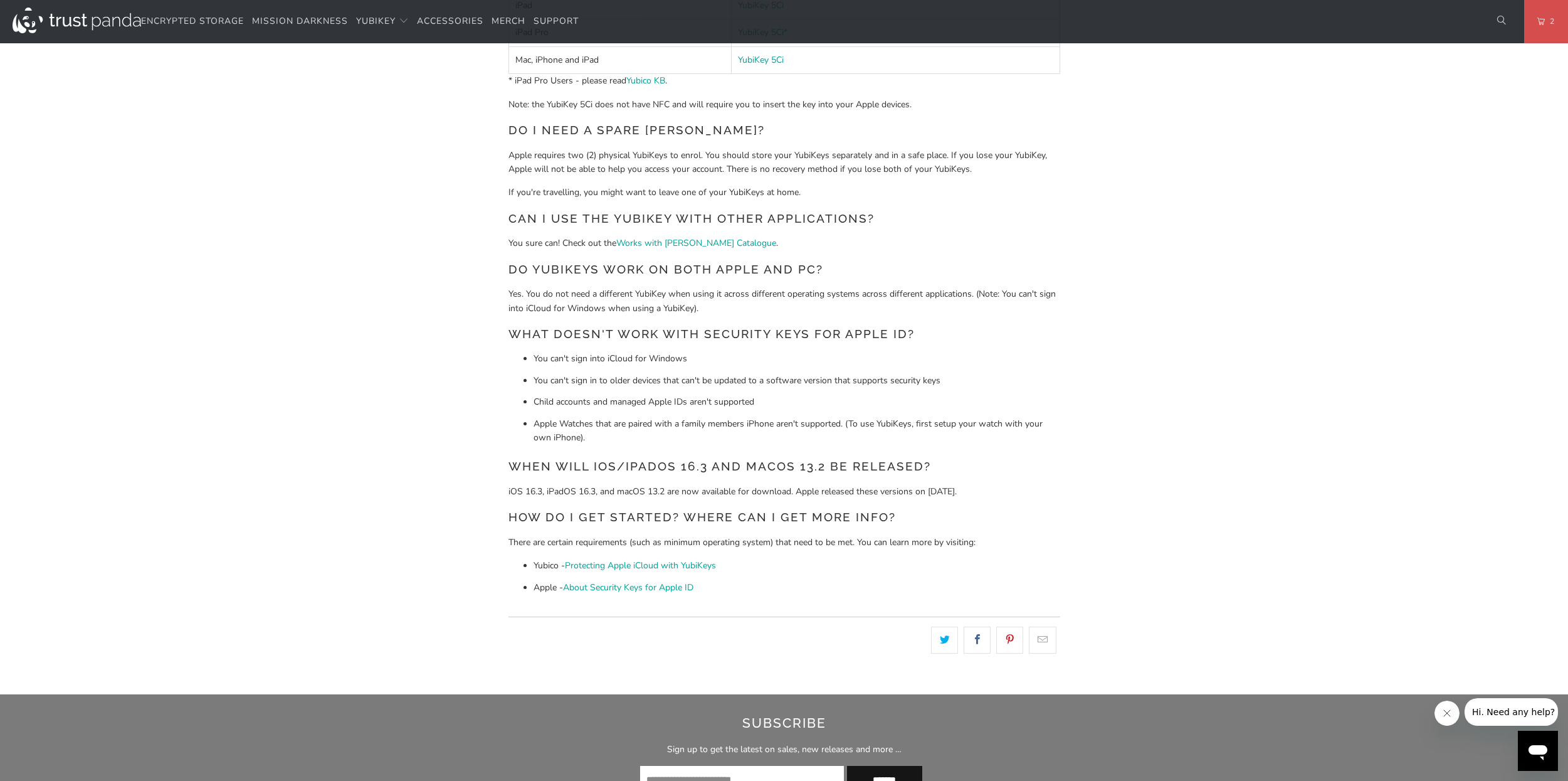
click at [705, 317] on div "Beginning with iOS 16.3, iPadOS 16.3, and macOS 13.2, Apple has introduced thre…" at bounding box center [784, 2] width 552 height 1184
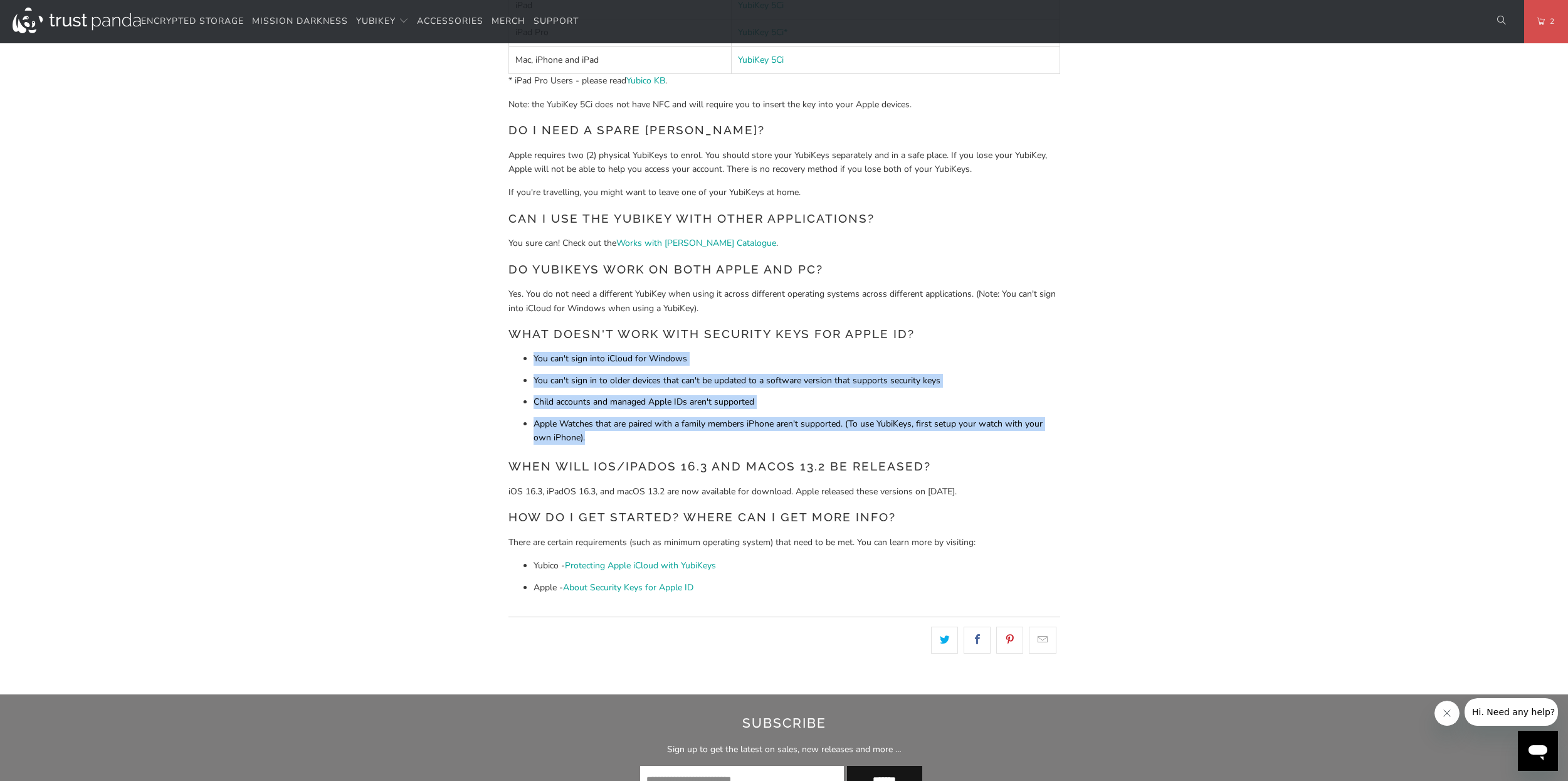
drag, startPoint x: 517, startPoint y: 357, endPoint x: 756, endPoint y: 438, distance: 252.4
click at [756, 438] on ul "You can't sign into iCloud for Windows You can't sign in to older devices that …" at bounding box center [784, 398] width 552 height 93
click at [735, 441] on li "Apple Watches that are paired with a family members iPhone aren't supported. (T…" at bounding box center [797, 431] width 527 height 28
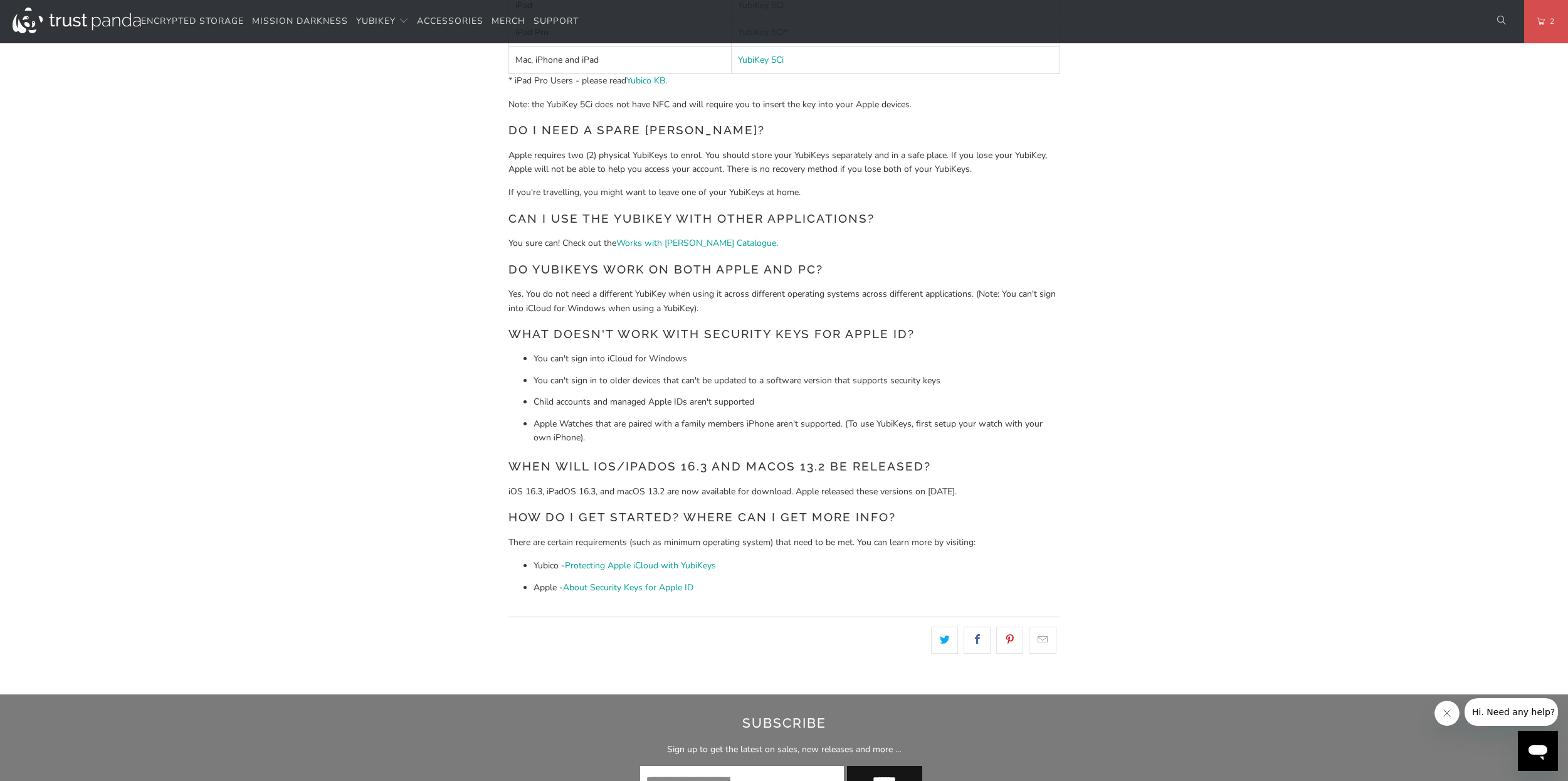
click at [838, 356] on li "You can't sign into iCloud for Windows" at bounding box center [797, 359] width 527 height 14
click at [814, 398] on li "Child accounts and managed Apple IDs aren't supported" at bounding box center [797, 402] width 527 height 14
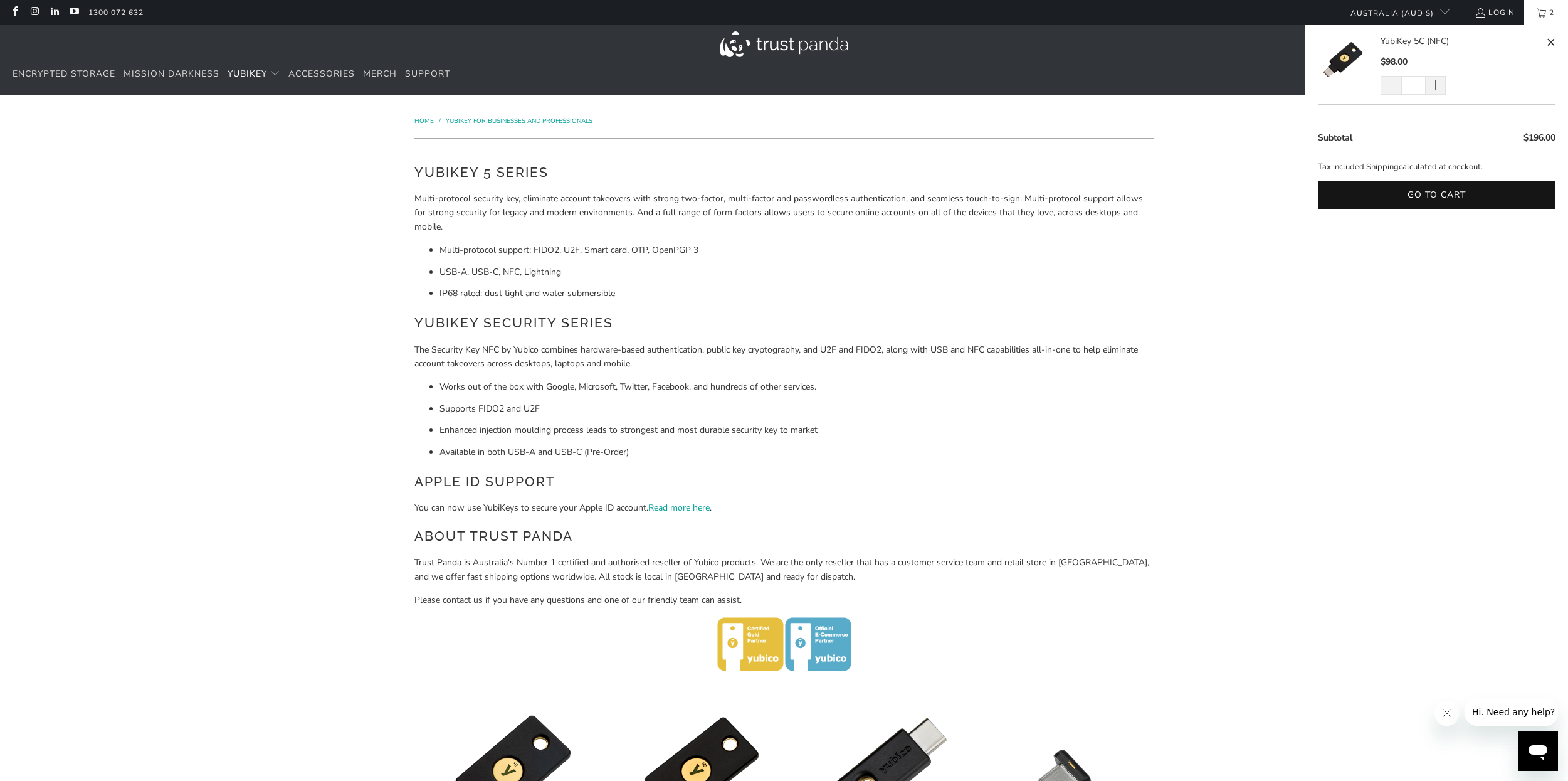
click at [1434, 85] on span at bounding box center [1434, 85] width 11 height 13
type input "*"
click at [1436, 84] on div "*" at bounding box center [1420, 85] width 81 height 19
click at [1440, 84] on span at bounding box center [1434, 85] width 11 height 13
type input "*"
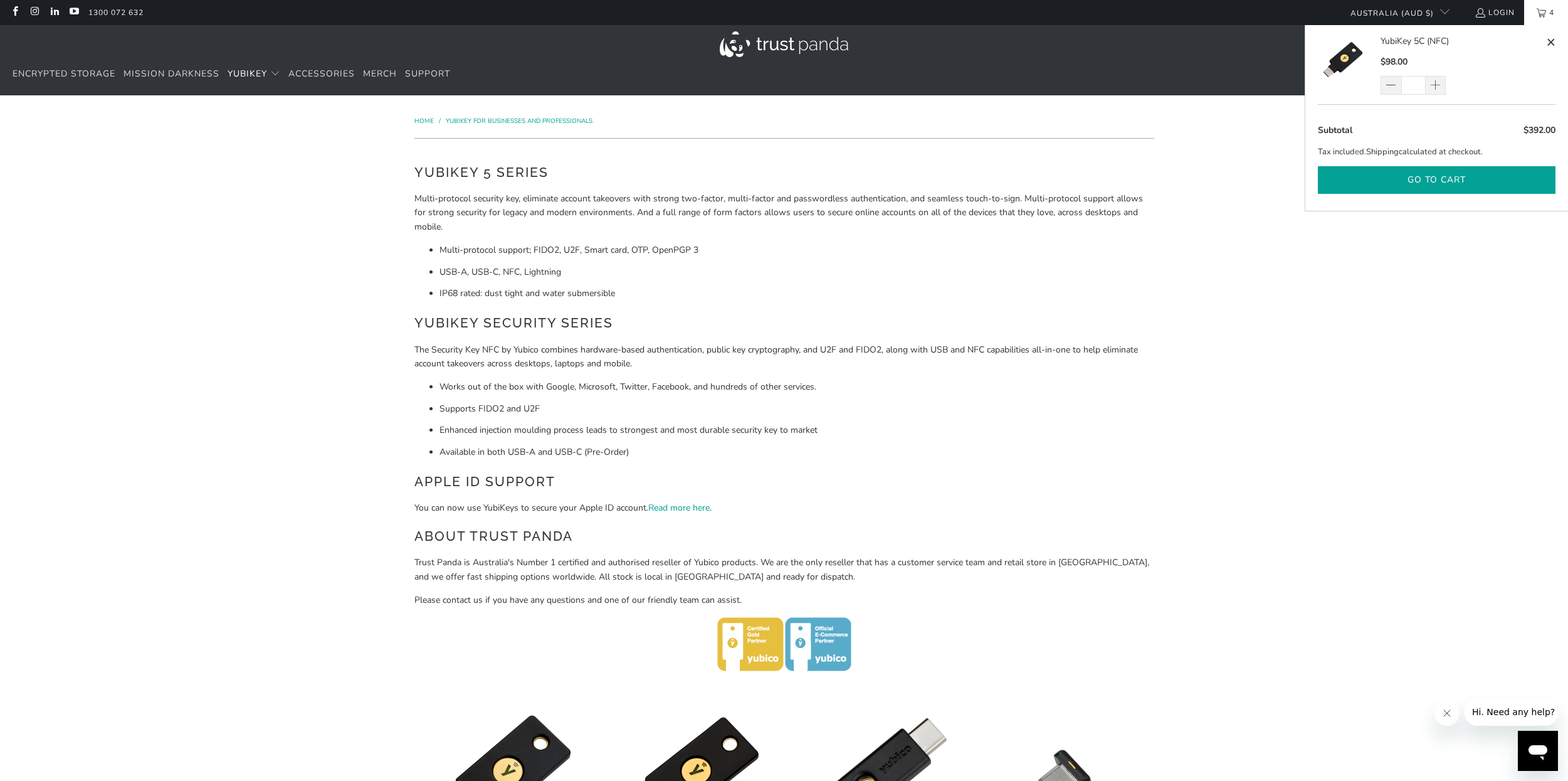
click at [1409, 189] on button "Go to cart" at bounding box center [1436, 180] width 238 height 28
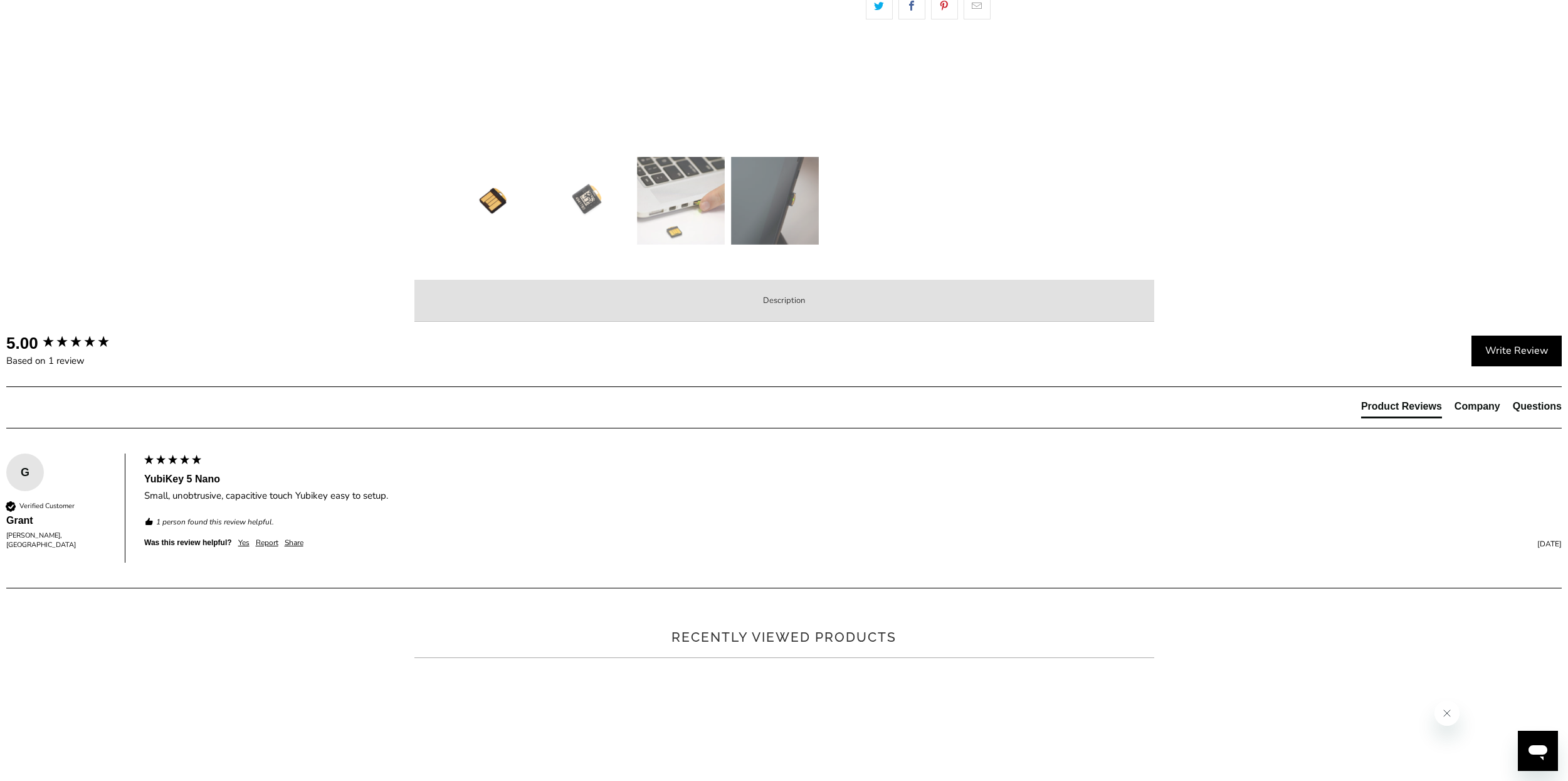
scroll to position [451, 0]
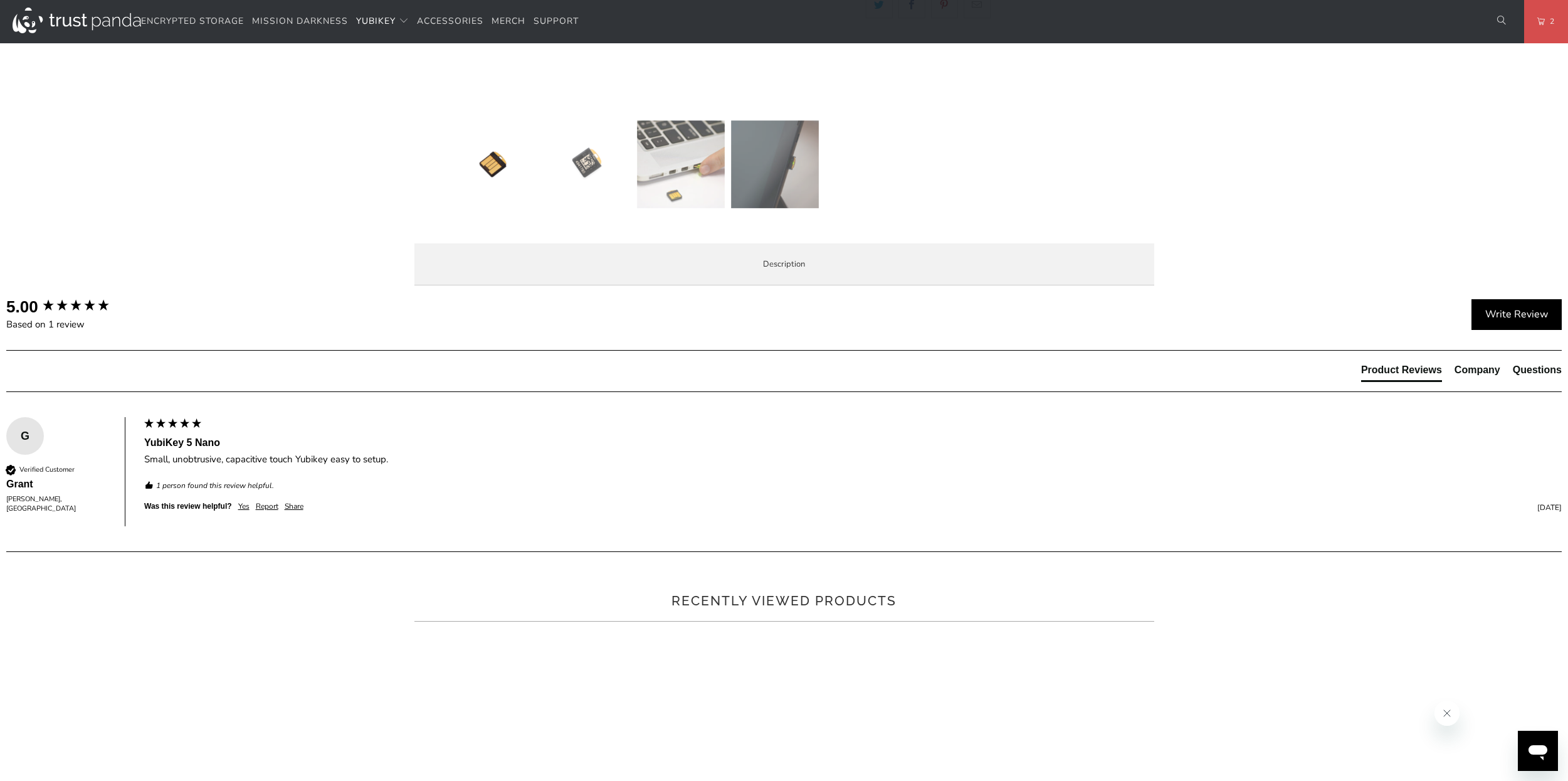
click at [686, 178] on img at bounding box center [681, 164] width 88 height 88
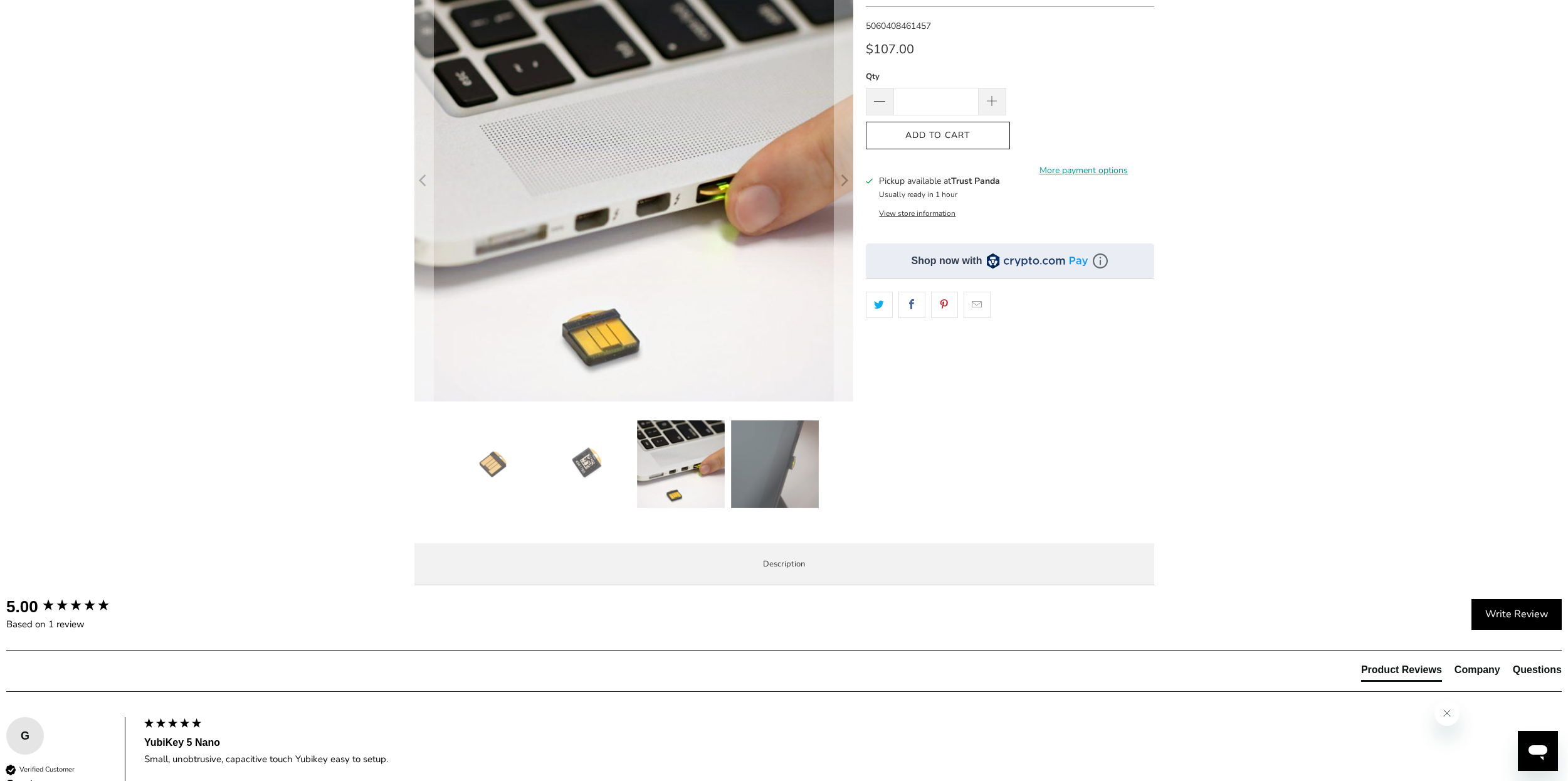
scroll to position [150, 0]
click at [799, 466] on img at bounding box center [775, 465] width 88 height 88
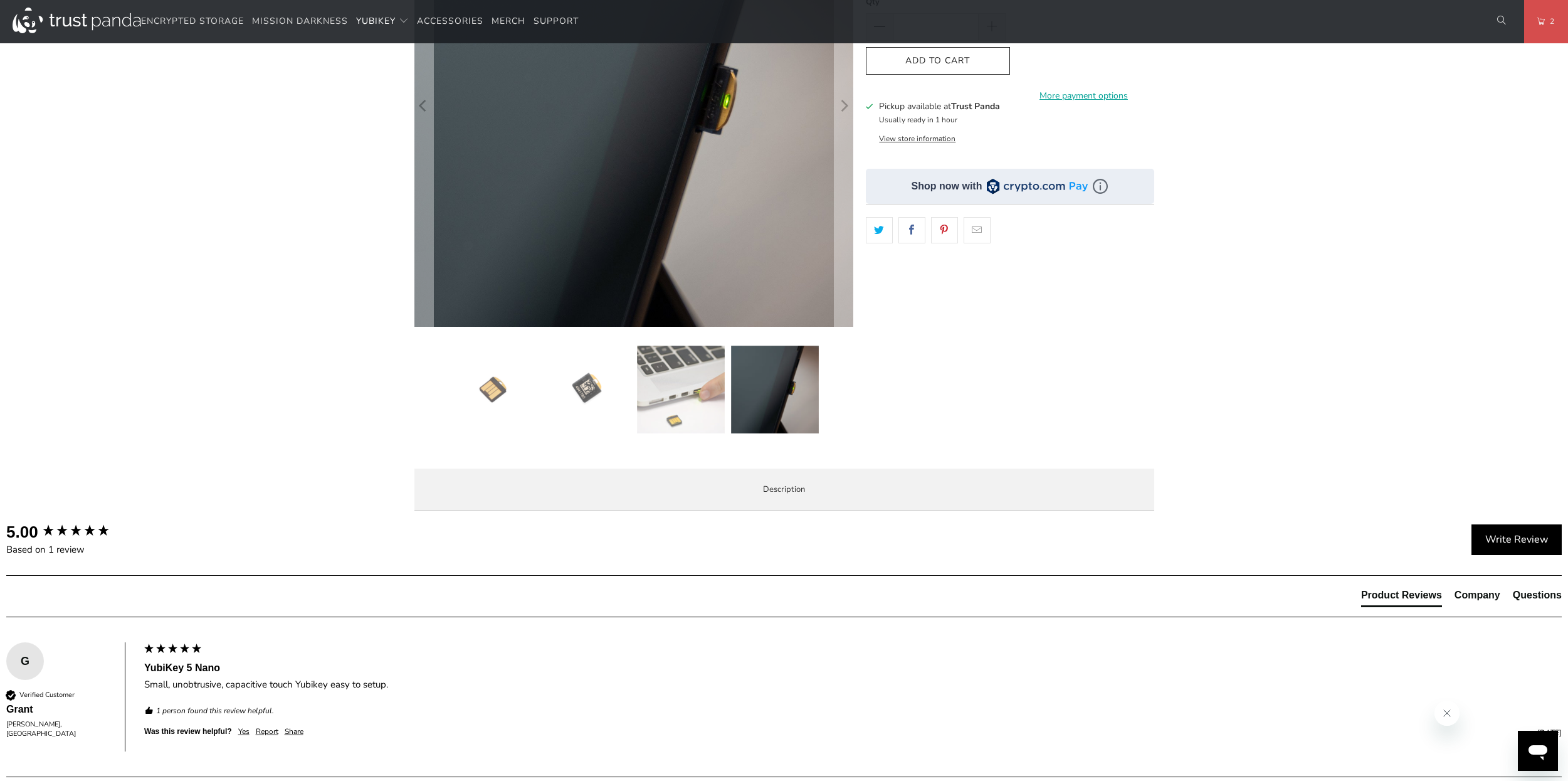
scroll to position [226, 0]
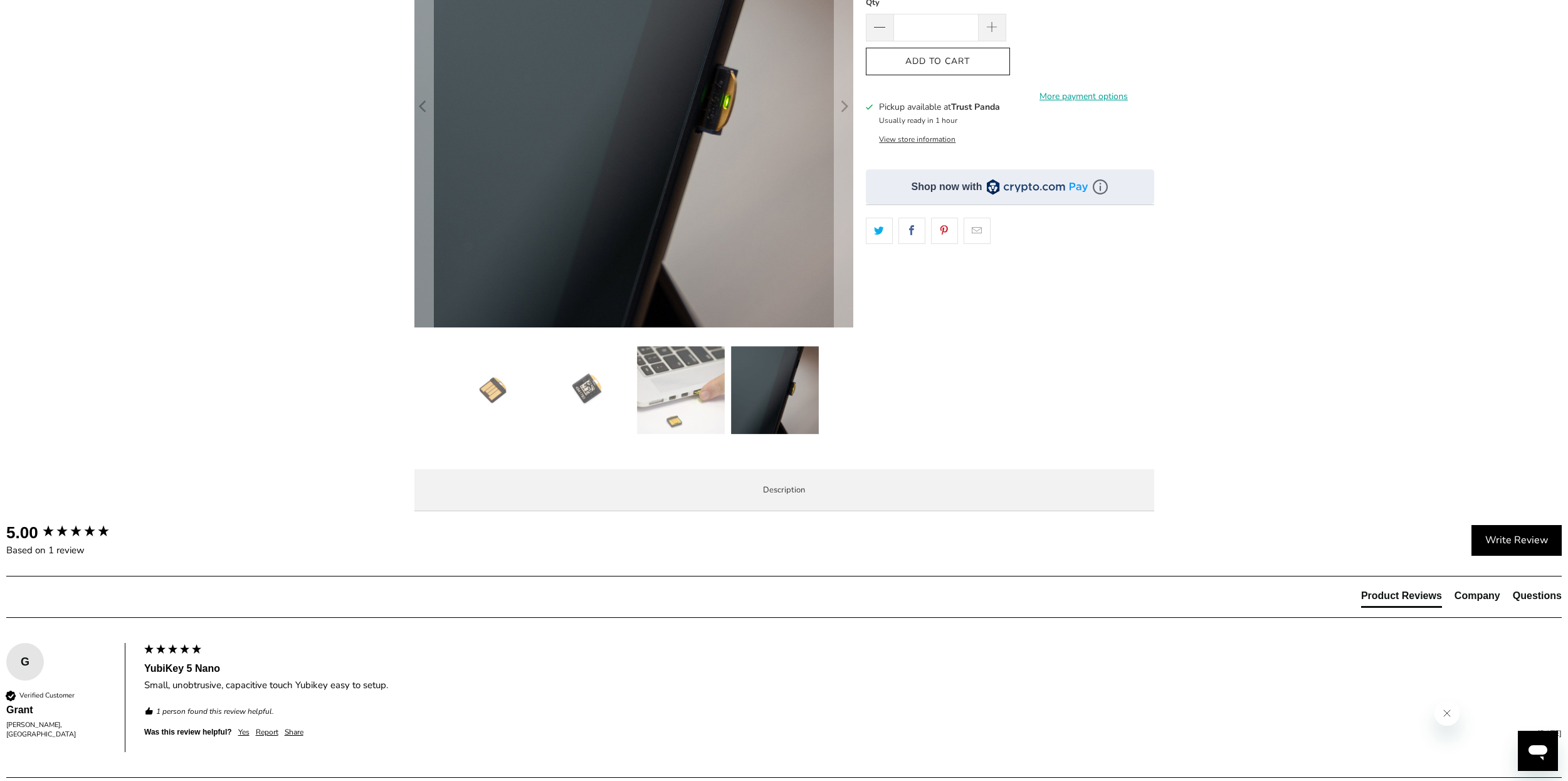
click at [445, 387] on div at bounding box center [633, 393] width 439 height 94
click at [460, 387] on img at bounding box center [492, 390] width 88 height 88
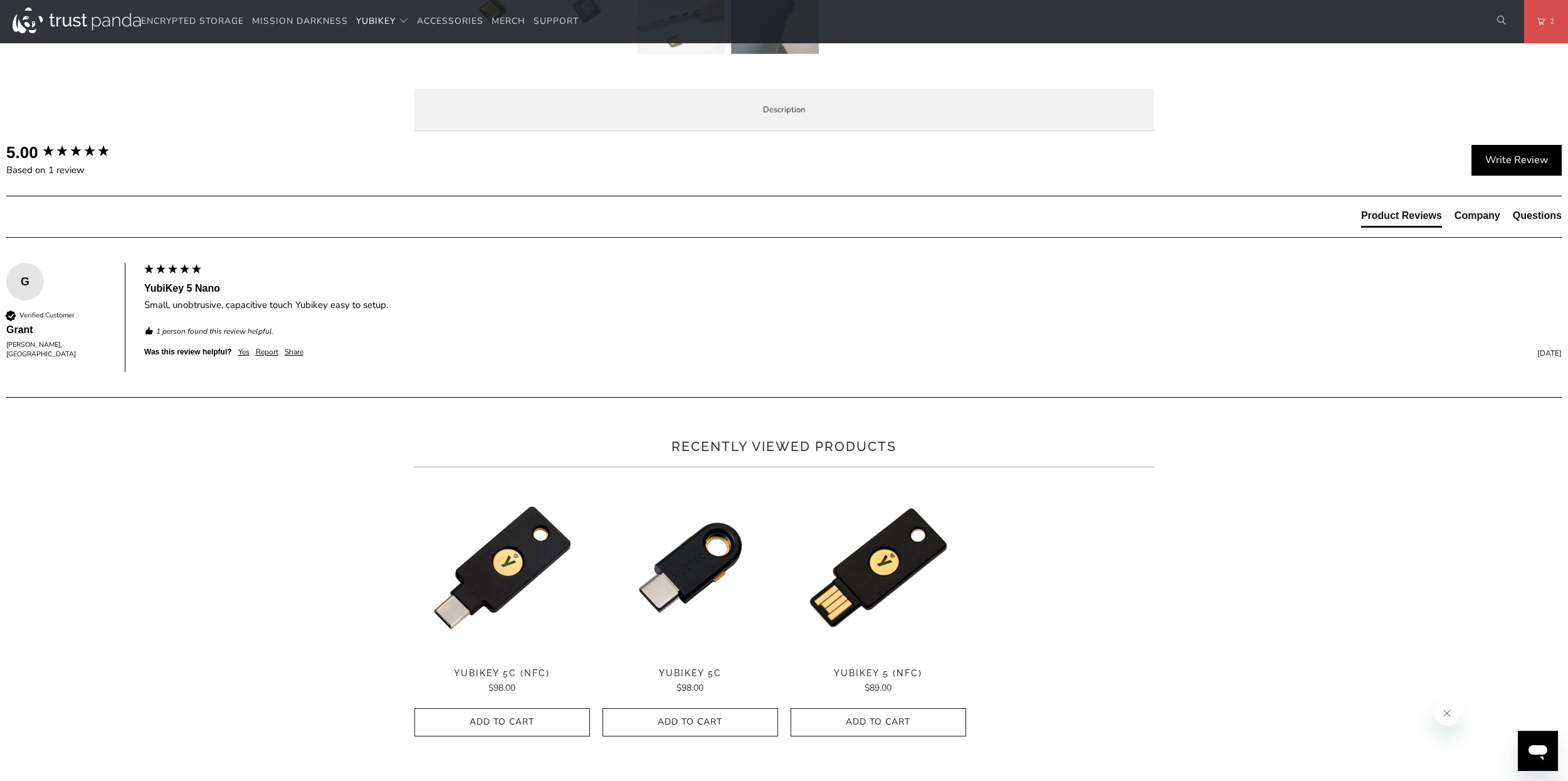
scroll to position [677, 0]
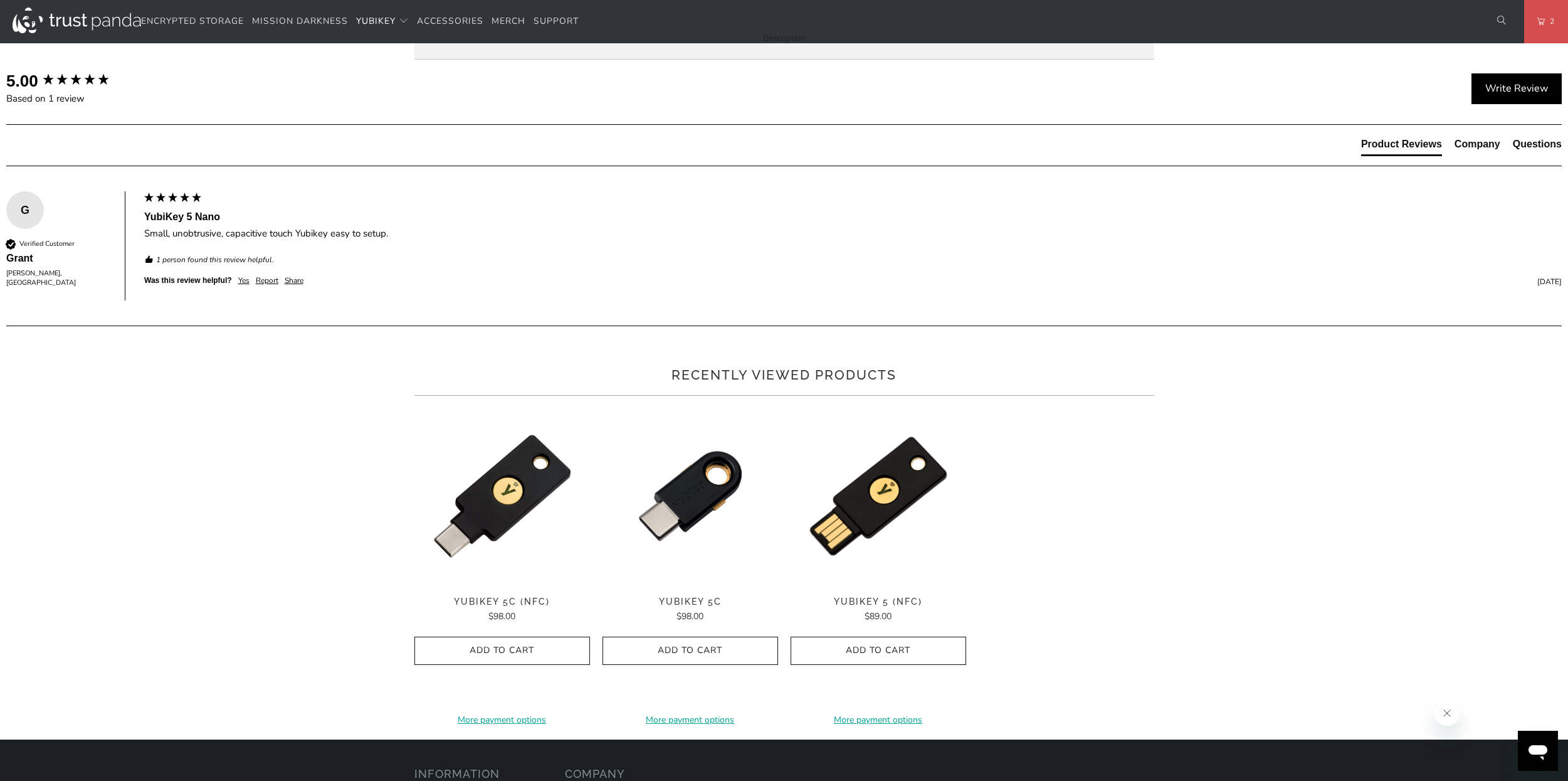
click at [0, 0] on li "Specifications" at bounding box center [0, 0] width 0 height 0
click at [0, 0] on span "Enterprise and Government" at bounding box center [0, 0] width 0 height 0
click at [0, 0] on span "Local Service & Support" at bounding box center [0, 0] width 0 height 0
click at [0, 0] on li "Overview" at bounding box center [0, 0] width 0 height 0
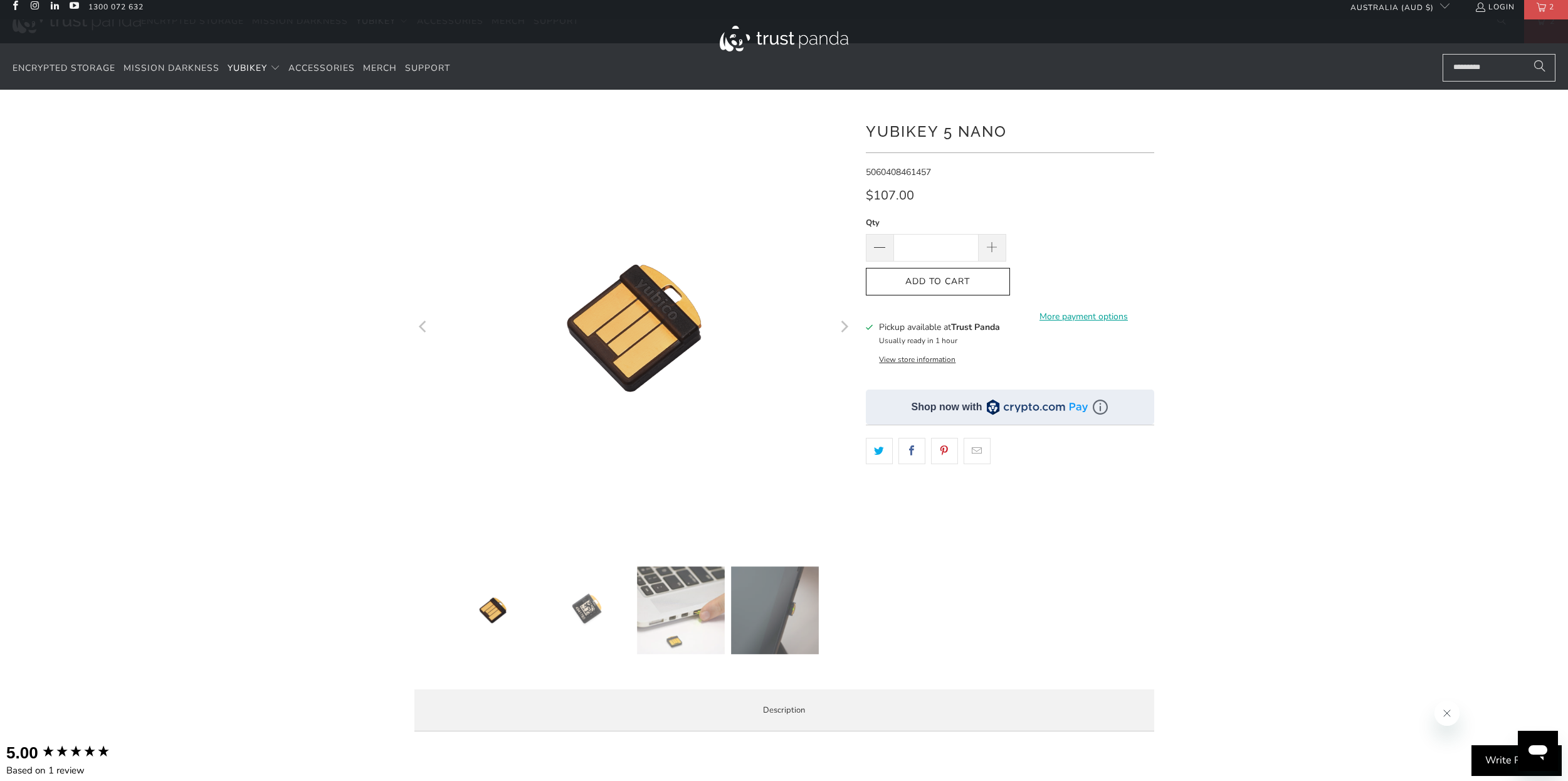
scroll to position [0, 0]
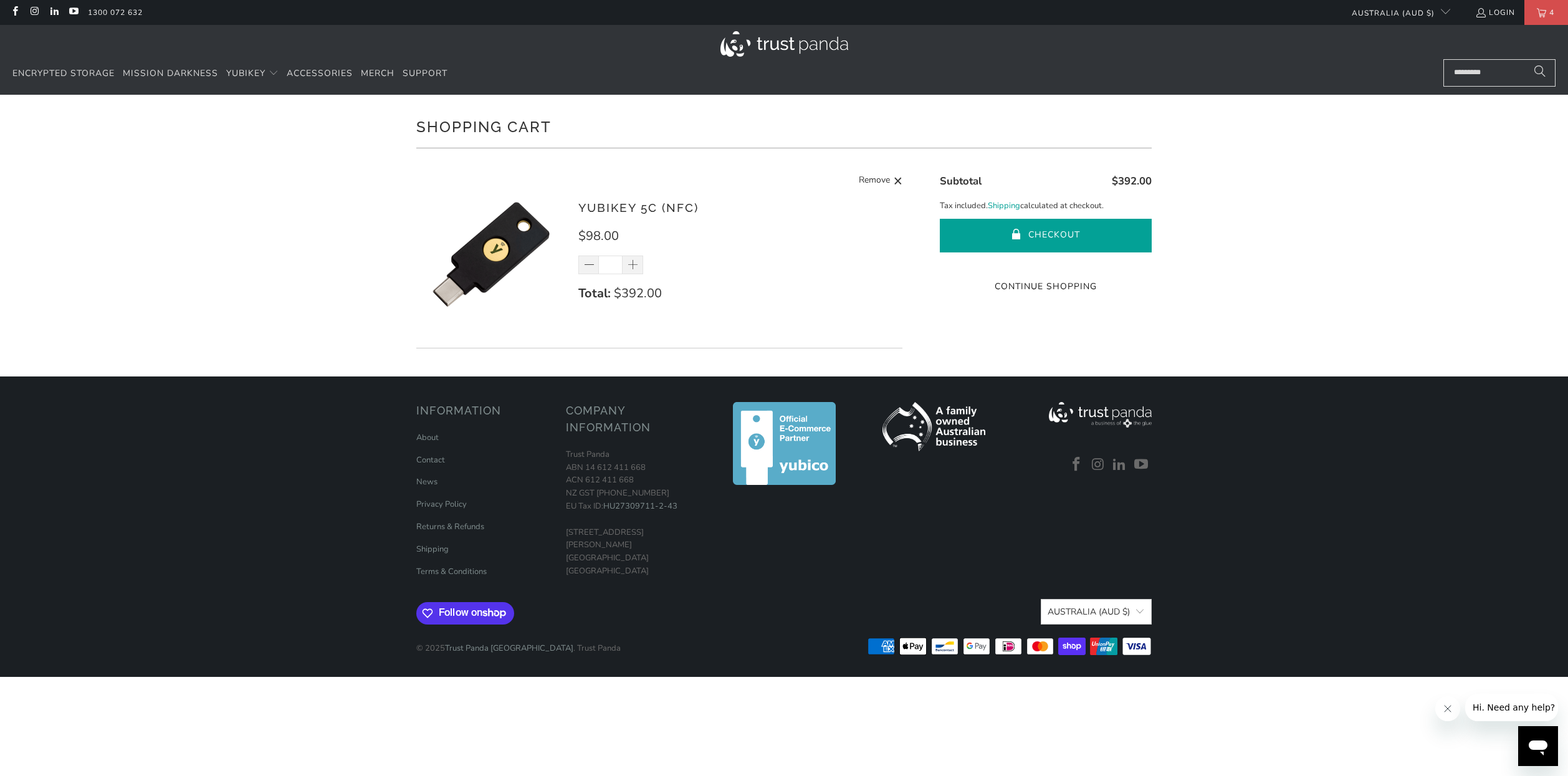
click at [986, 240] on button "Checkout" at bounding box center [1046, 235] width 212 height 34
click at [587, 264] on span at bounding box center [589, 265] width 12 height 12
type input "*"
click at [184, 253] on div "Shopping Cart There are no items in your cart. Continue Shopping YubiKey 5C (NF…" at bounding box center [784, 235] width 1568 height 281
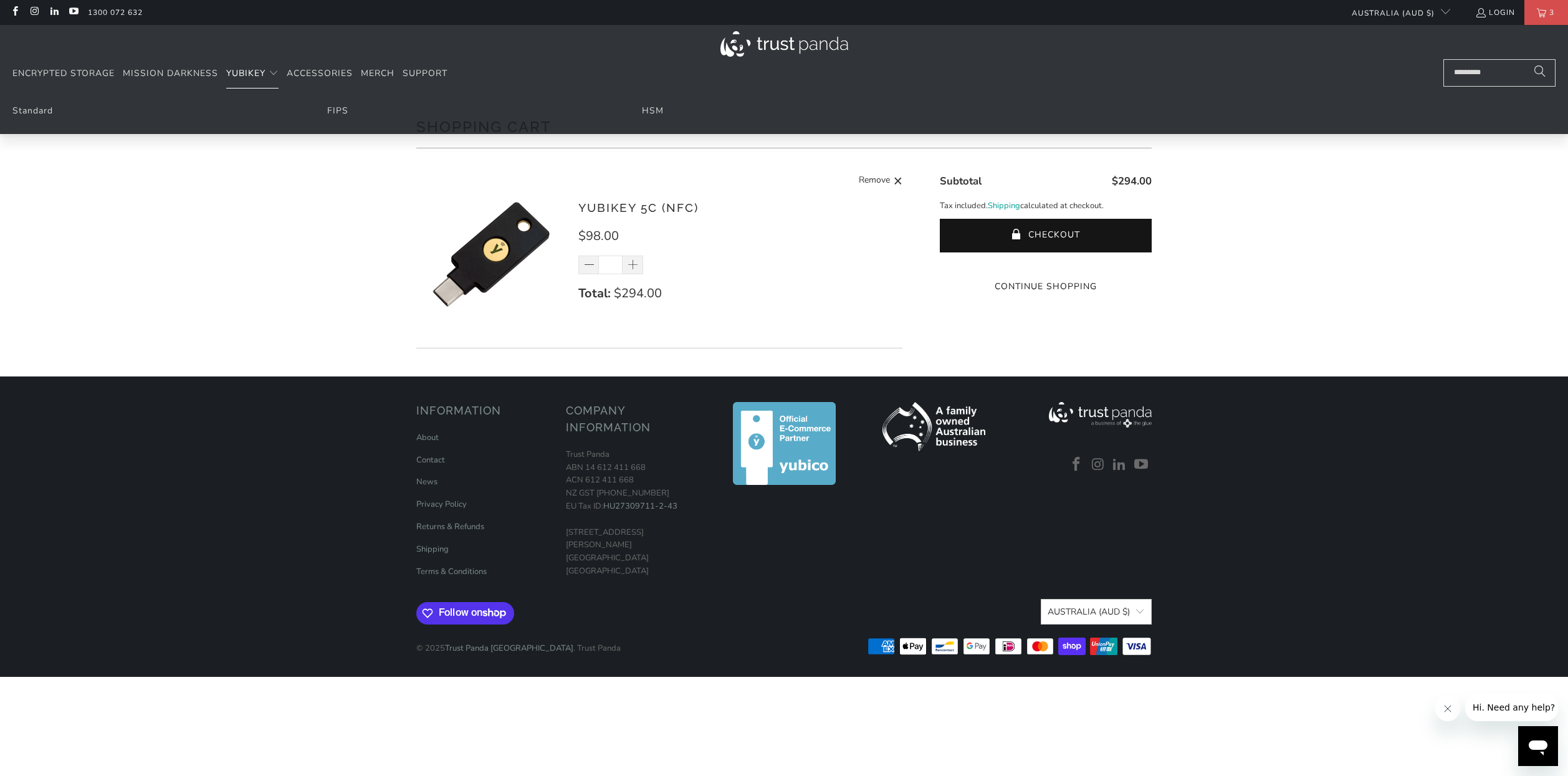
click at [243, 74] on span "YubiKey" at bounding box center [246, 73] width 39 height 12
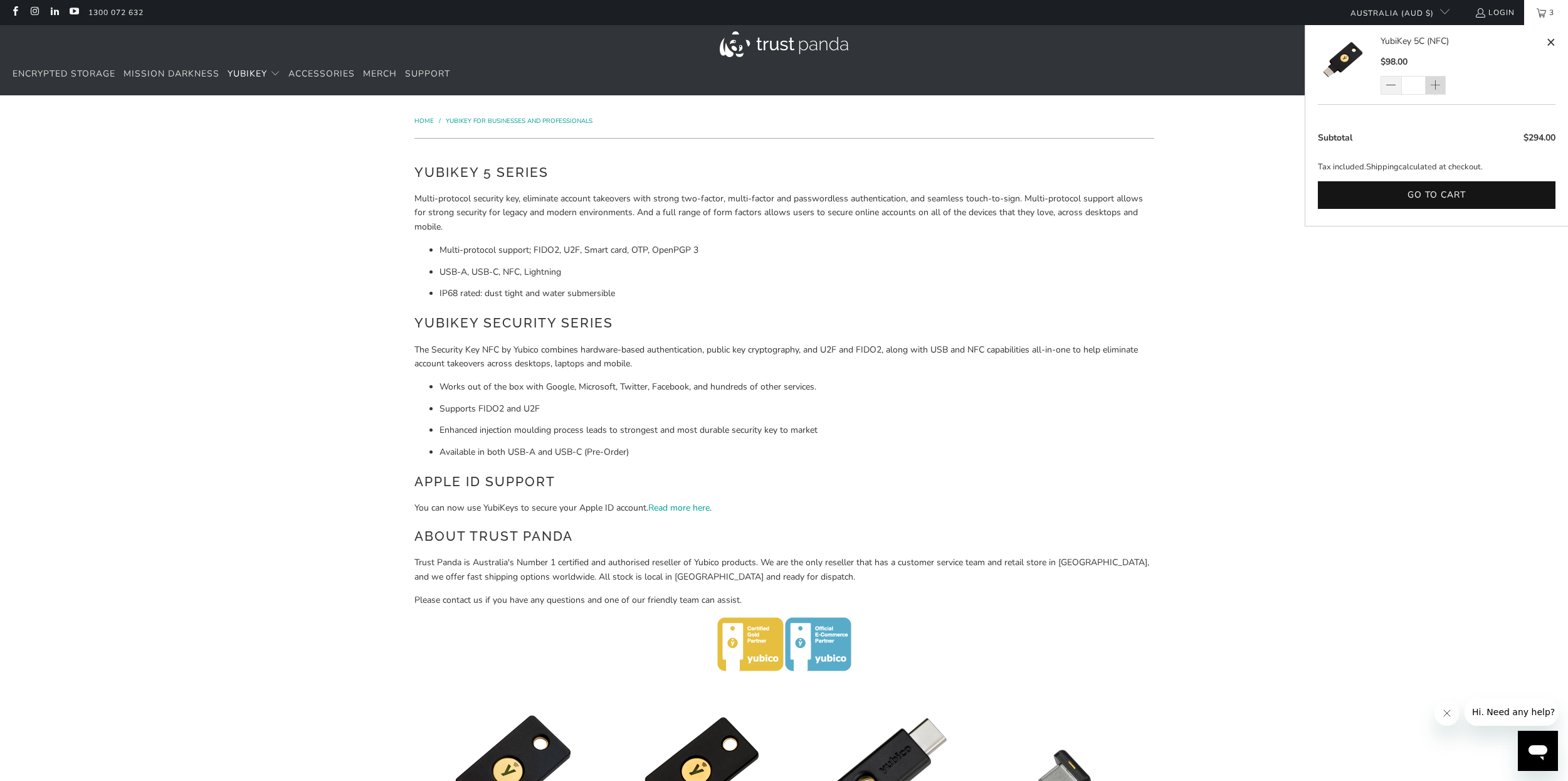
click at [1432, 87] on span at bounding box center [1434, 85] width 11 height 13
type input "*"
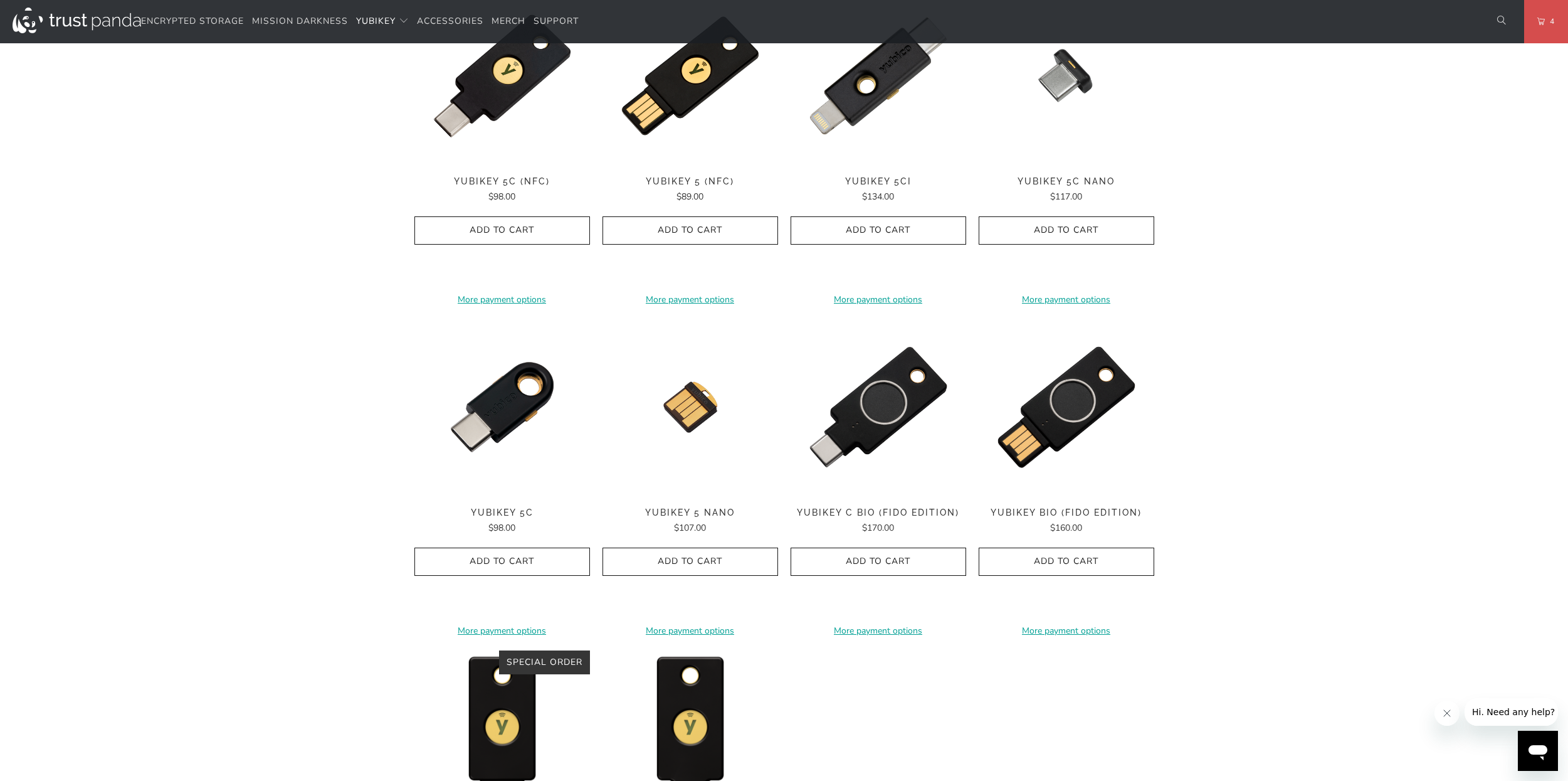
scroll to position [677, 0]
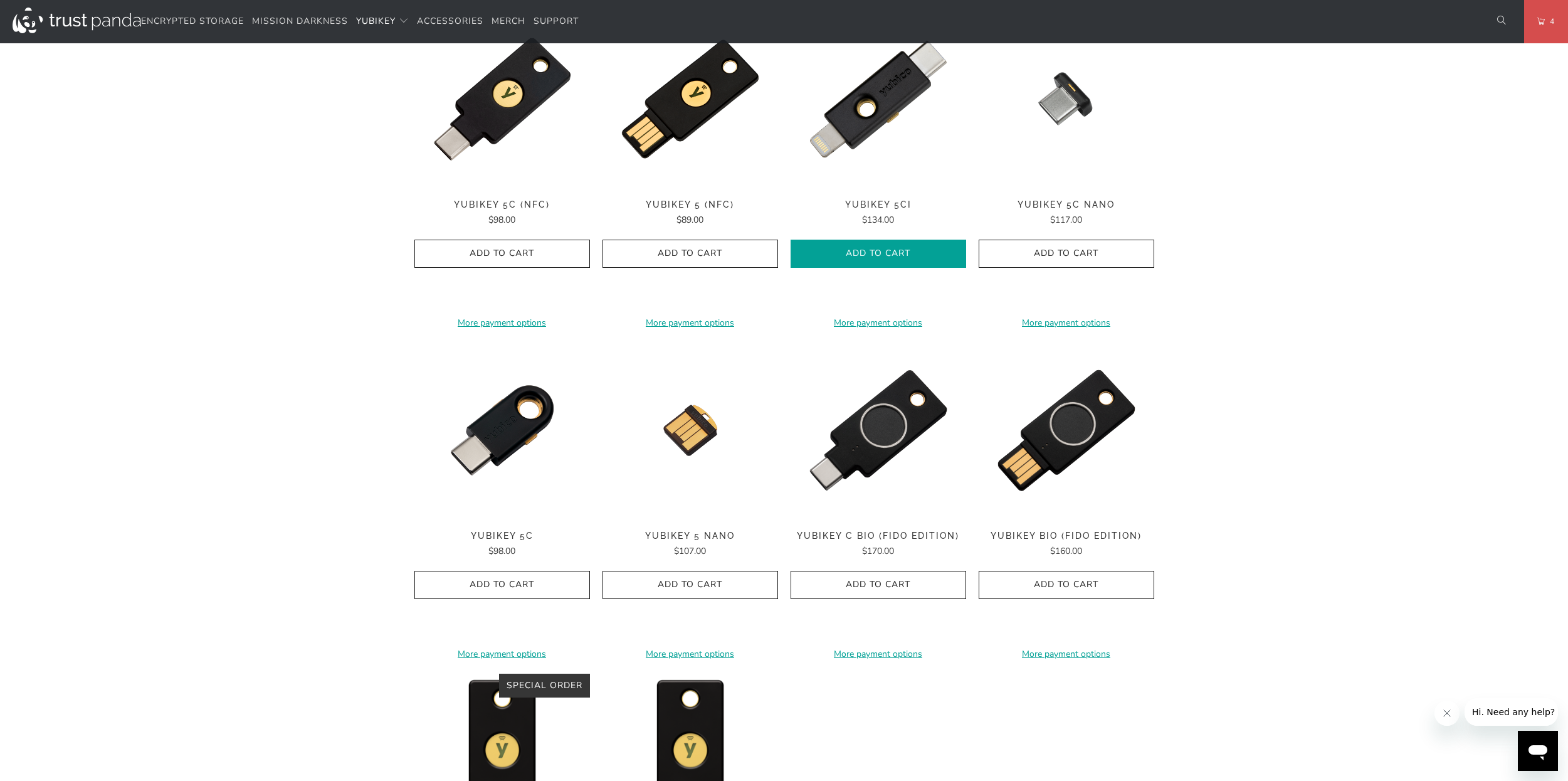
click at [902, 250] on span "Add to Cart" at bounding box center [879, 253] width 150 height 11
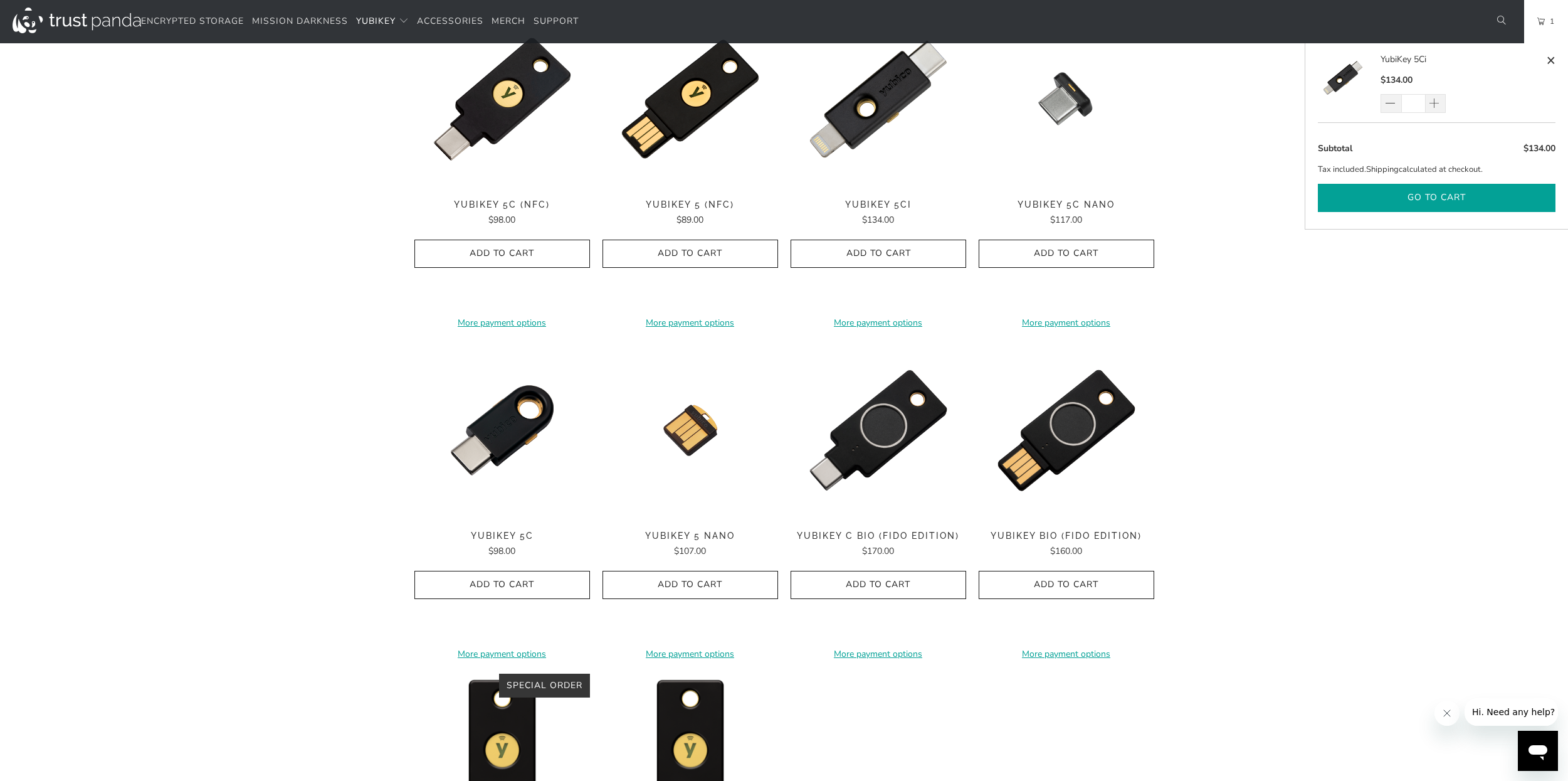
click at [1372, 202] on button "Go to cart" at bounding box center [1436, 198] width 238 height 28
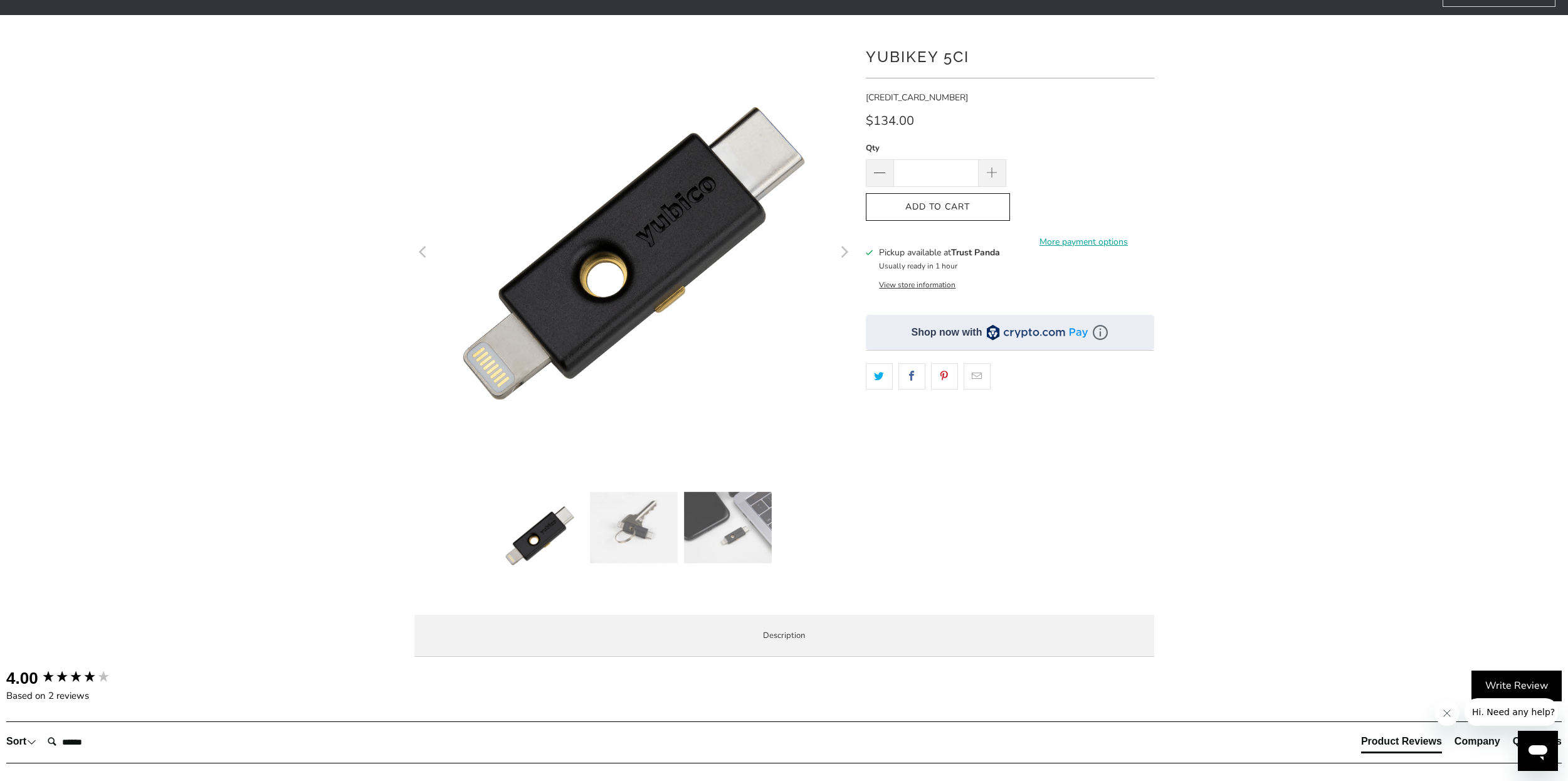
scroll to position [75, 0]
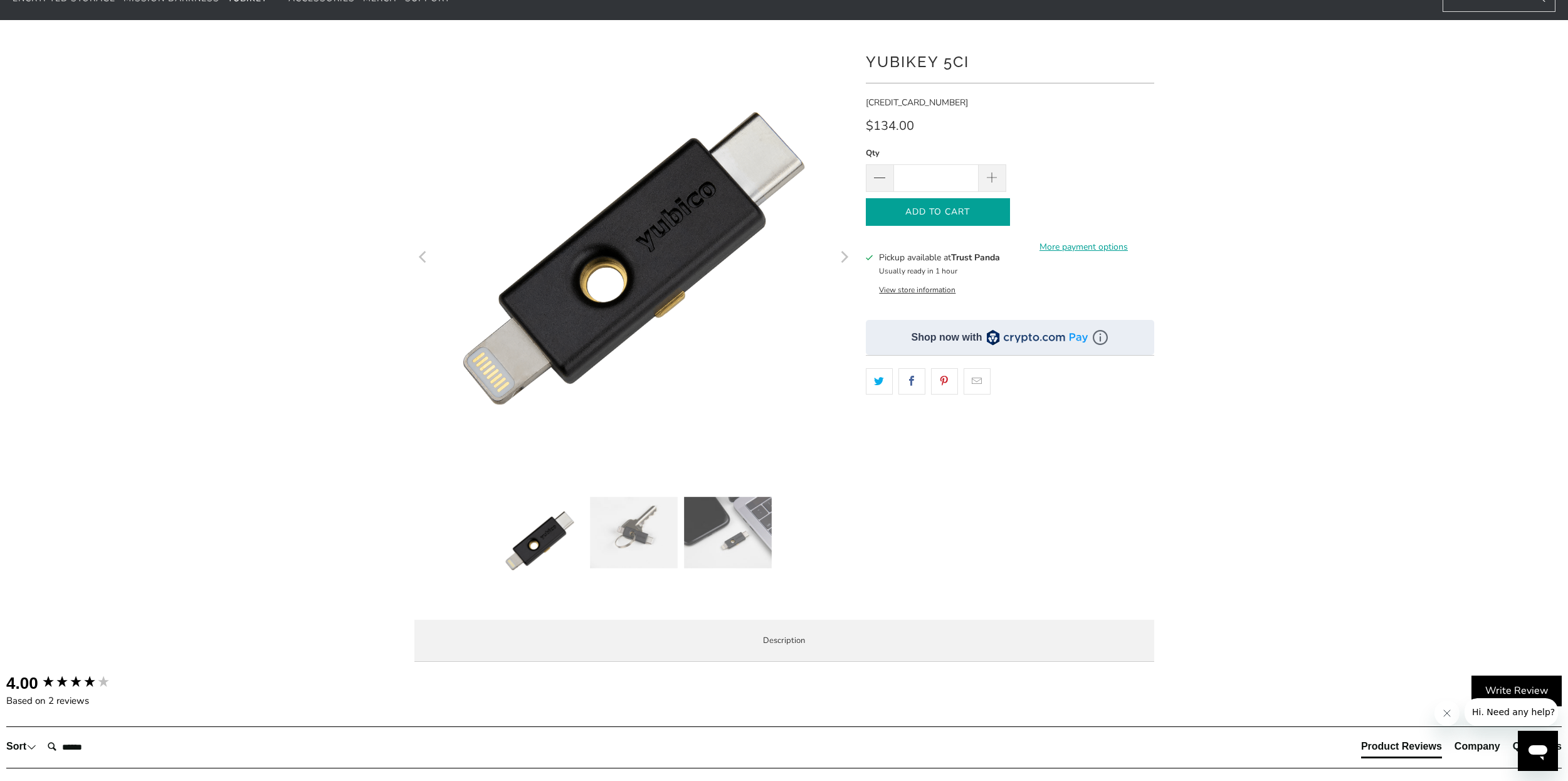
click at [910, 209] on span "Add to Cart" at bounding box center [937, 212] width 118 height 11
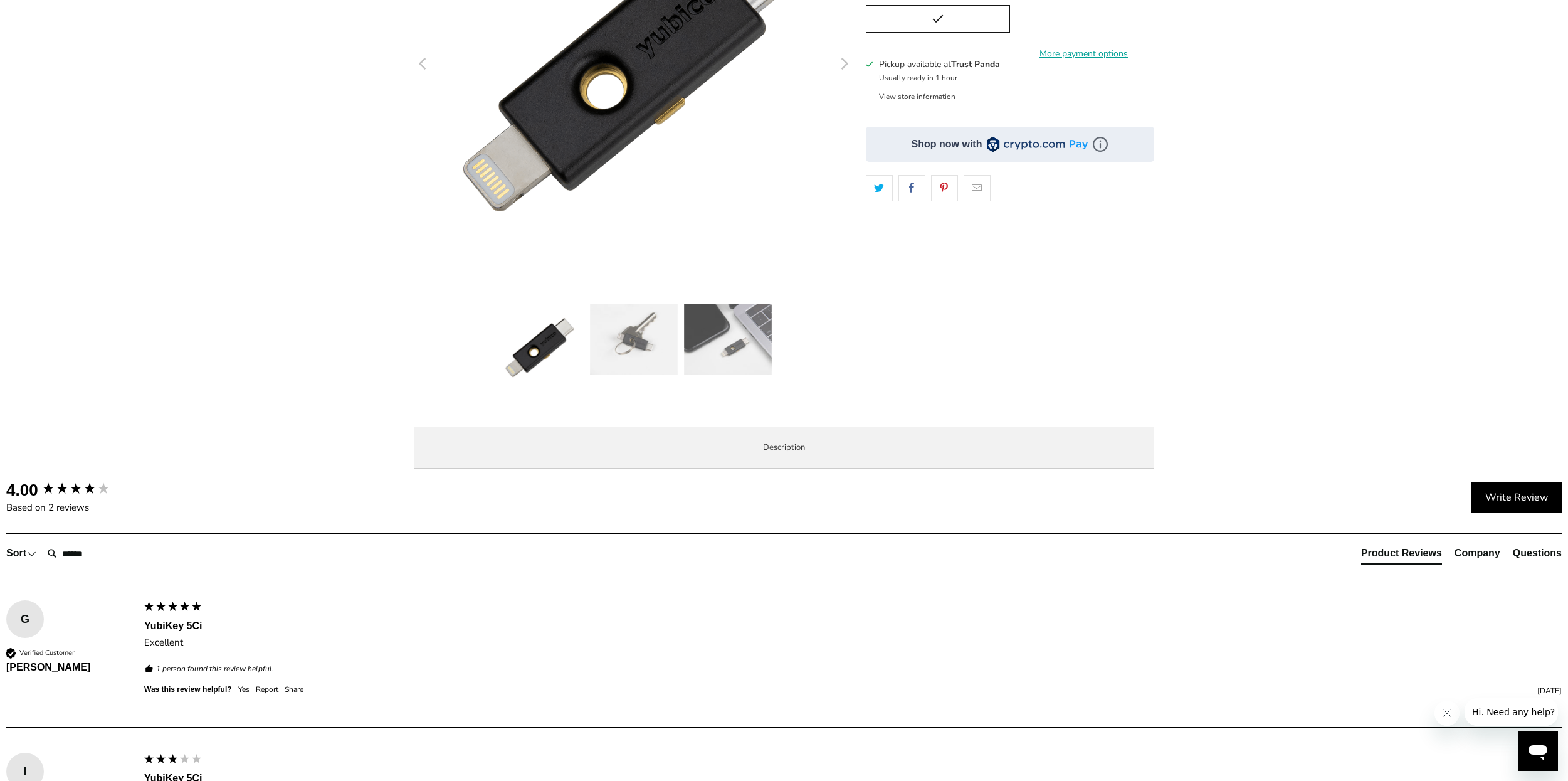
scroll to position [301, 0]
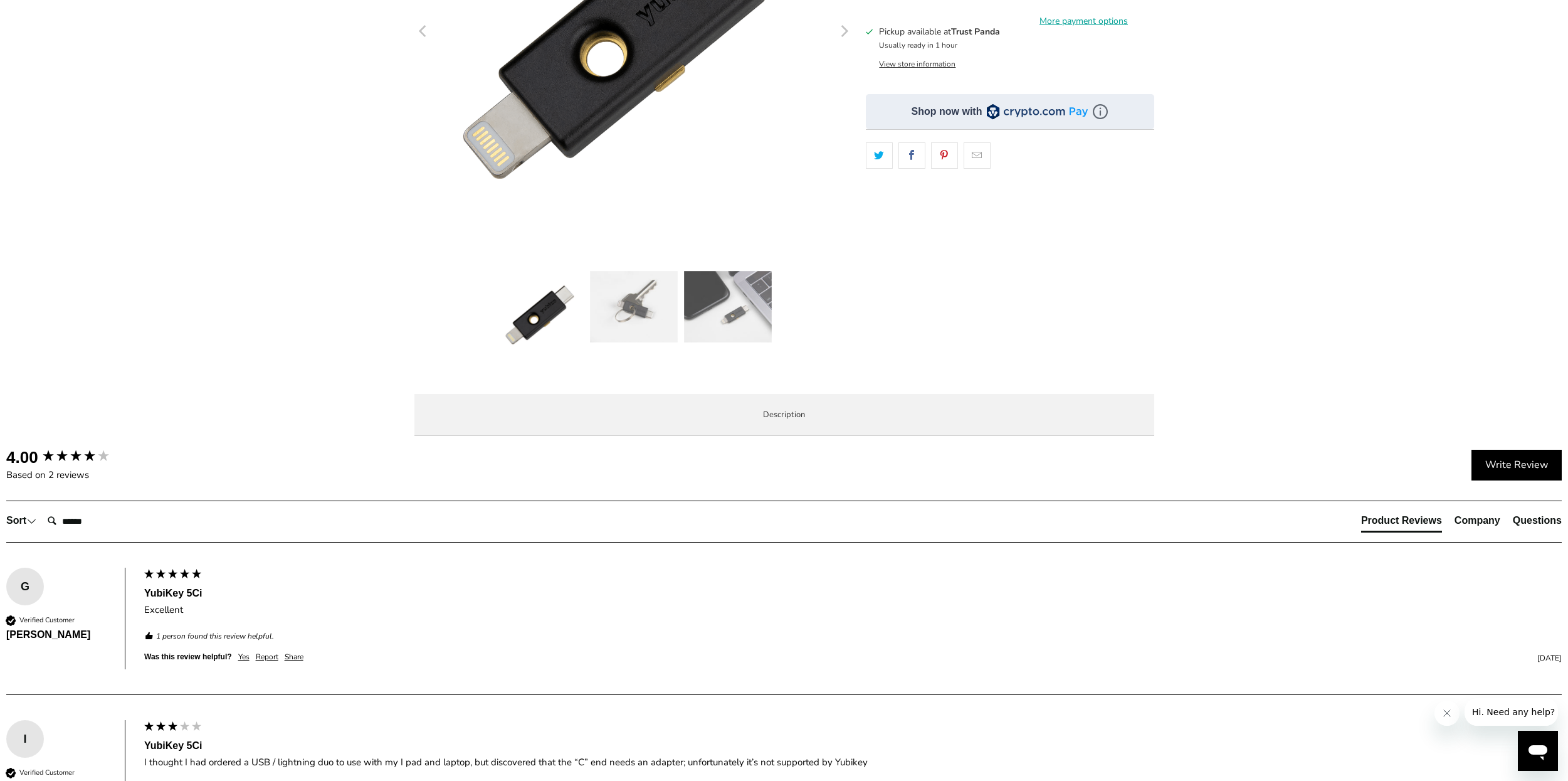
drag, startPoint x: 515, startPoint y: 618, endPoint x: 701, endPoint y: 625, distance: 186.1
click at [0, 0] on div "The YubiKey 5Ci combines hardware-based authentication and public key cryptogra…" at bounding box center [0, 0] width 0 height 0
click at [392, 446] on div at bounding box center [784, 130] width 1568 height 633
click at [0, 0] on span "Specifications" at bounding box center [0, 0] width 0 height 0
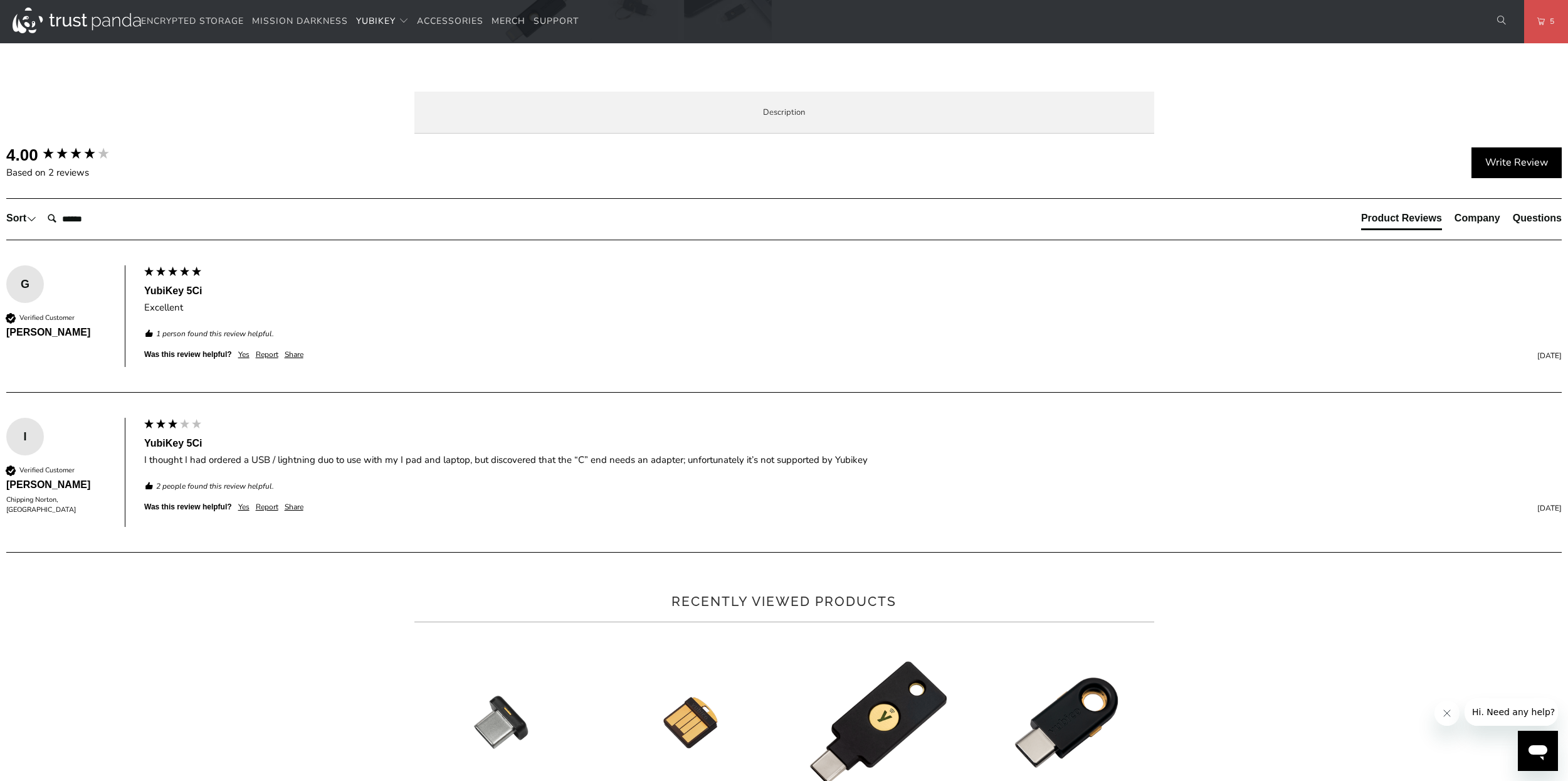
scroll to position [602, 0]
click at [0, 0] on li "Overview" at bounding box center [0, 0] width 0 height 0
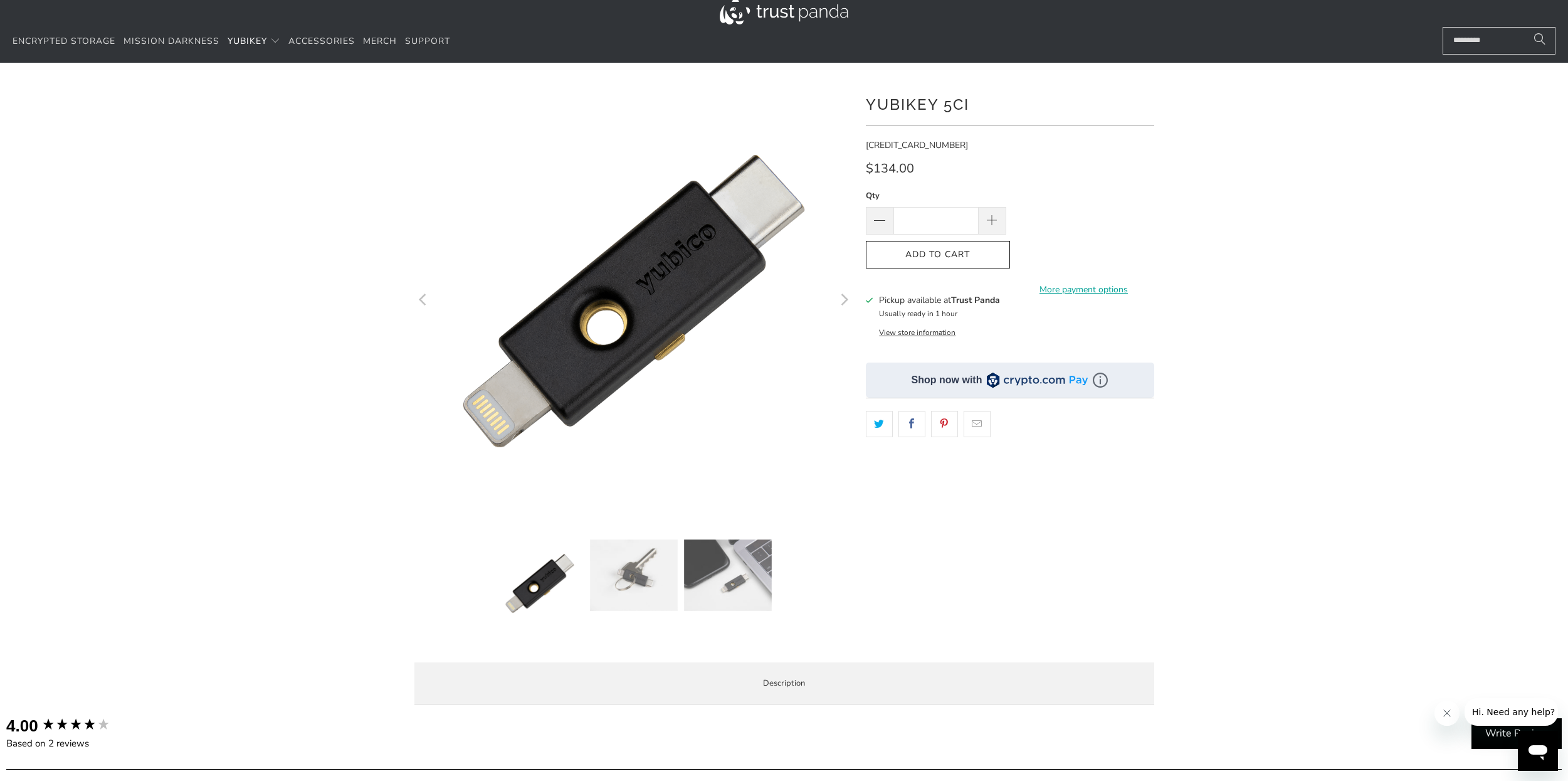
scroll to position [0, 0]
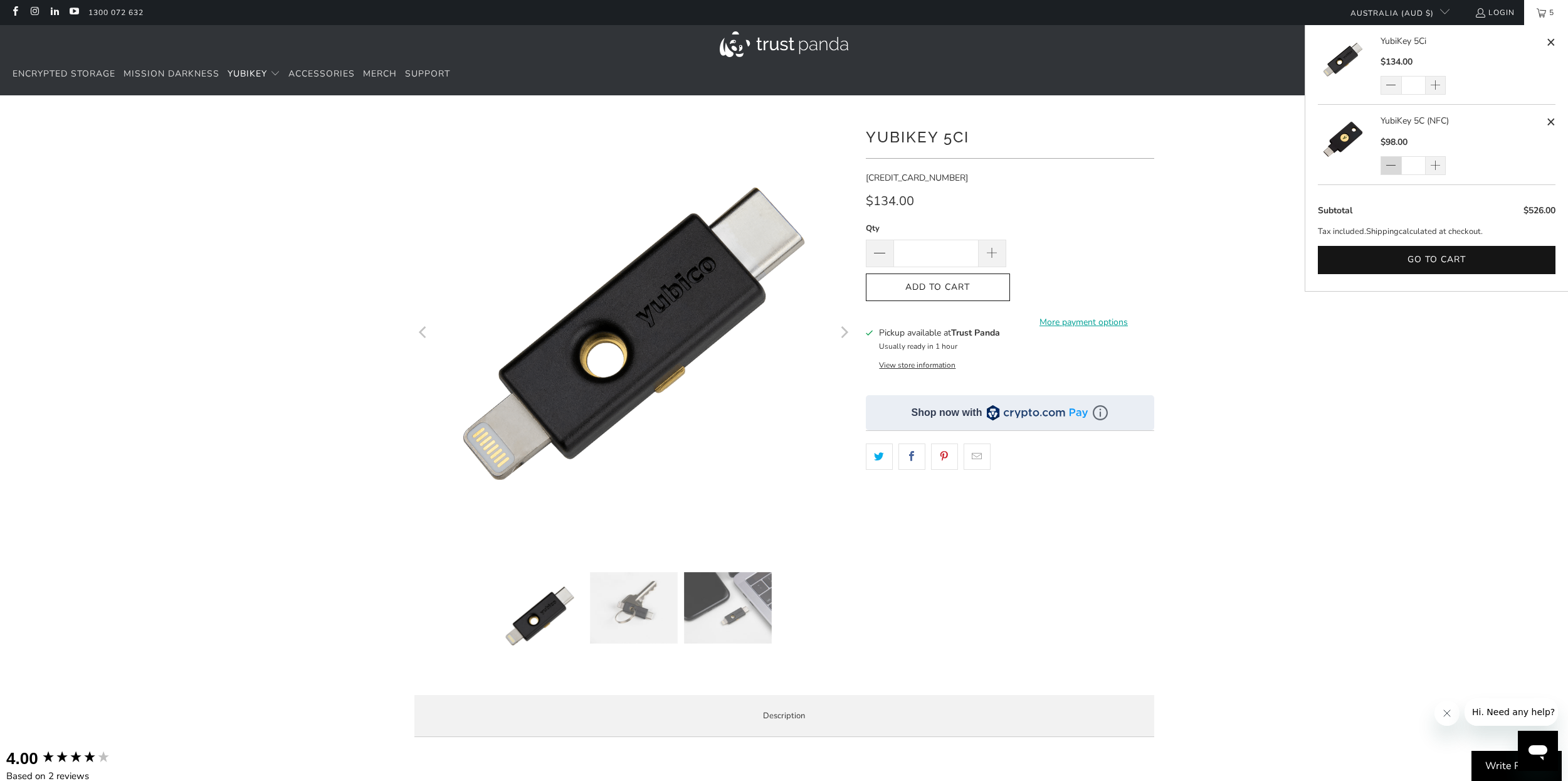
click at [1384, 171] on span at bounding box center [1390, 165] width 21 height 19
type input "*"
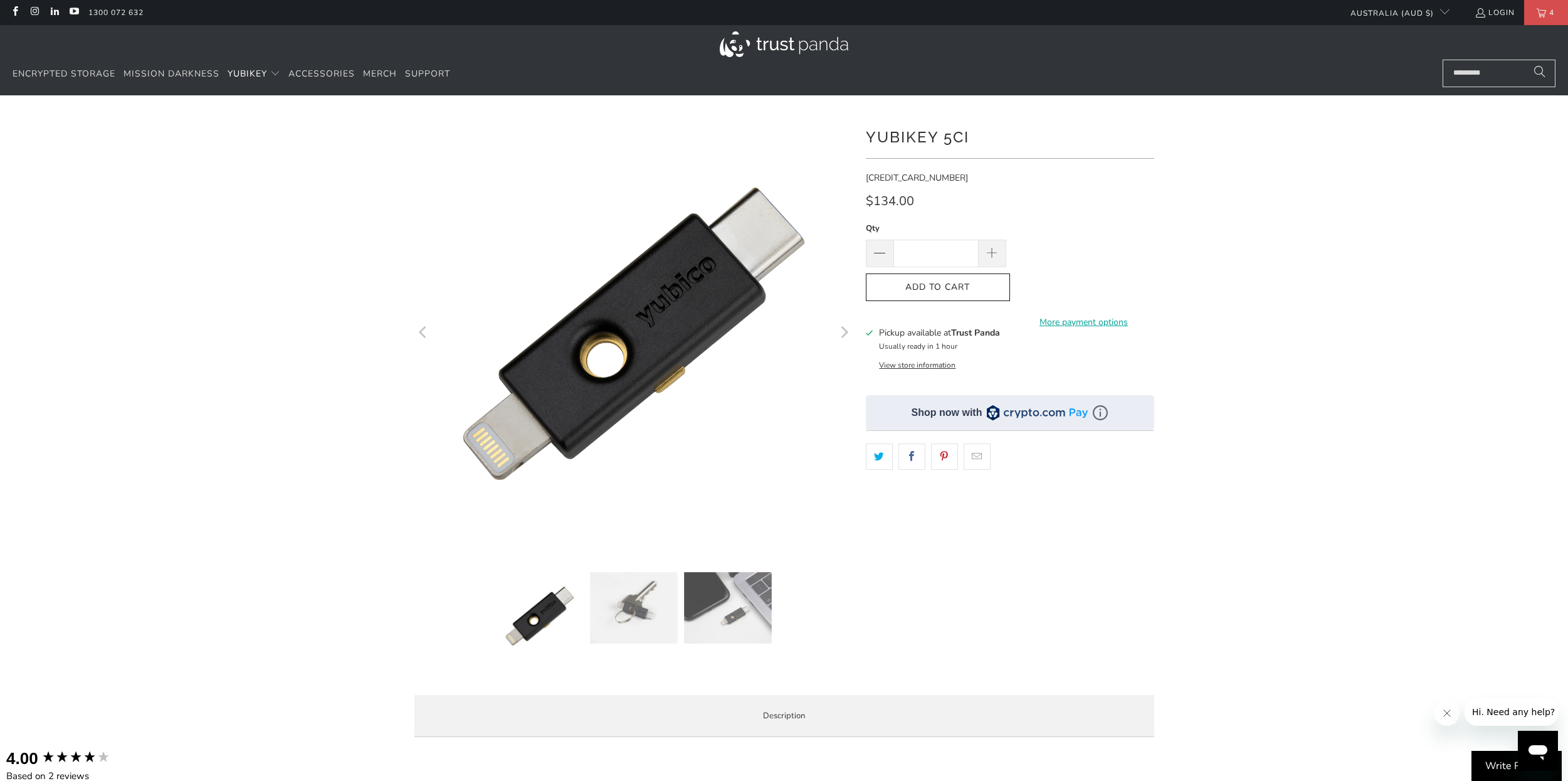
drag, startPoint x: 1220, startPoint y: 181, endPoint x: 1211, endPoint y: 181, distance: 9.0
click at [1219, 181] on div at bounding box center [784, 430] width 1568 height 633
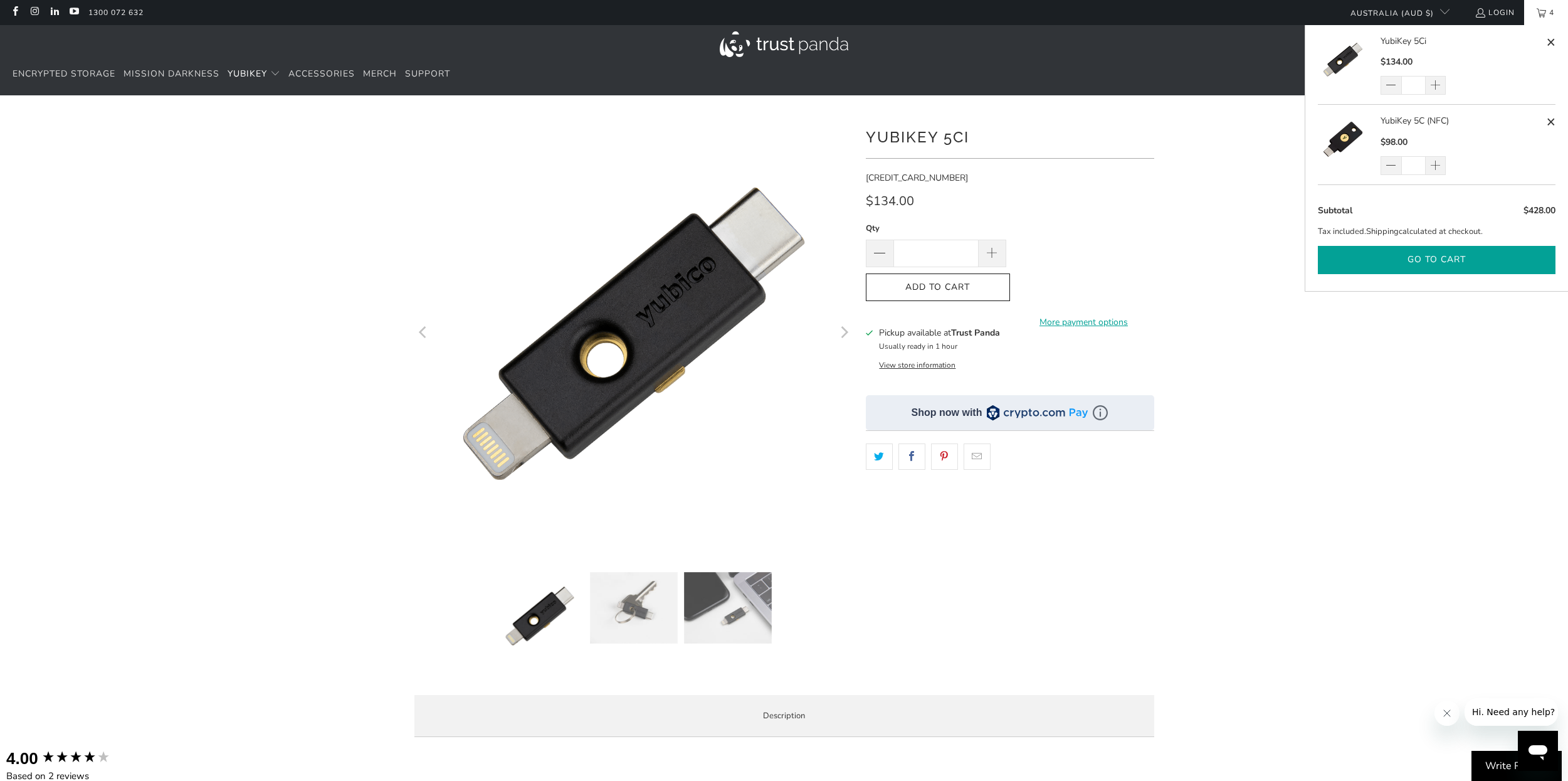
click at [1418, 256] on button "Go to cart" at bounding box center [1436, 259] width 238 height 28
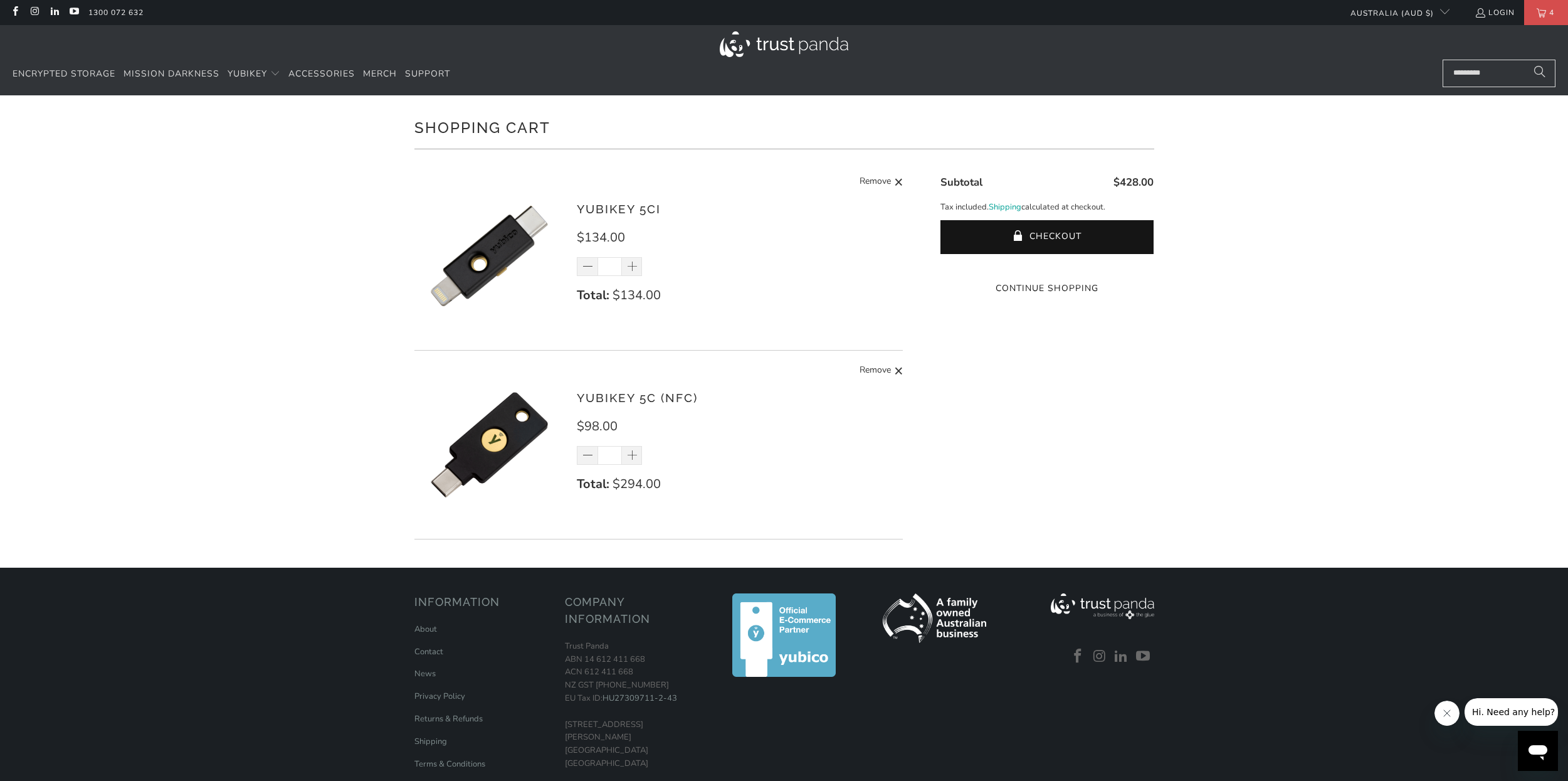
click at [1413, 362] on div "Shopping Cart There are no items in your cart. Continue Shopping YubiKey 5Ci $1…" at bounding box center [784, 331] width 1568 height 472
drag, startPoint x: 1340, startPoint y: 351, endPoint x: 1344, endPoint y: 337, distance: 14.6
click at [1358, 341] on div "Shopping Cart There are no items in your cart. Continue Shopping YubiKey 5Ci $1…" at bounding box center [784, 331] width 1568 height 472
click at [1113, 230] on button "Checkout" at bounding box center [1047, 237] width 213 height 34
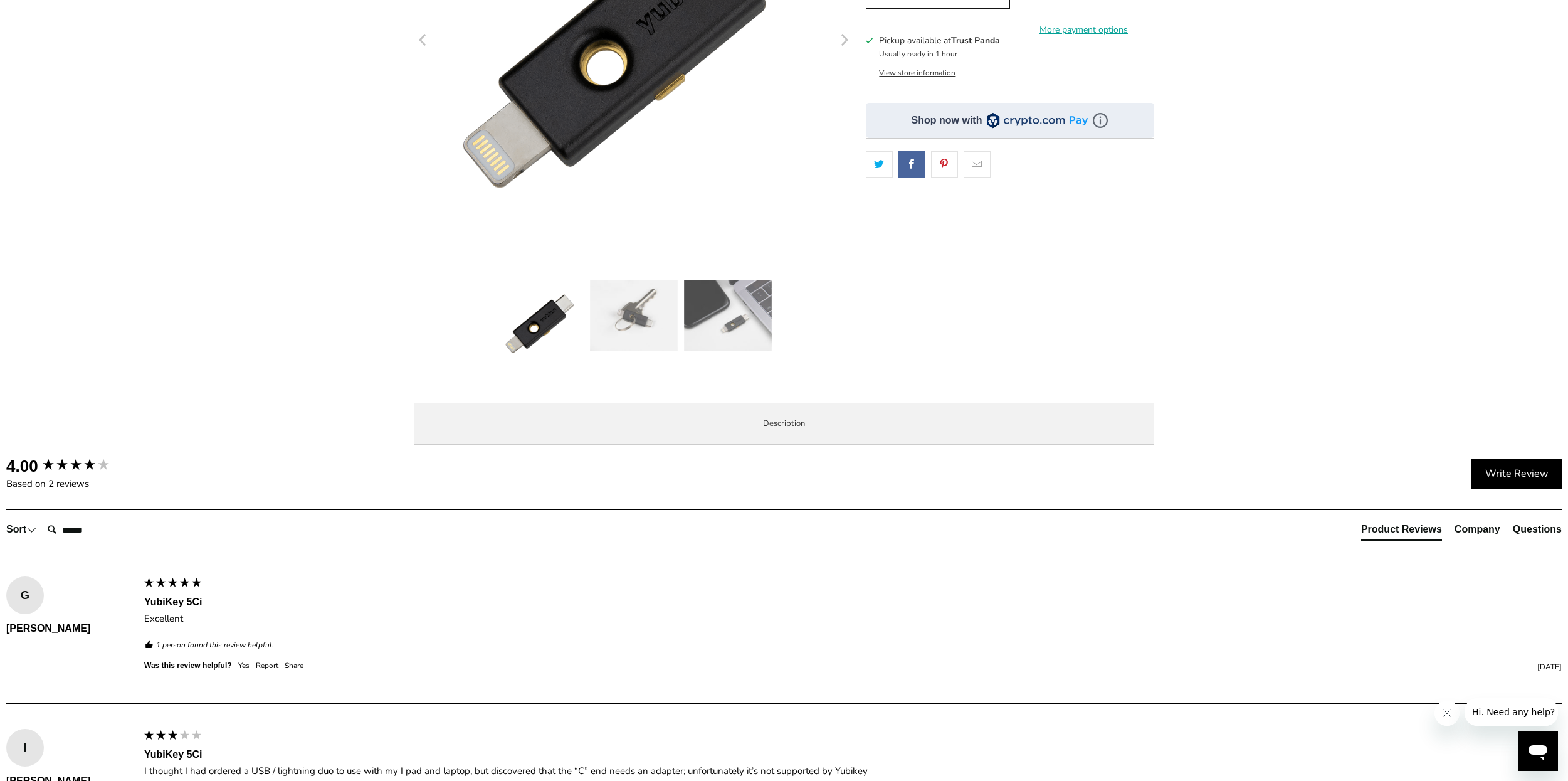
scroll to position [301, 0]
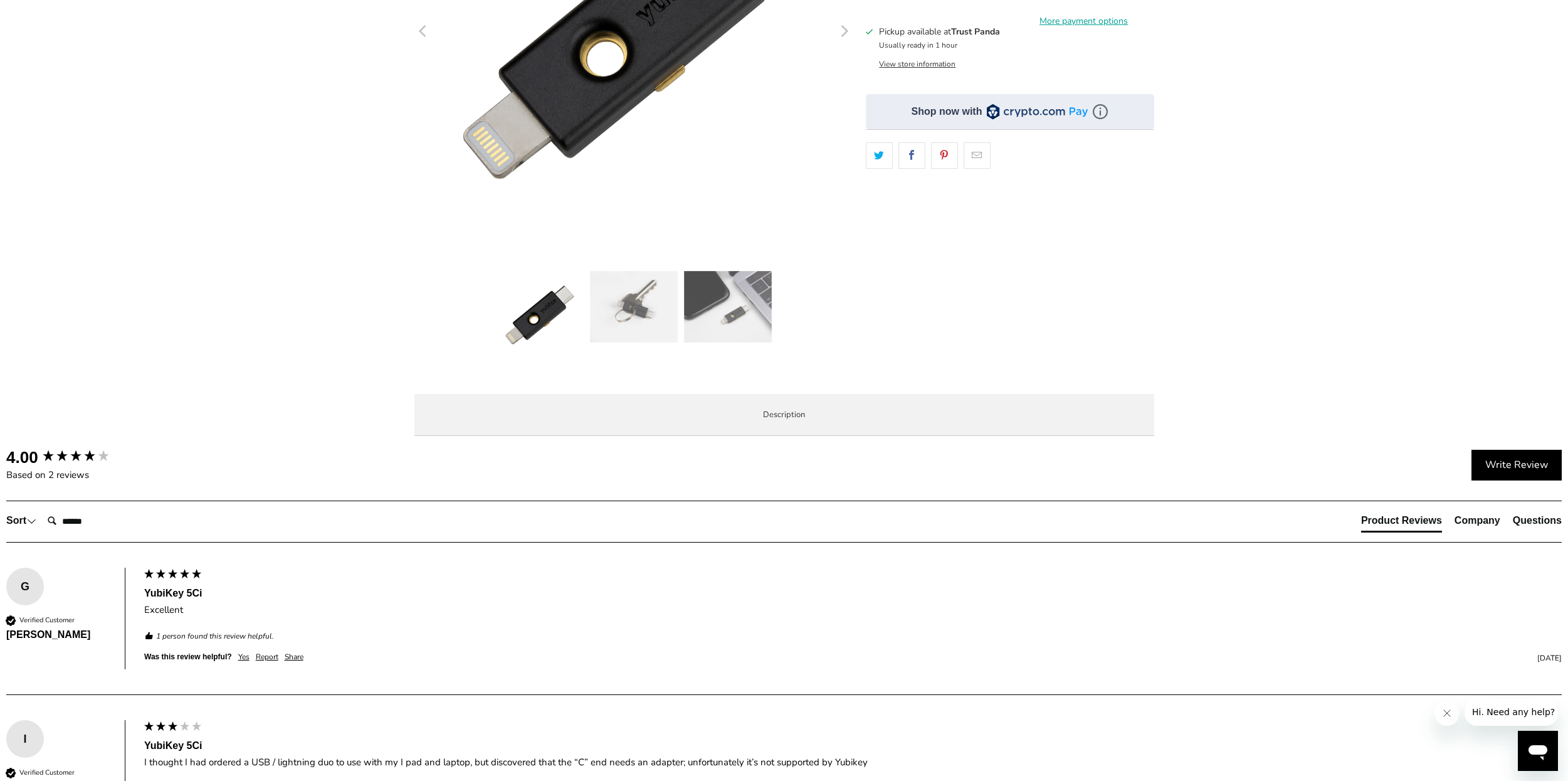
drag, startPoint x: 110, startPoint y: 280, endPoint x: 136, endPoint y: 290, distance: 27.9
click at [136, 290] on div at bounding box center [784, 130] width 1568 height 633
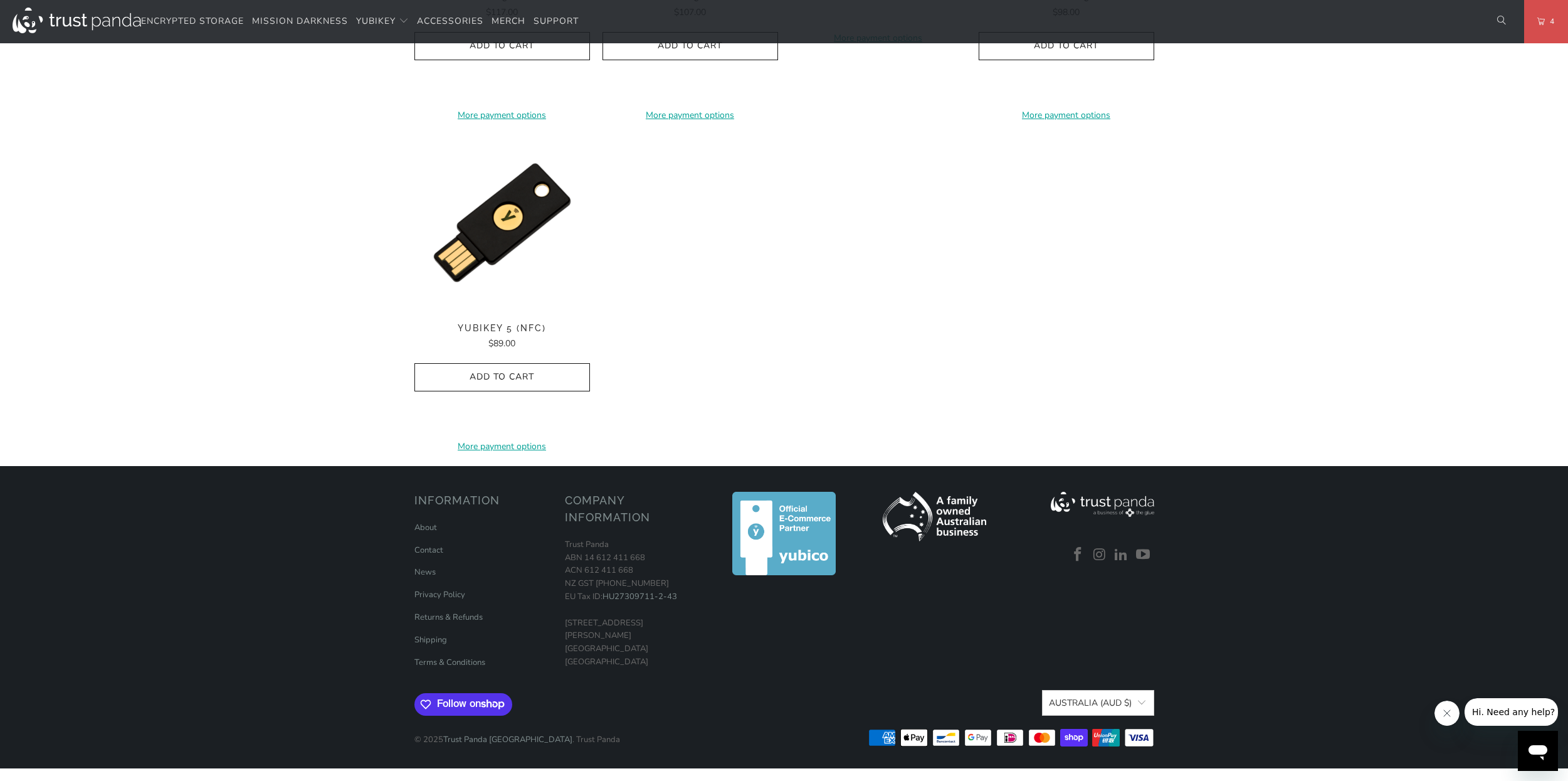
scroll to position [1680, 0]
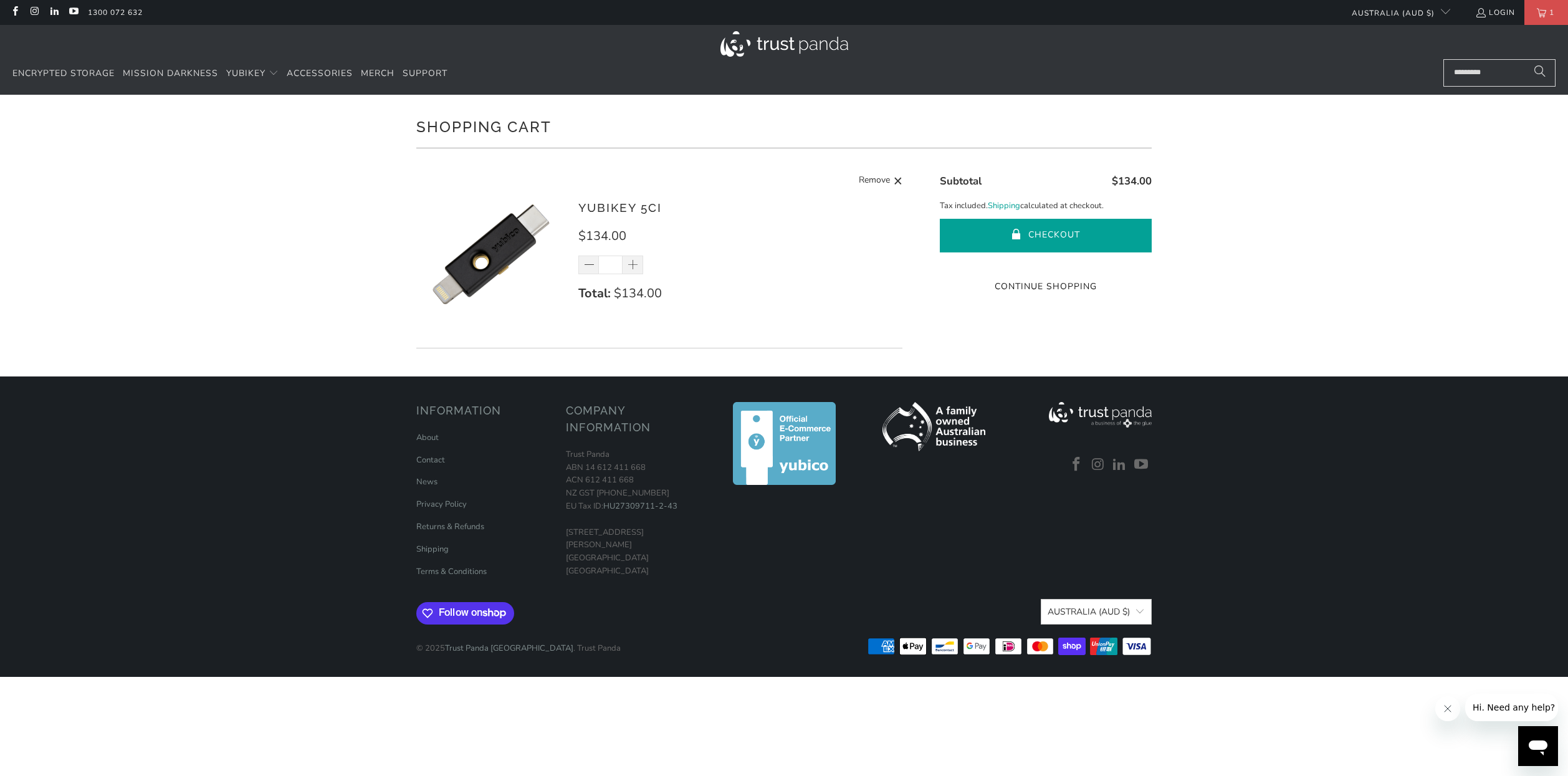
click at [1066, 232] on button "Checkout" at bounding box center [1046, 235] width 212 height 34
